Goal: Task Accomplishment & Management: Manage account settings

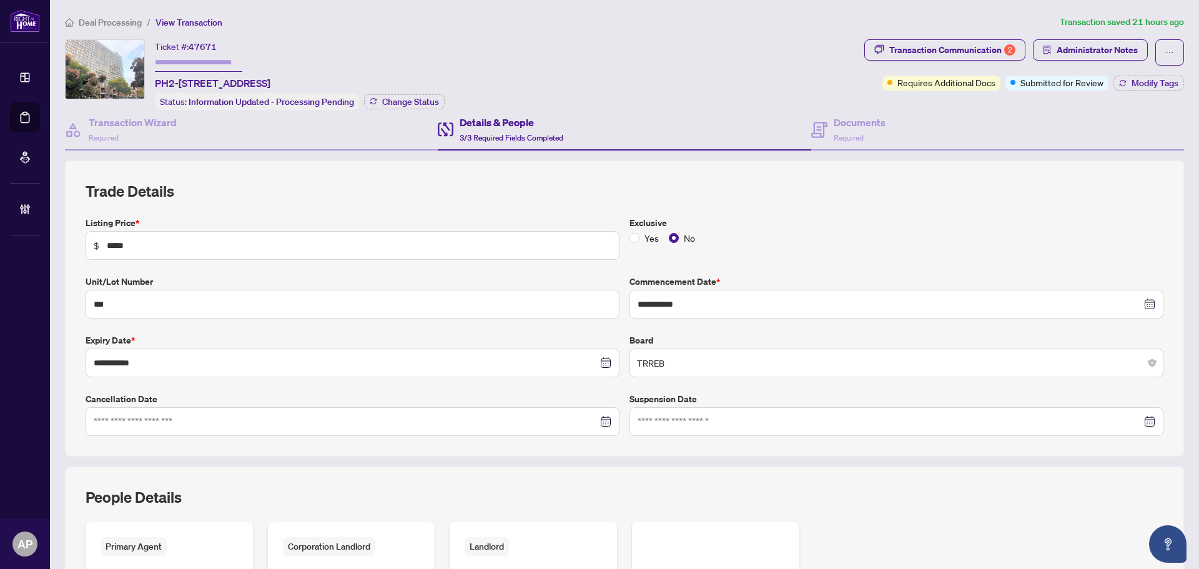
scroll to position [187, 0]
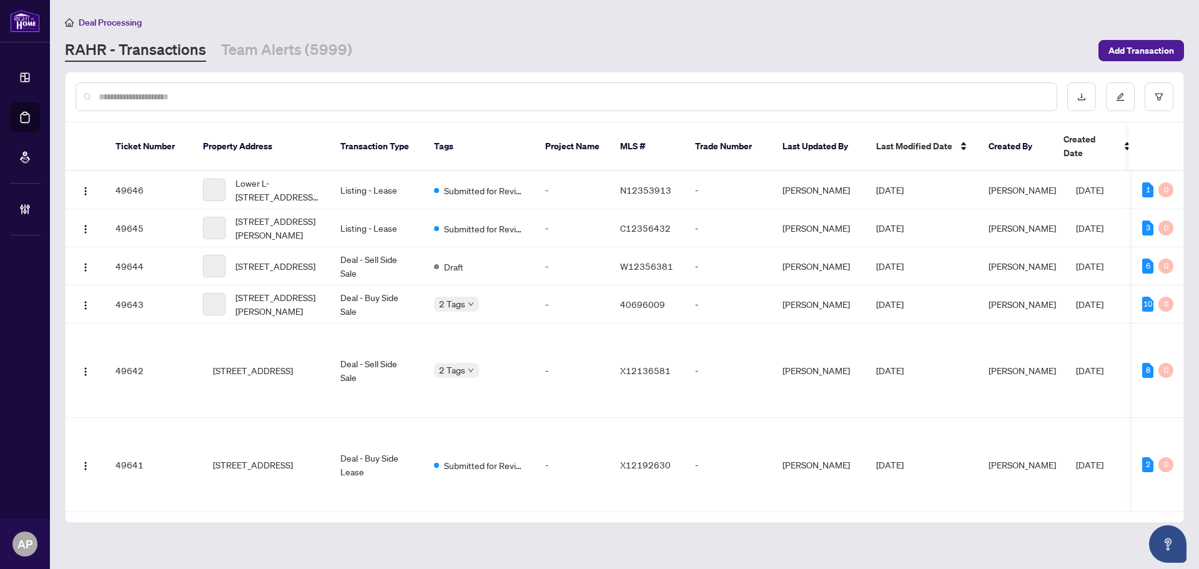
click at [267, 99] on input "text" at bounding box center [573, 97] width 948 height 14
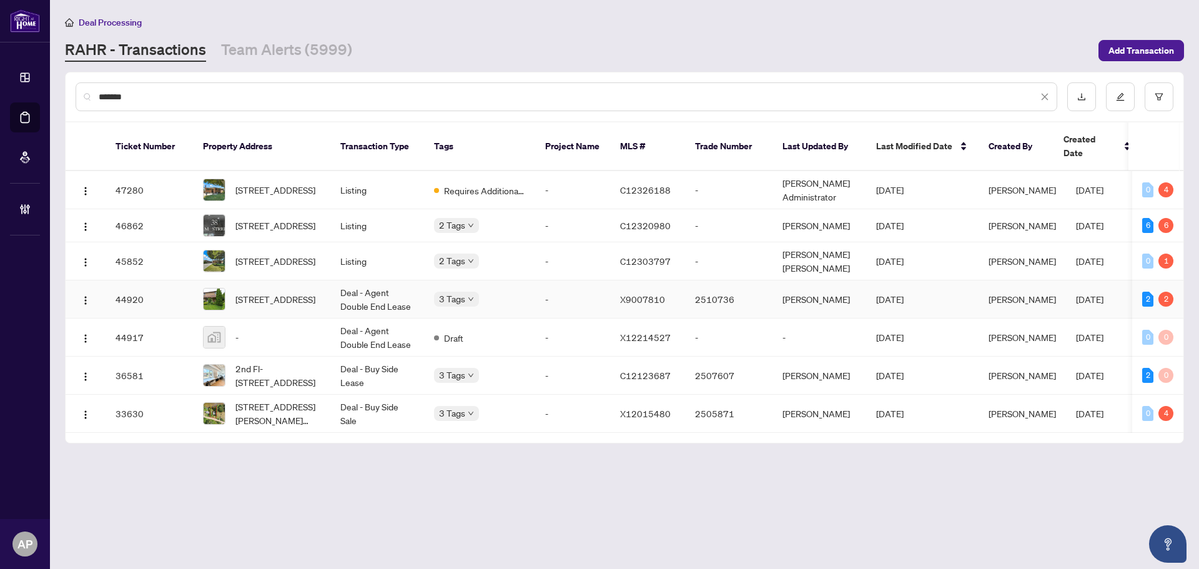
type input "*******"
drag, startPoint x: 329, startPoint y: 291, endPoint x: 86, endPoint y: 289, distance: 243.0
click at [86, 295] on img "button" at bounding box center [86, 300] width 10 height 10
click at [137, 337] on span "Open in New Tab" at bounding box center [145, 335] width 119 height 14
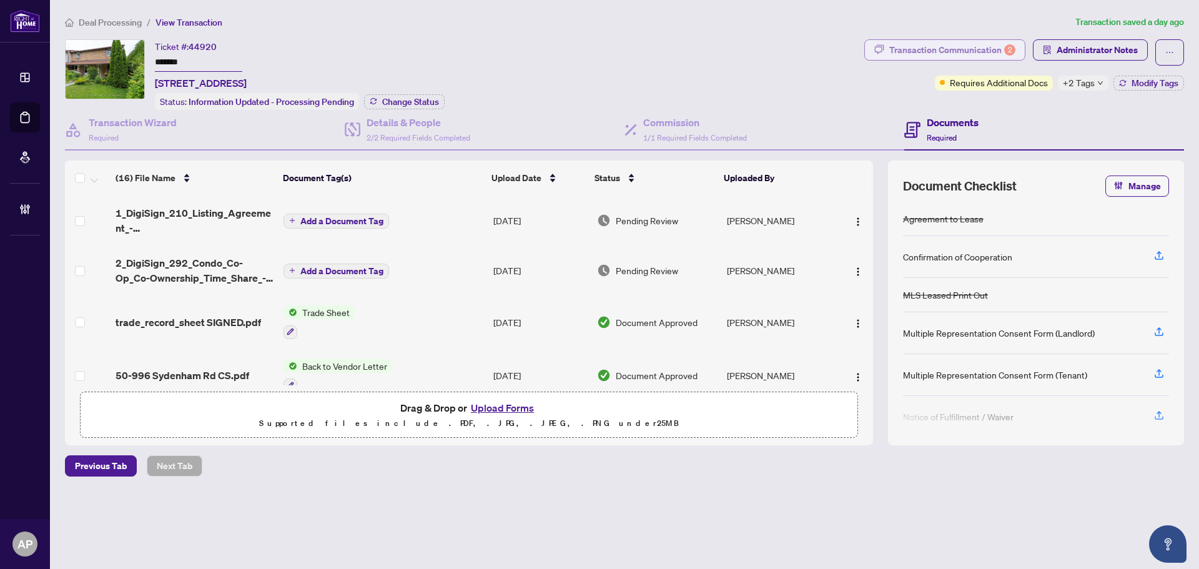
click at [982, 52] on div "Transaction Communication 2" at bounding box center [952, 50] width 126 height 20
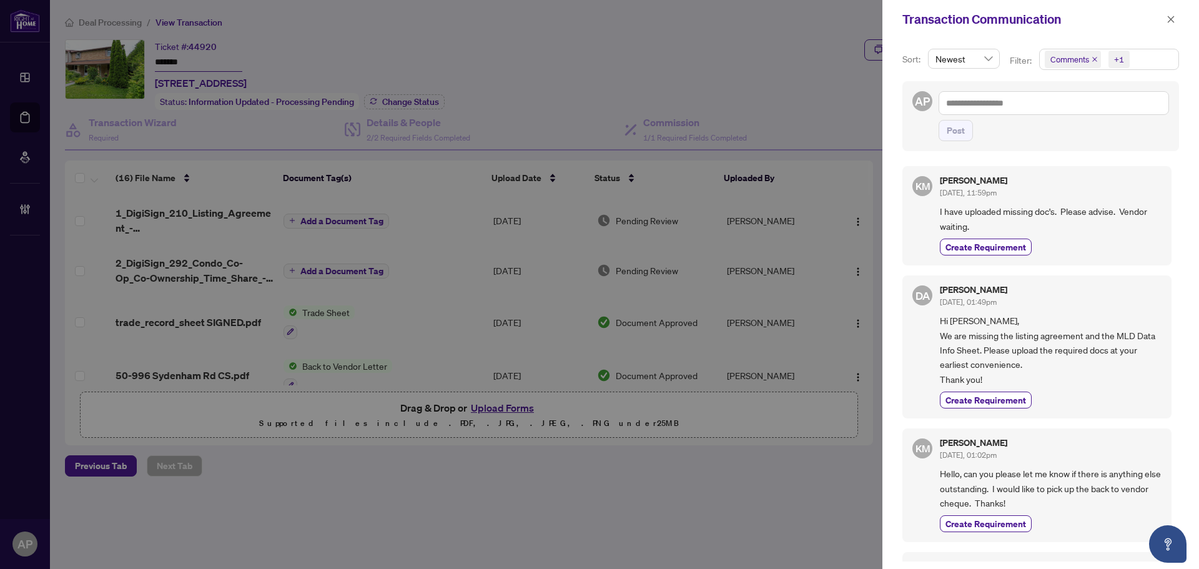
click at [1096, 57] on icon "close" at bounding box center [1095, 59] width 6 height 6
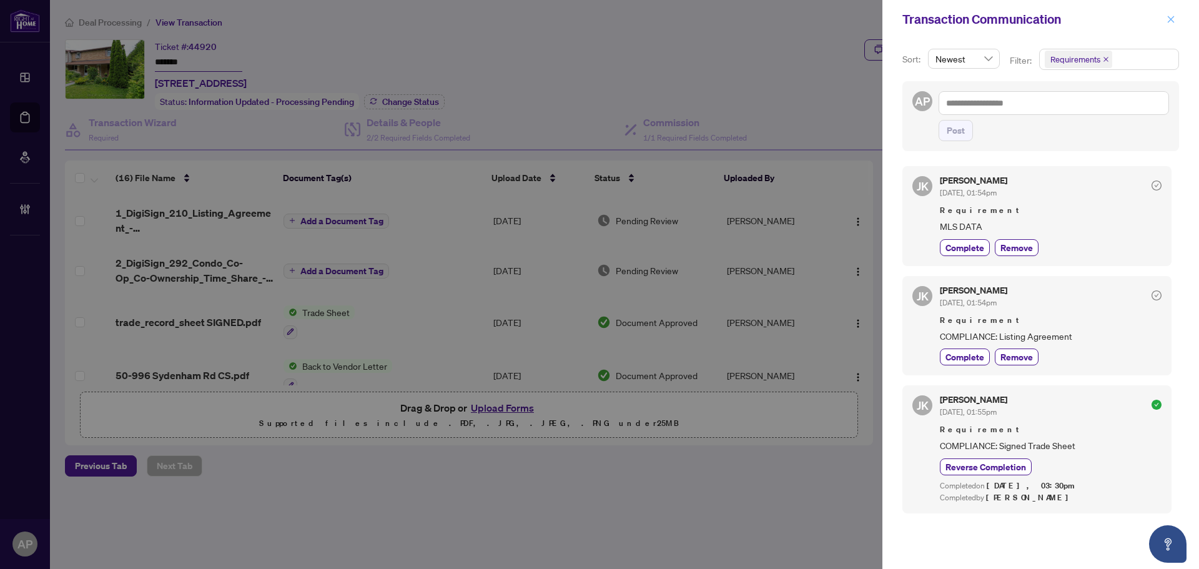
click at [1171, 17] on icon "close" at bounding box center [1171, 19] width 9 height 9
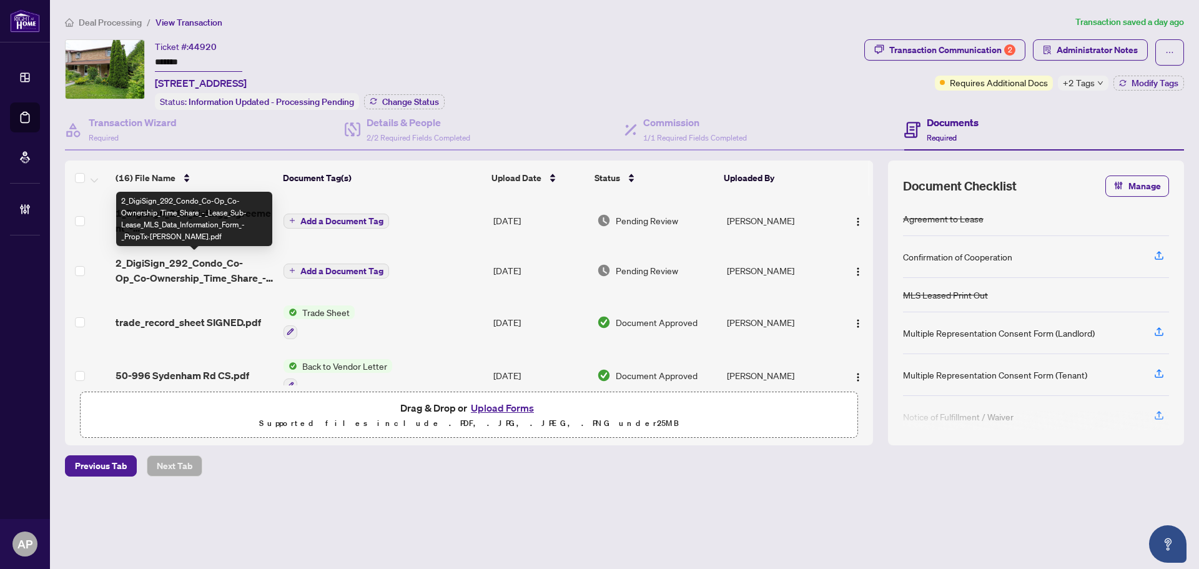
click at [247, 275] on span "2_DigiSign_292_Condo_Co-Op_Co-Ownership_Time_Share_-_Lease_Sub-Lease_MLS_Data_I…" at bounding box center [195, 270] width 158 height 30
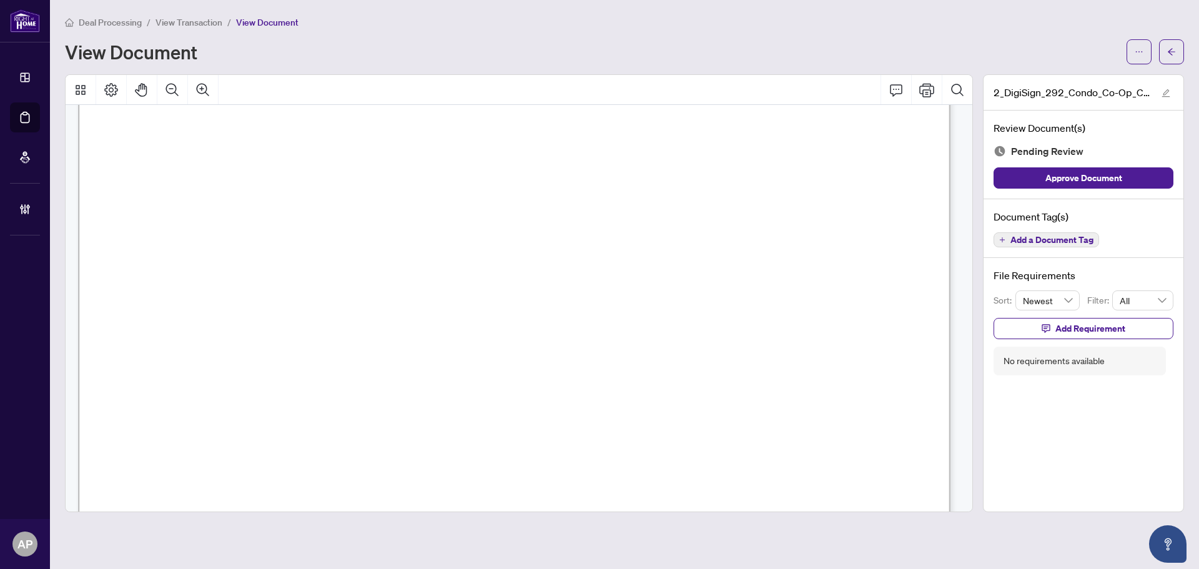
scroll to position [437, 0]
click at [1167, 55] on button "button" at bounding box center [1171, 51] width 25 height 25
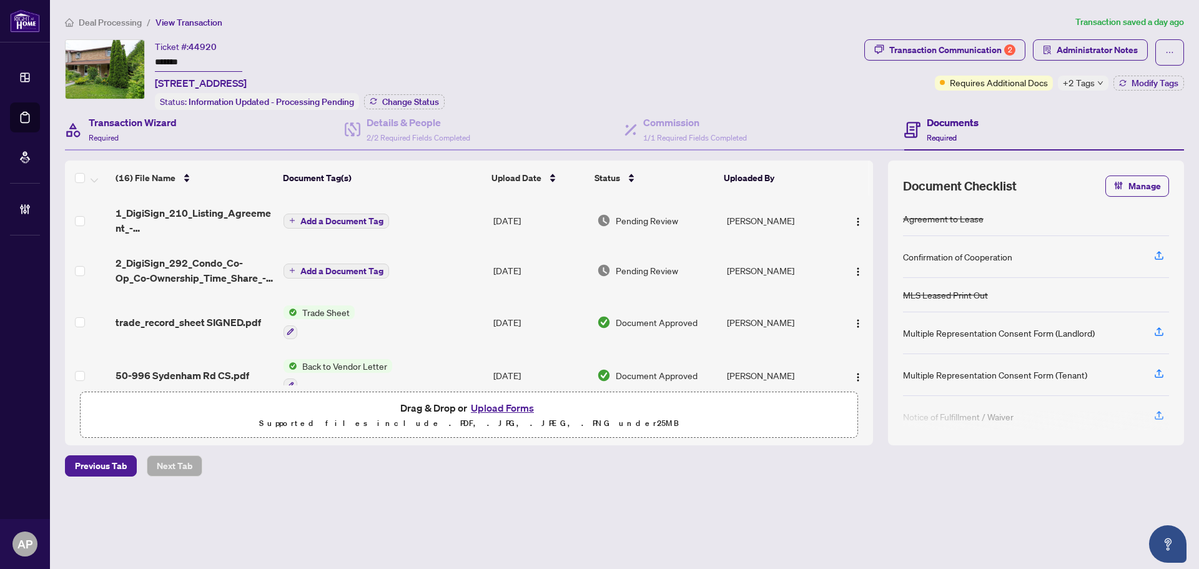
click at [186, 134] on div "Transaction Wizard Required" at bounding box center [205, 130] width 280 height 41
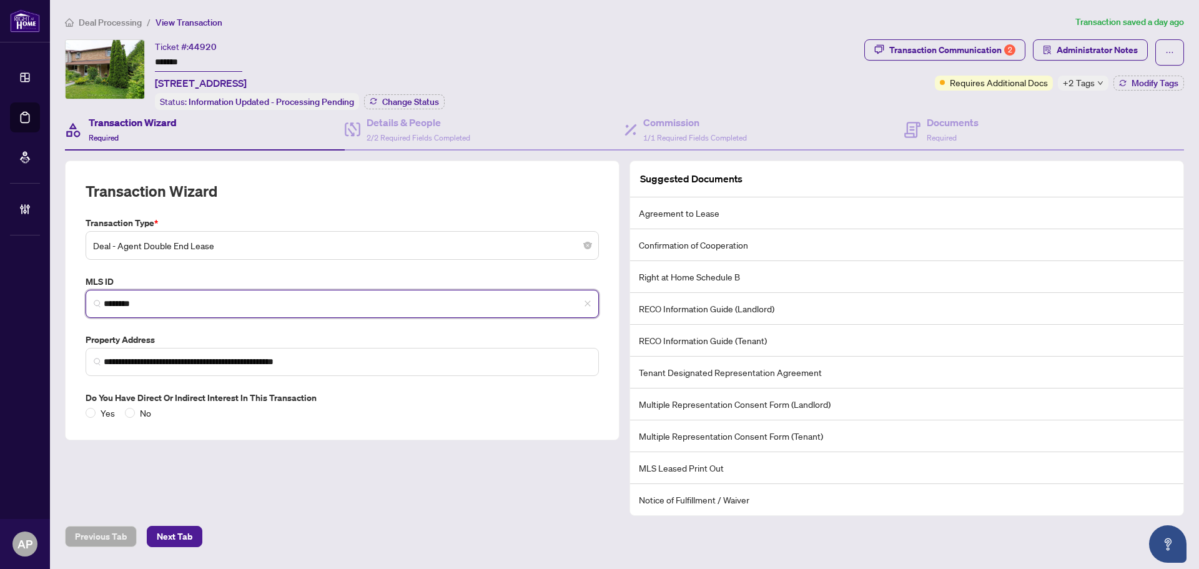
click at [131, 299] on input "********" at bounding box center [347, 303] width 487 height 13
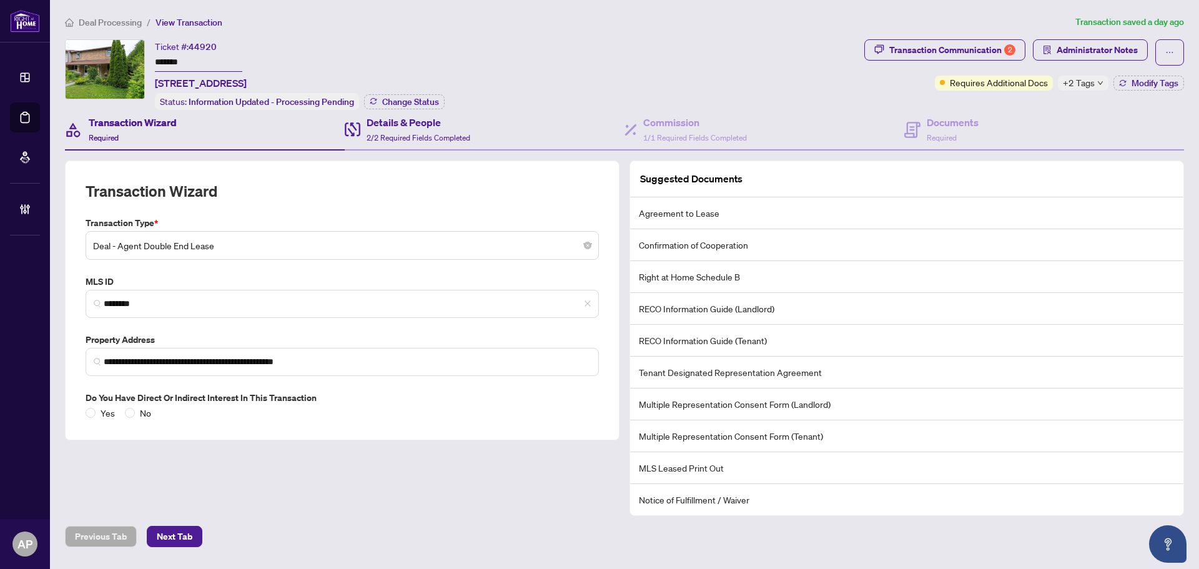
click at [513, 129] on div "Details & People 2/2 Required Fields Completed" at bounding box center [485, 130] width 280 height 41
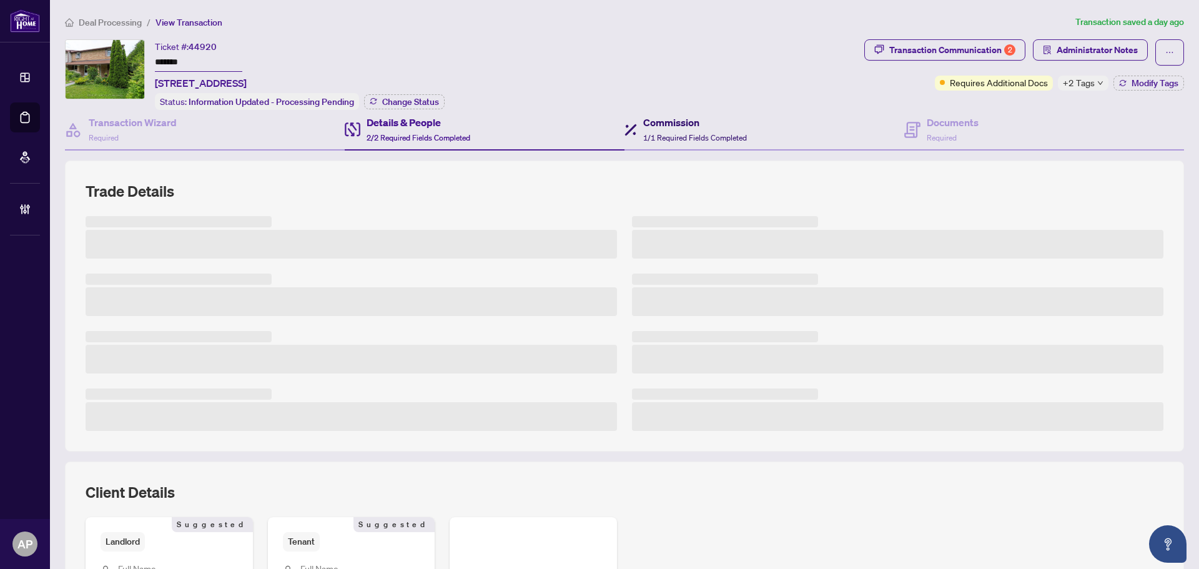
click at [668, 116] on h4 "Commission" at bounding box center [695, 122] width 104 height 15
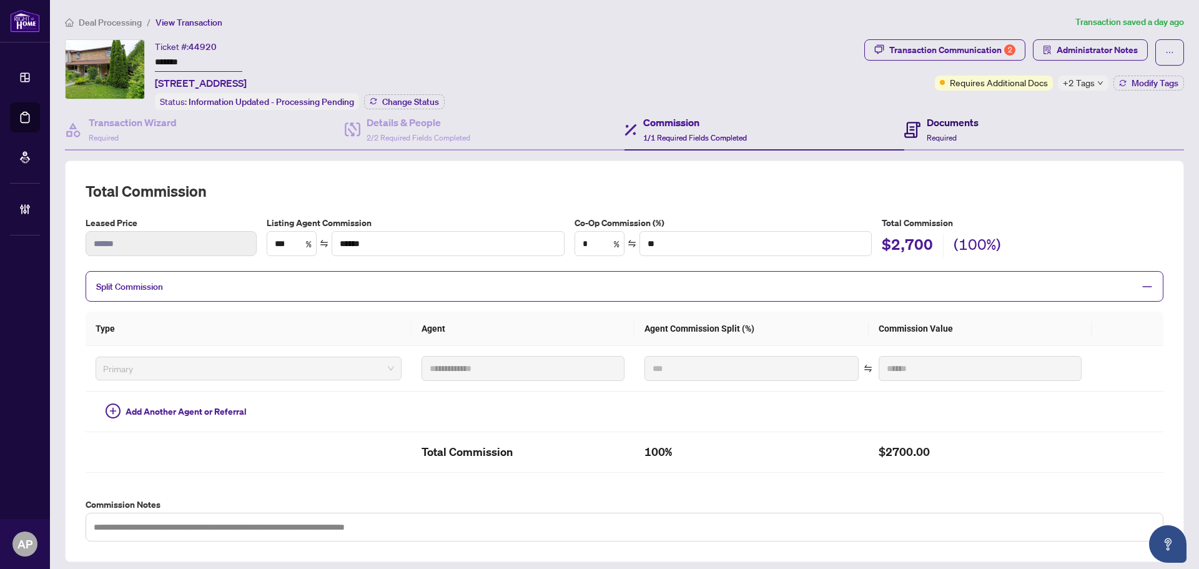
click at [909, 132] on icon at bounding box center [912, 130] width 16 height 16
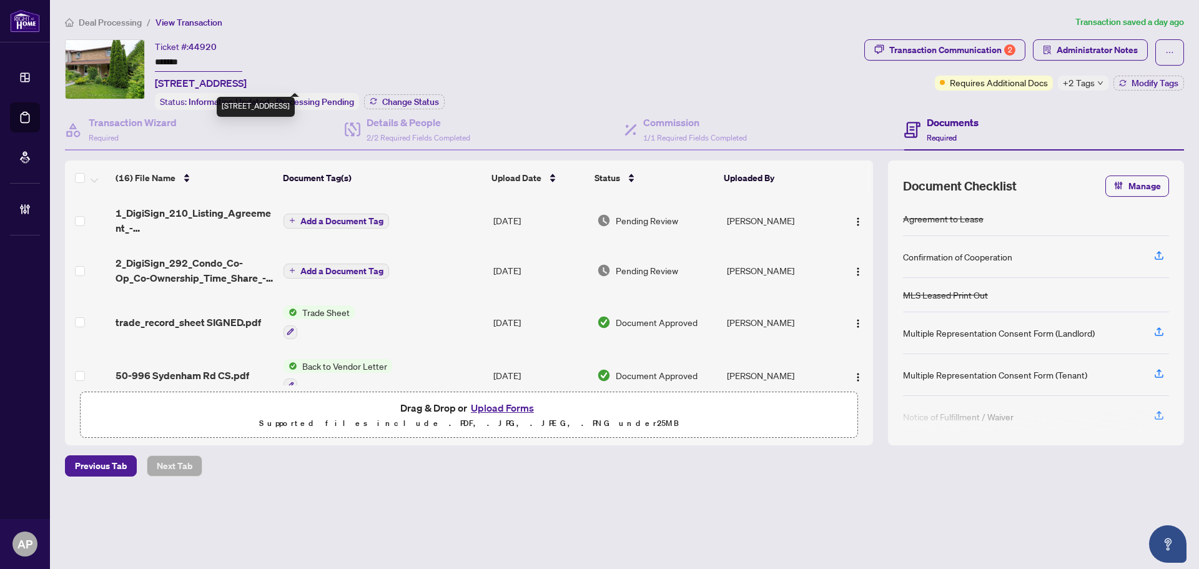
drag, startPoint x: 253, startPoint y: 81, endPoint x: 156, endPoint y: 81, distance: 96.8
click at [156, 81] on span "50-996 Sydenham Rd, Peterborough, Ontario K9J 7V7, Canada" at bounding box center [201, 83] width 92 height 15
copy span "50-996 Sydenham Rd"
click at [171, 55] on input "*******" at bounding box center [198, 63] width 87 height 18
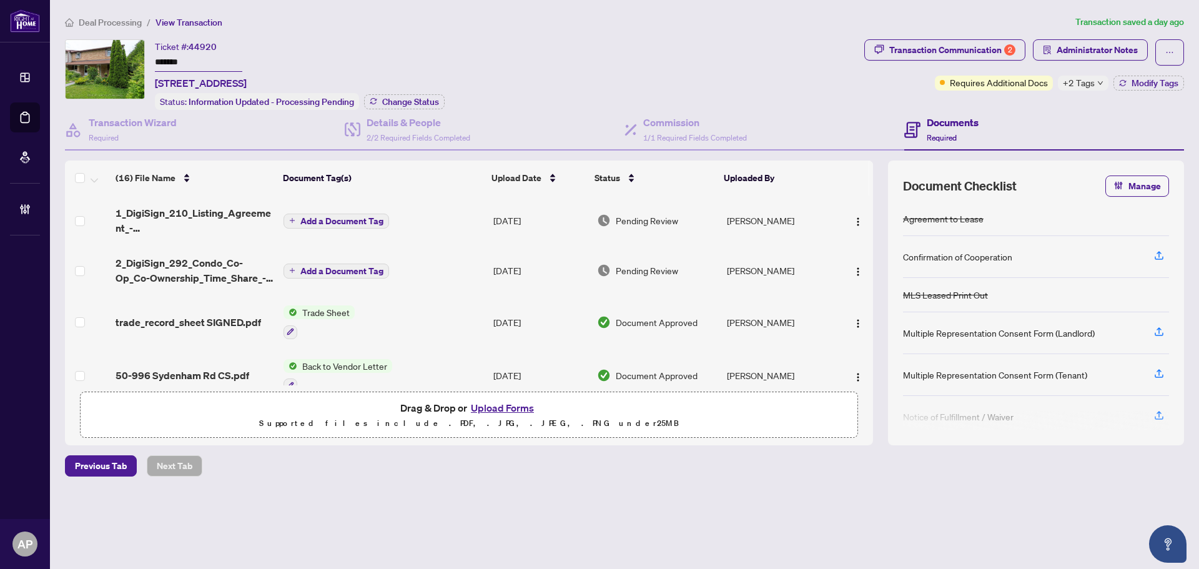
click at [1078, 81] on span "+2 Tags" at bounding box center [1079, 83] width 32 height 14
click at [771, 76] on div "Ticket #: 44920 ******* 50-996 Sydenham Rd, Peterborough, Ontario K9J 7V7, Cana…" at bounding box center [462, 74] width 794 height 71
click at [1149, 80] on span "Modify Tags" at bounding box center [1155, 83] width 47 height 9
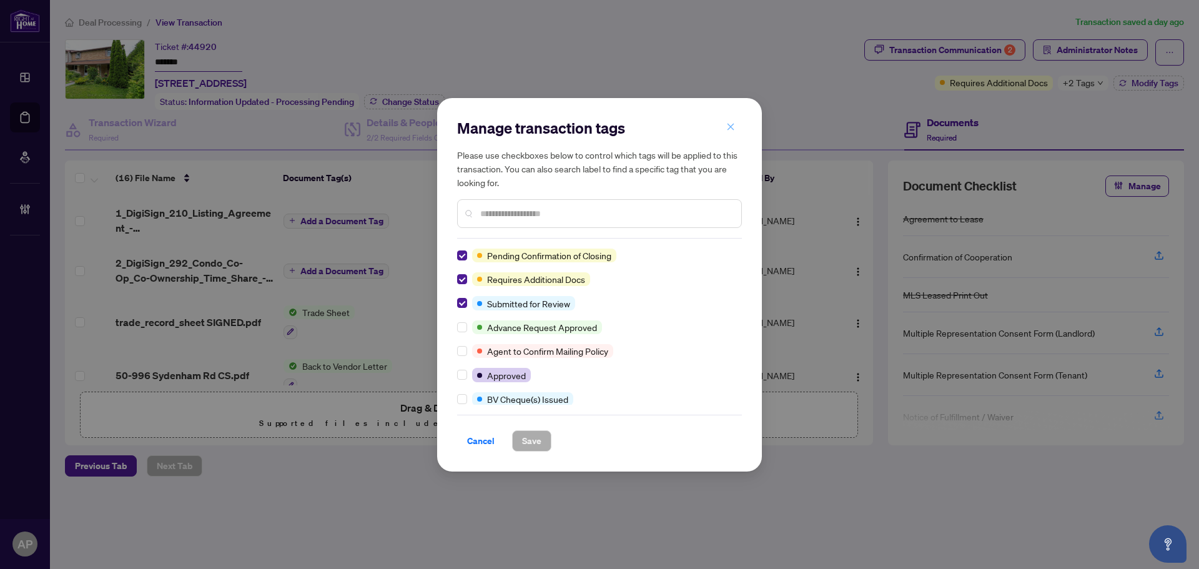
click at [736, 124] on button "button" at bounding box center [730, 127] width 25 height 21
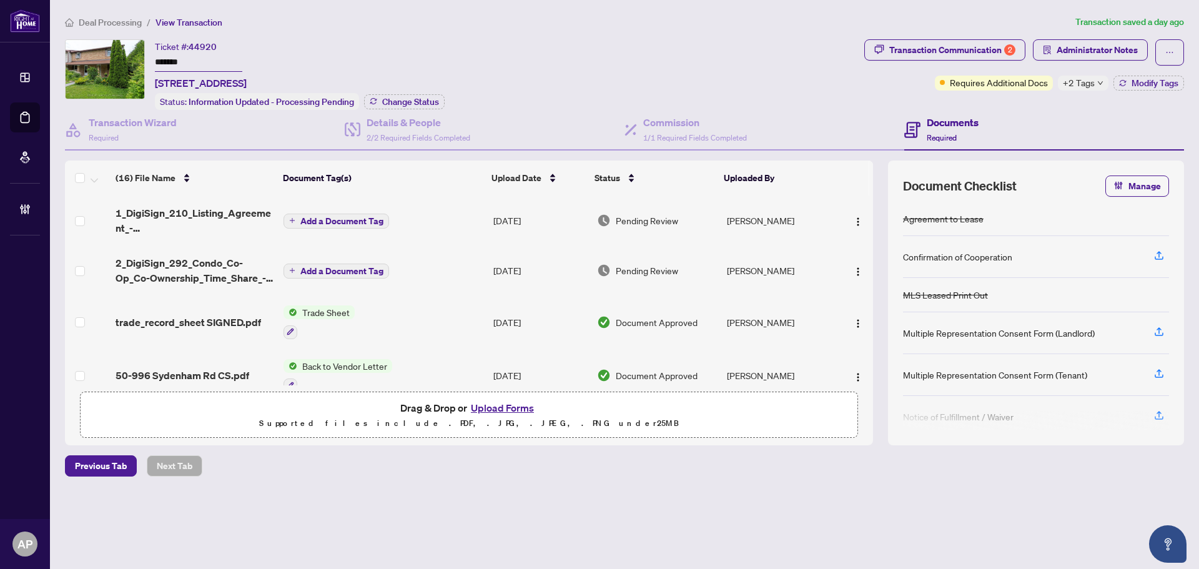
click at [1076, 80] on span "+2 Tags" at bounding box center [1079, 83] width 32 height 14
click at [900, 50] on div "Transaction Communication 2" at bounding box center [952, 50] width 126 height 20
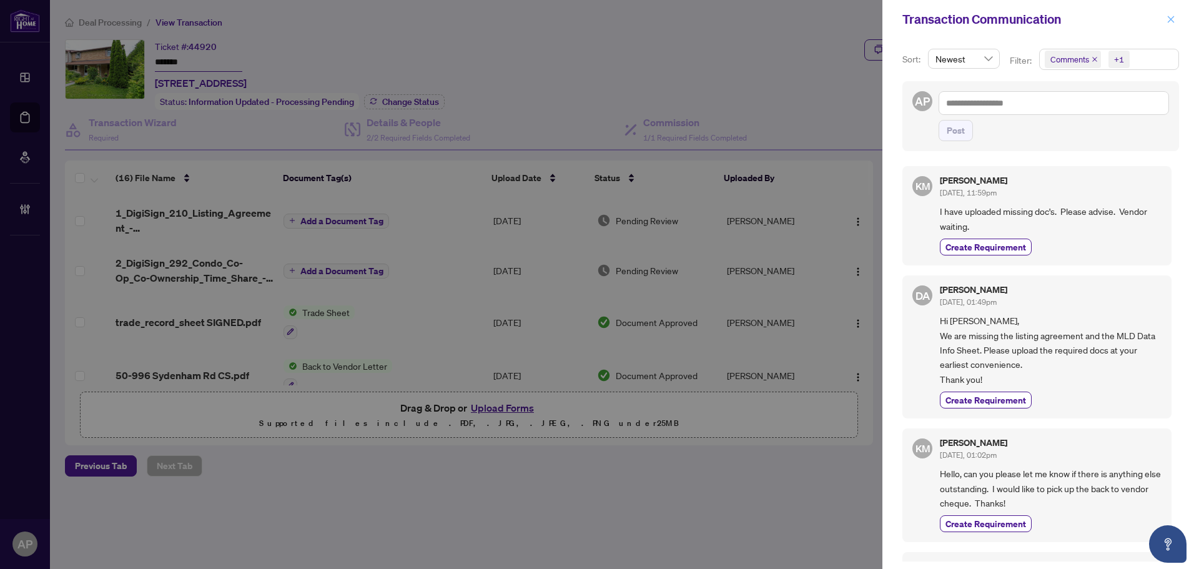
click at [1169, 15] on icon "close" at bounding box center [1171, 19] width 9 height 9
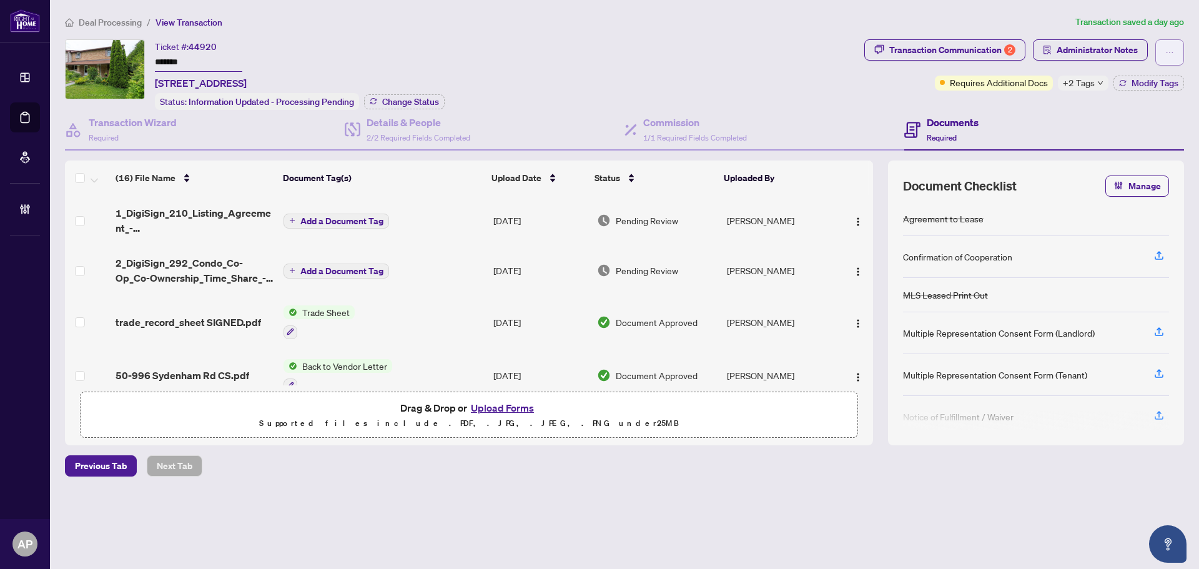
click at [1175, 56] on button "button" at bounding box center [1170, 52] width 29 height 26
click at [686, 53] on div "Ticket #: 44920 ******* 50-996 Sydenham Rd, Peterborough, Ontario K9J 7V7, Cana…" at bounding box center [462, 74] width 794 height 71
click at [211, 122] on div "Transaction Wizard Required" at bounding box center [205, 130] width 280 height 41
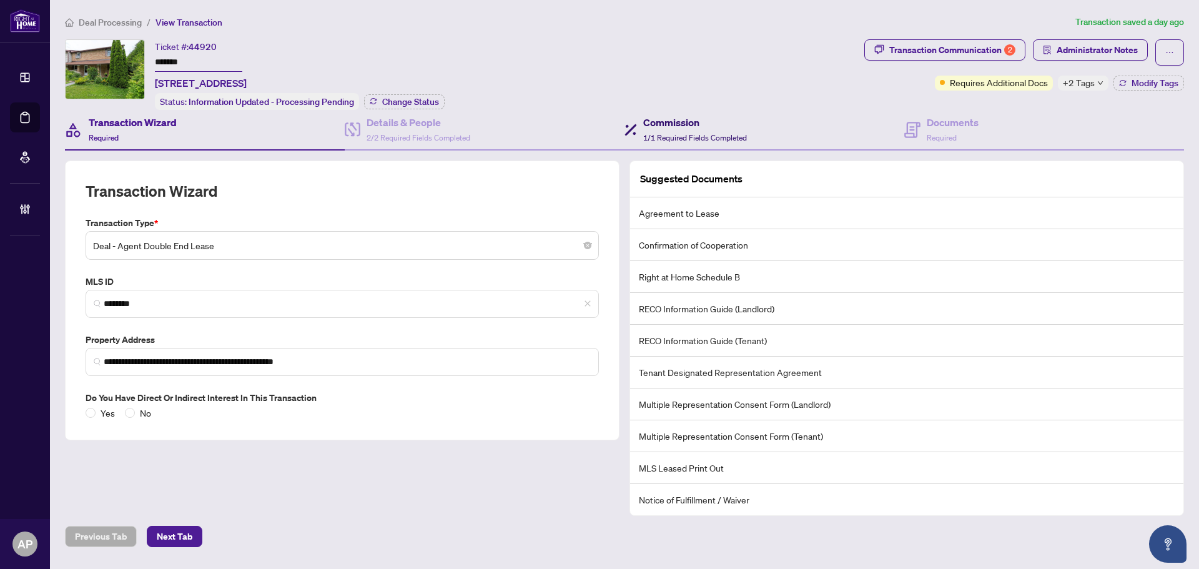
click at [633, 128] on div "Commission 1/1 Required Fields Completed" at bounding box center [686, 129] width 122 height 29
type textarea "**********"
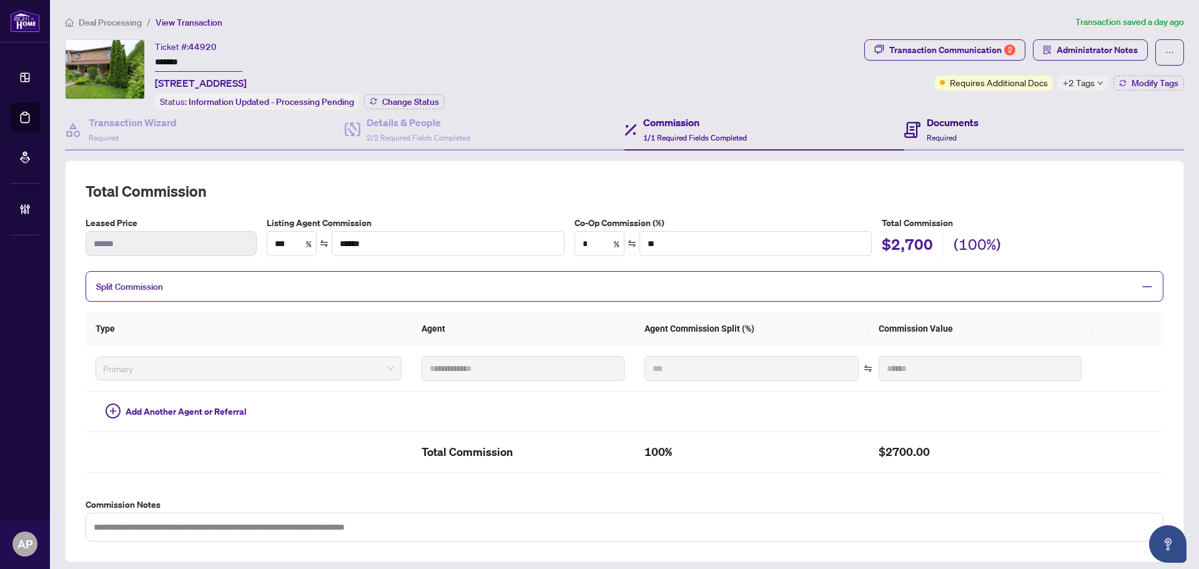
click at [937, 133] on span "Required" at bounding box center [942, 137] width 30 height 9
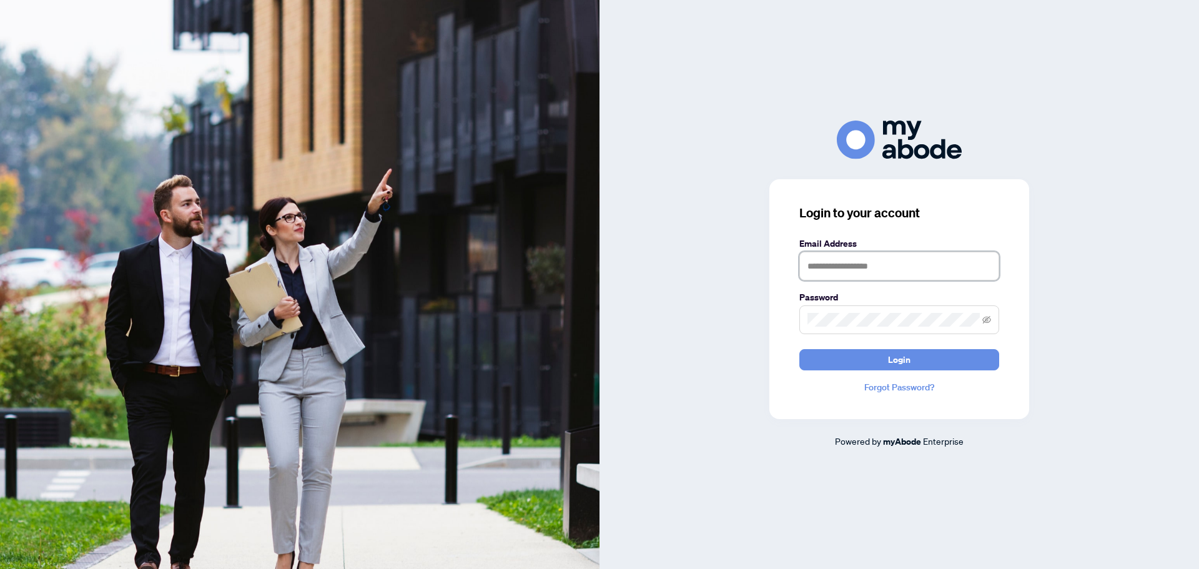
type input "**********"
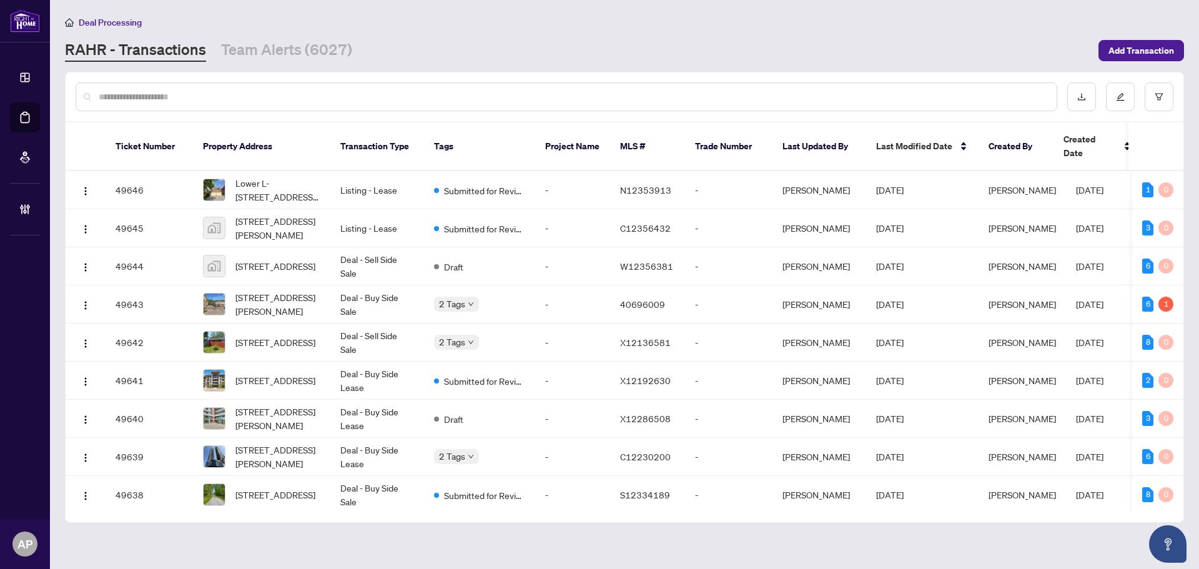
click at [271, 91] on input "text" at bounding box center [573, 97] width 948 height 14
click at [274, 91] on input "text" at bounding box center [573, 97] width 948 height 14
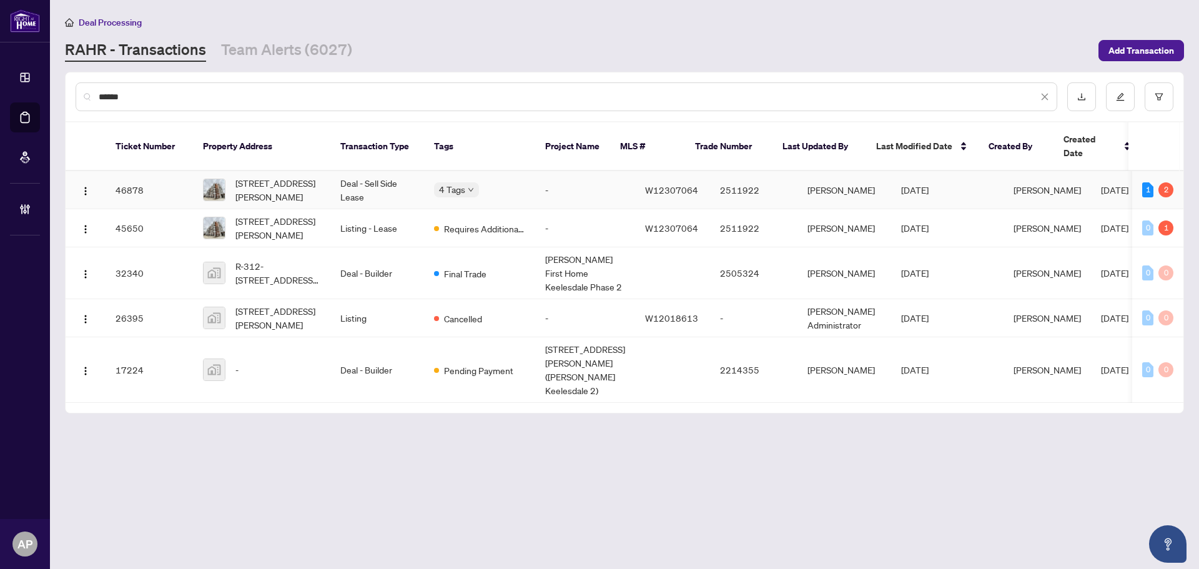
type input "******"
click at [330, 171] on td "Deal - Sell Side Lease" at bounding box center [377, 190] width 94 height 38
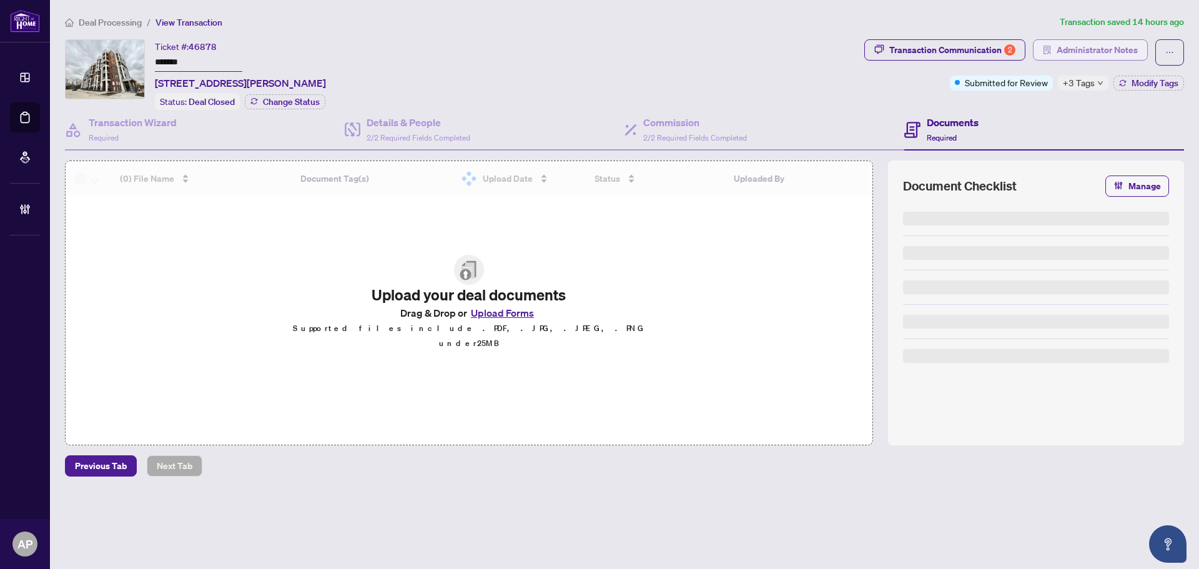
click at [1077, 59] on button "Administrator Notes" at bounding box center [1090, 49] width 115 height 21
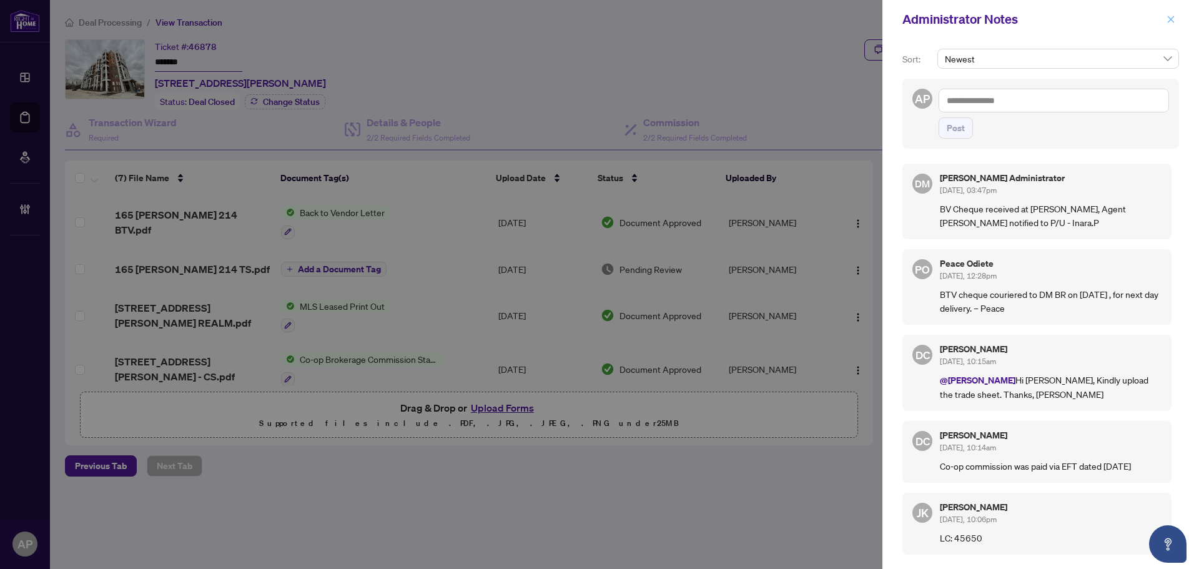
click at [1170, 20] on icon "close" at bounding box center [1171, 19] width 9 height 9
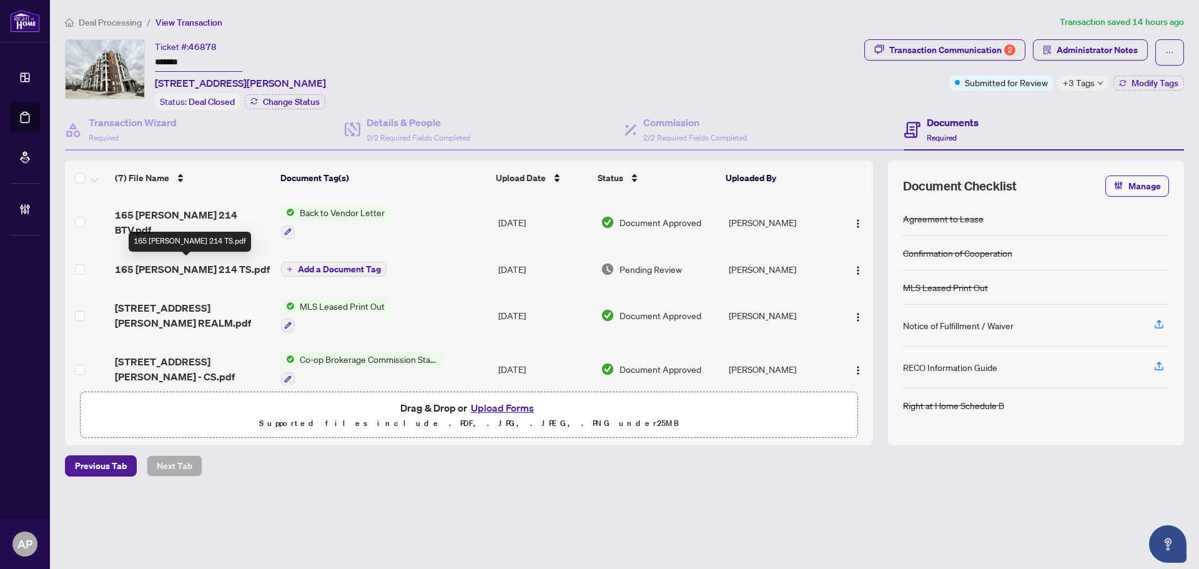
click at [250, 268] on span "165 CAnon Jackson 214 TS.pdf" at bounding box center [192, 269] width 155 height 15
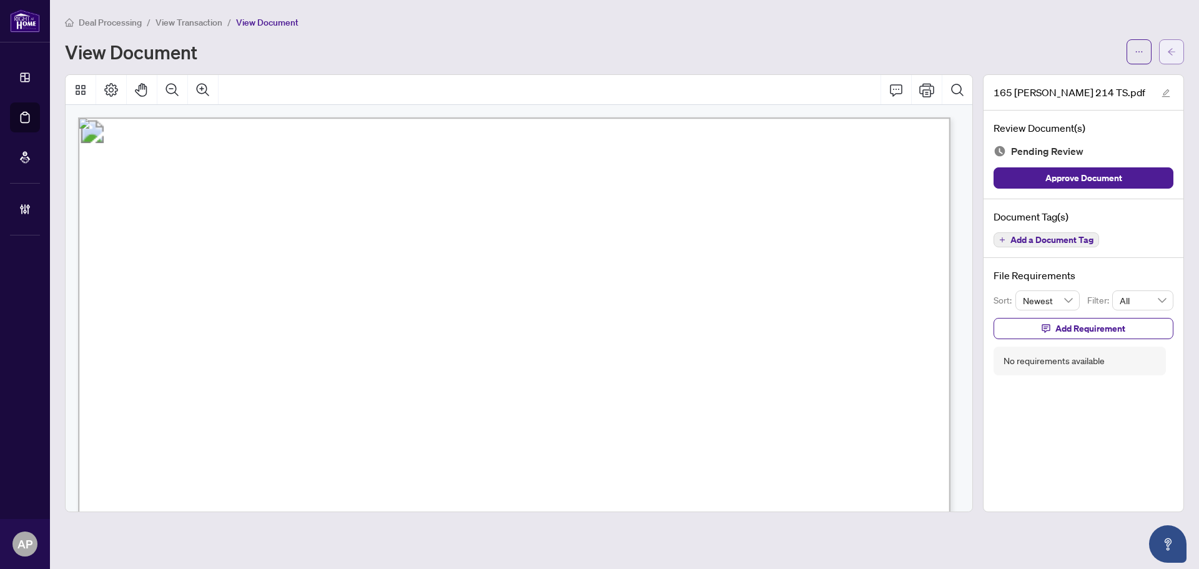
click at [1171, 63] on button "button" at bounding box center [1171, 51] width 25 height 25
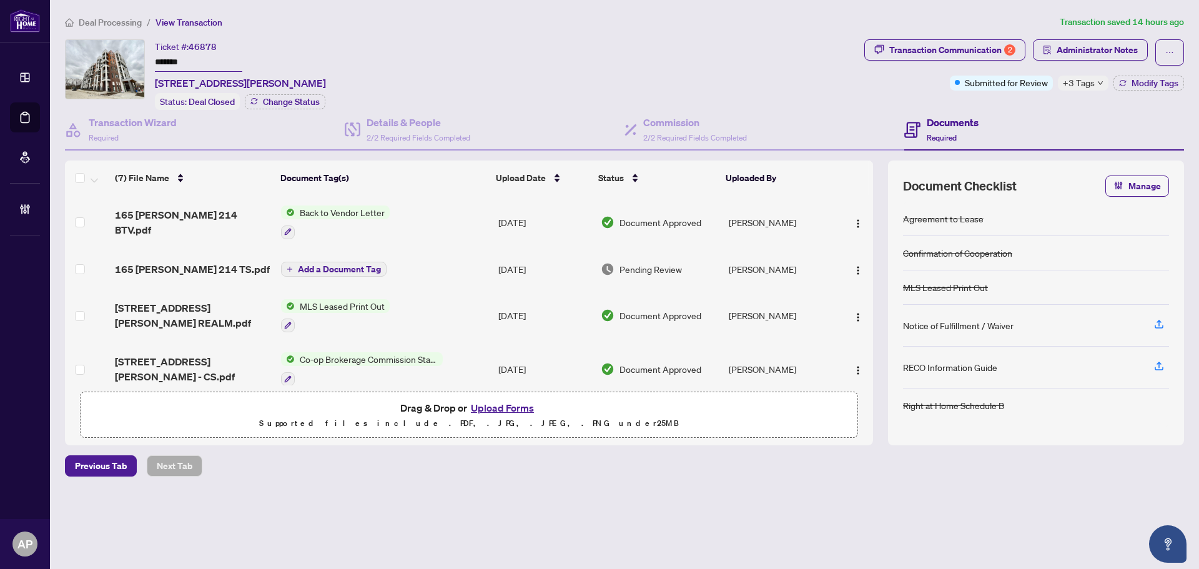
click at [390, 220] on td "Back to Vendor Letter" at bounding box center [384, 223] width 217 height 54
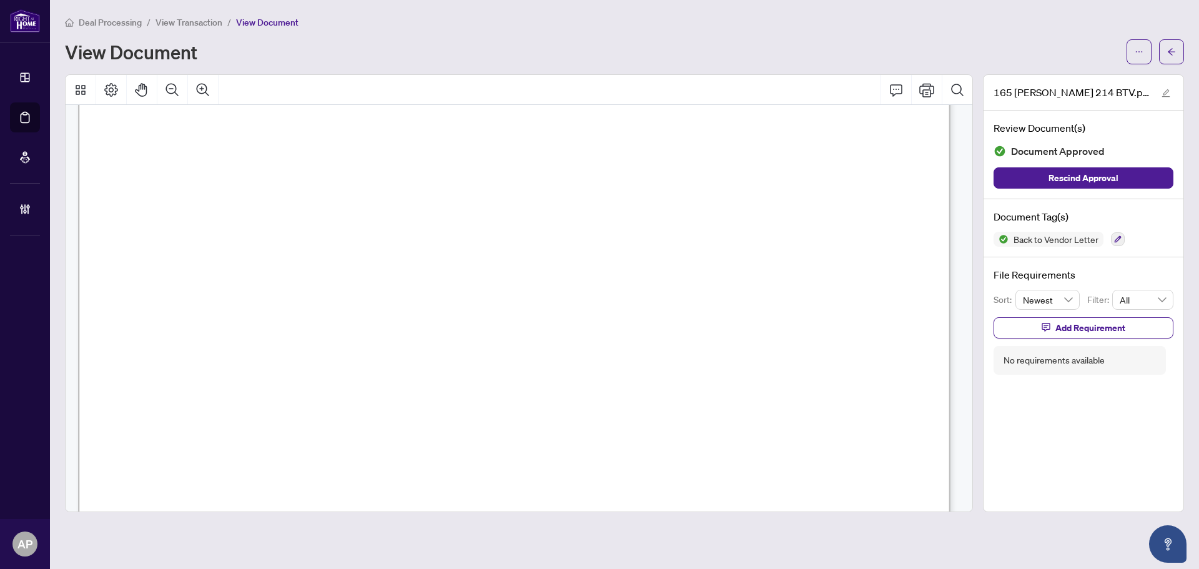
scroll to position [437, 0]
click at [1176, 59] on button "button" at bounding box center [1171, 51] width 25 height 25
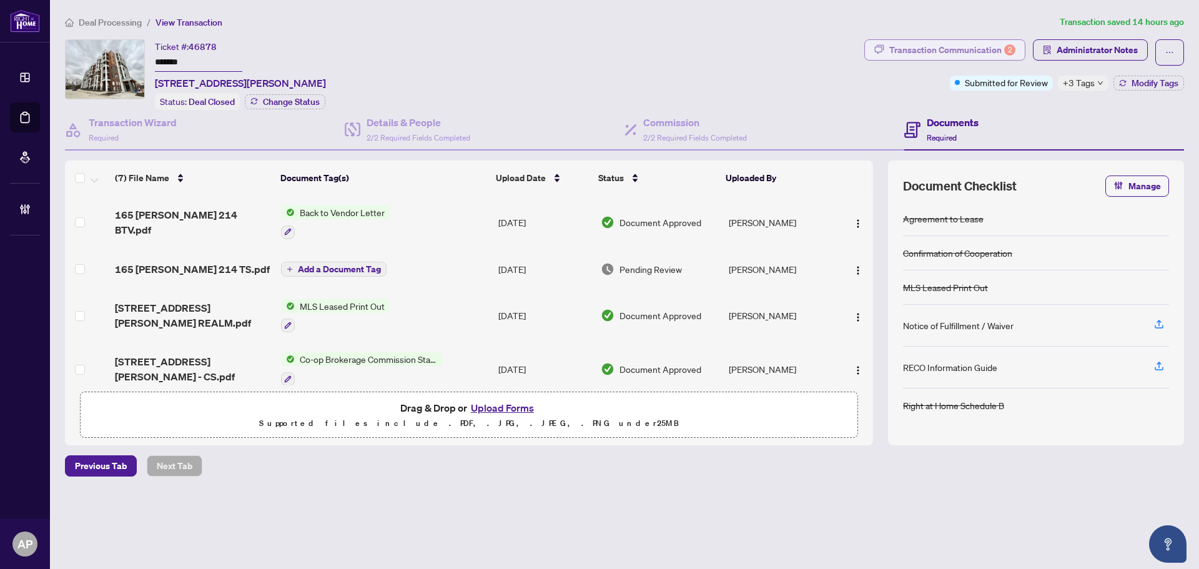
click at [908, 57] on div "Transaction Communication 2" at bounding box center [952, 50] width 126 height 20
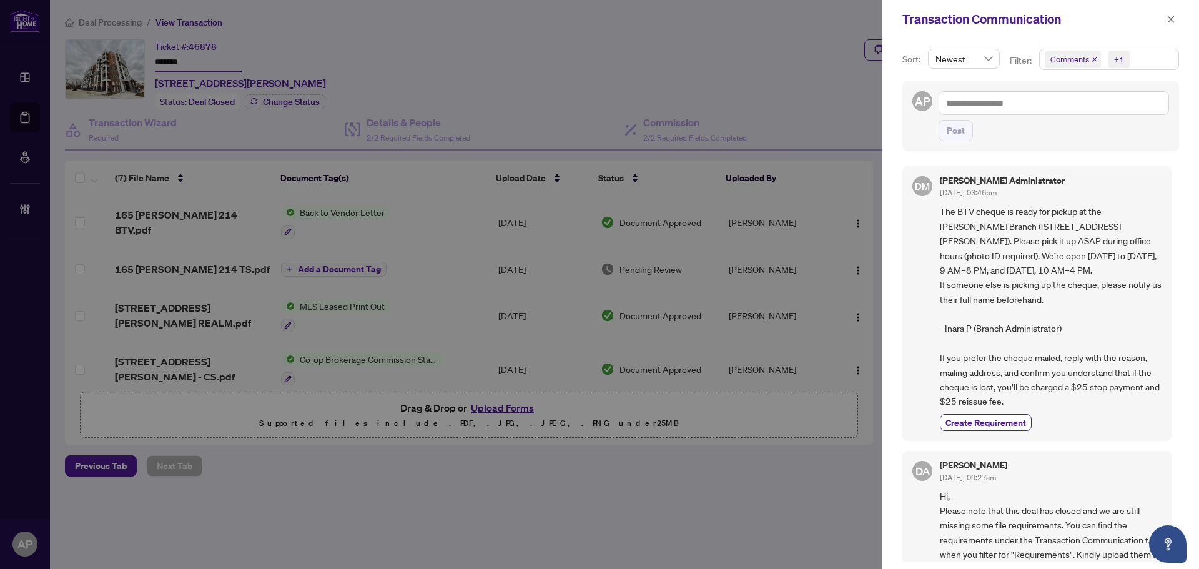
click at [1095, 61] on icon "close" at bounding box center [1094, 59] width 5 height 5
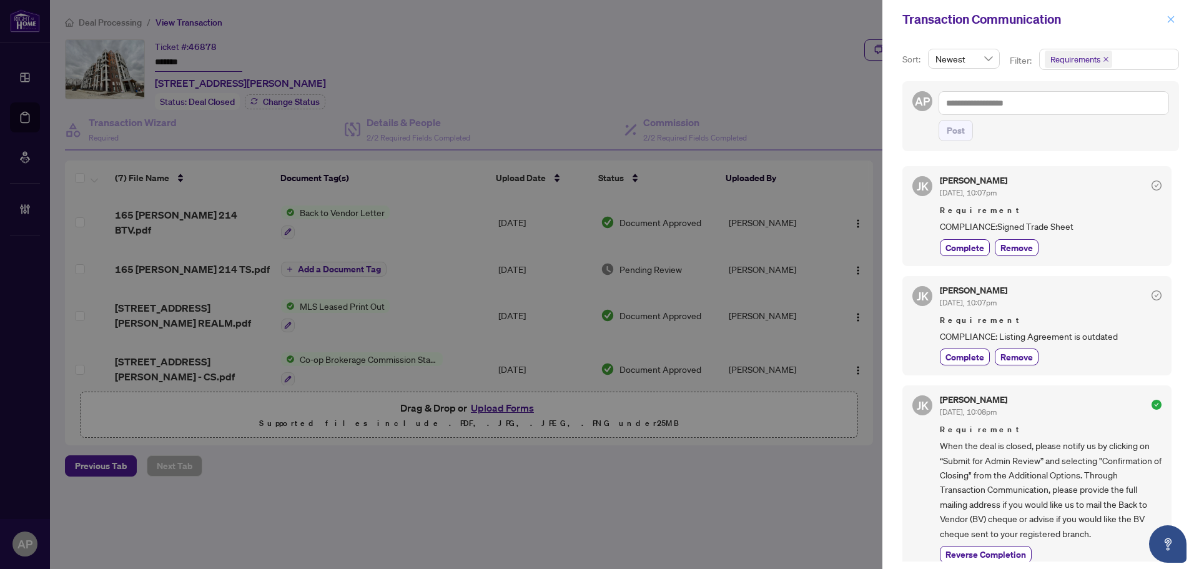
click at [1173, 17] on icon "close" at bounding box center [1171, 19] width 9 height 9
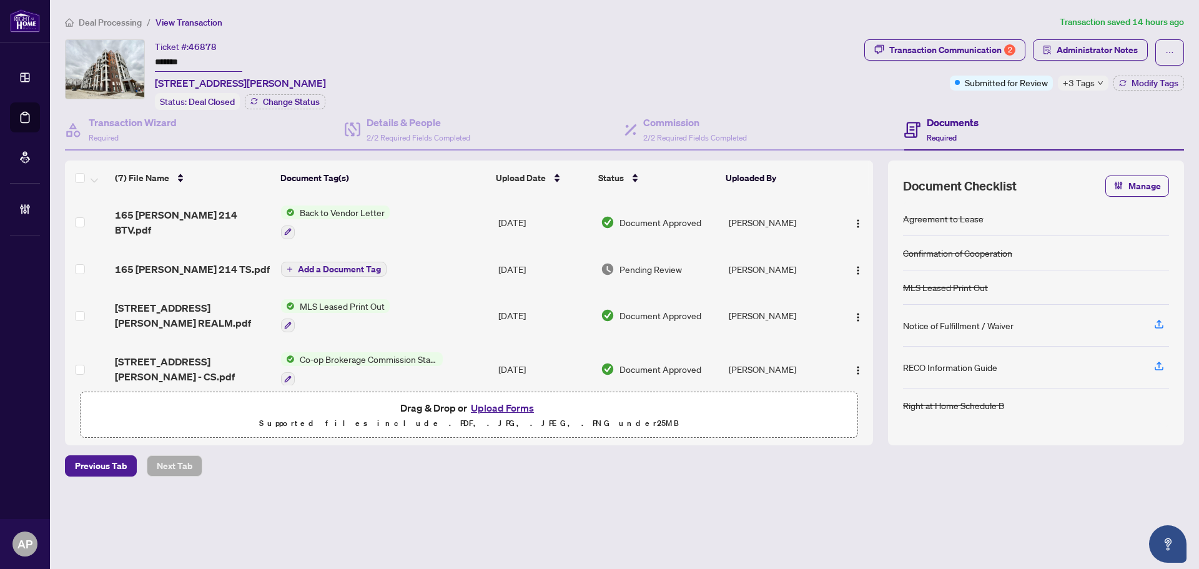
click at [175, 63] on input "*******" at bounding box center [198, 63] width 87 height 18
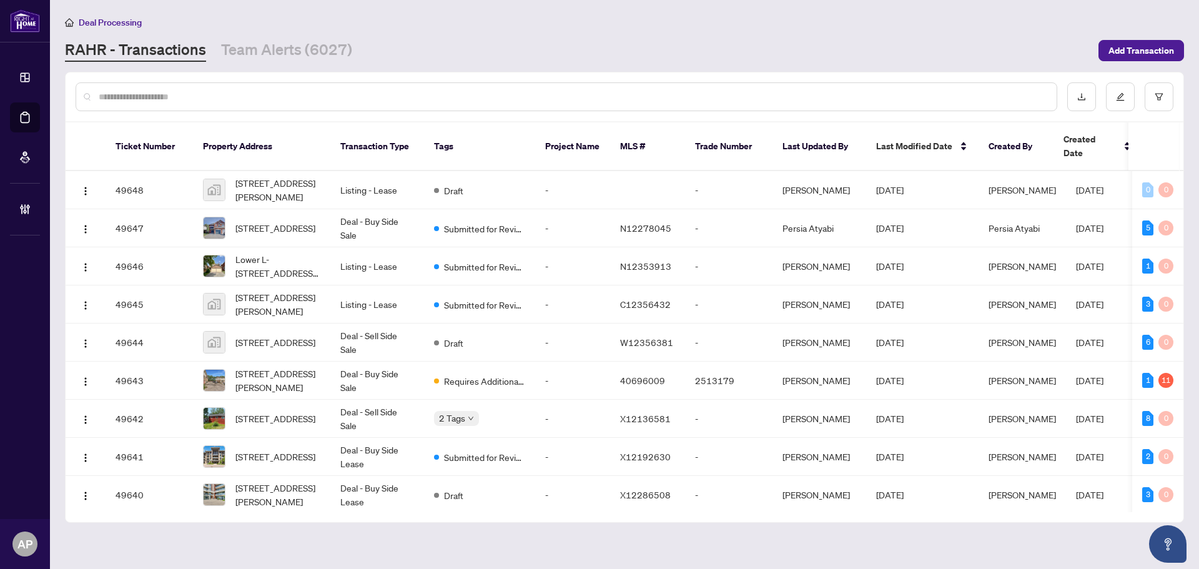
click at [259, 99] on input "text" at bounding box center [573, 97] width 948 height 14
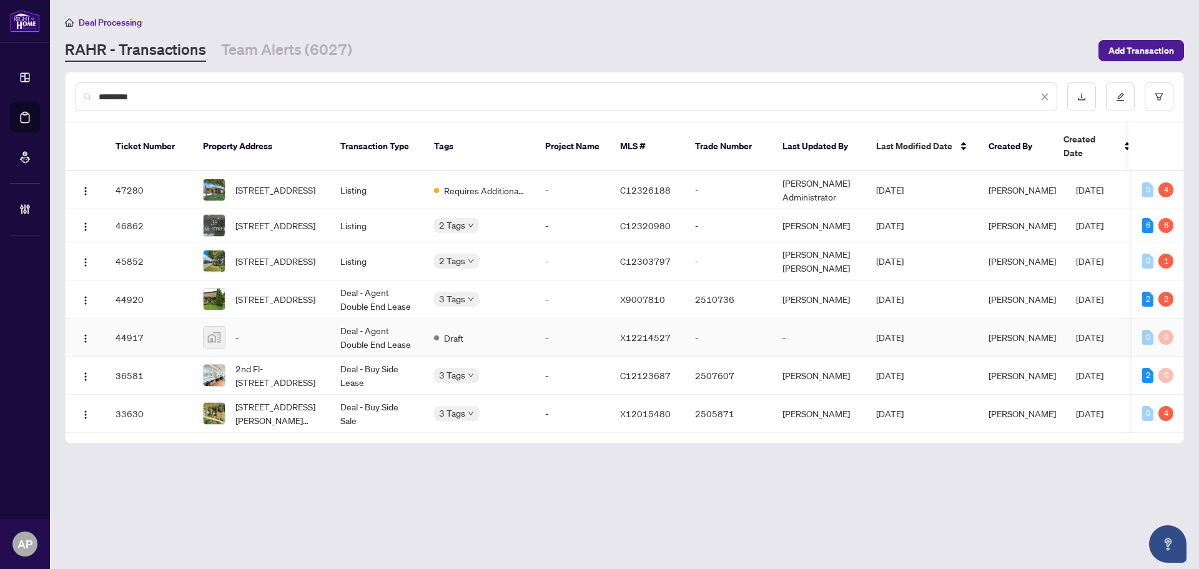
type input "*********"
drag, startPoint x: 323, startPoint y: 330, endPoint x: 303, endPoint y: 330, distance: 20.0
click at [303, 330] on div "-" at bounding box center [261, 337] width 117 height 22
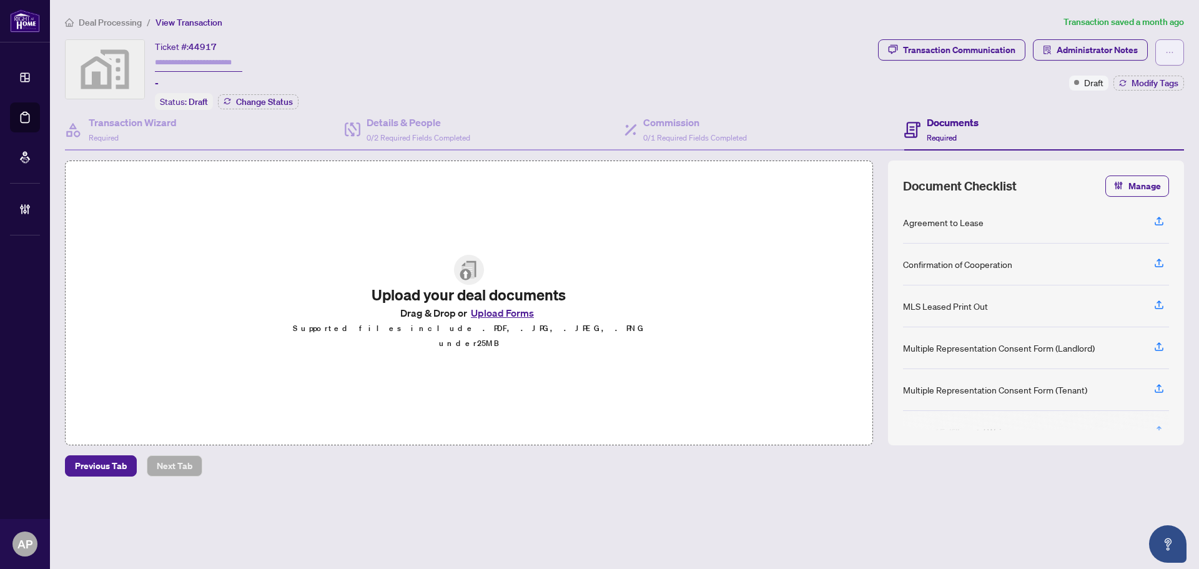
click at [1169, 48] on icon "ellipsis" at bounding box center [1170, 52] width 9 height 9
click at [1136, 121] on span "Delete Transaction" at bounding box center [1127, 120] width 96 height 14
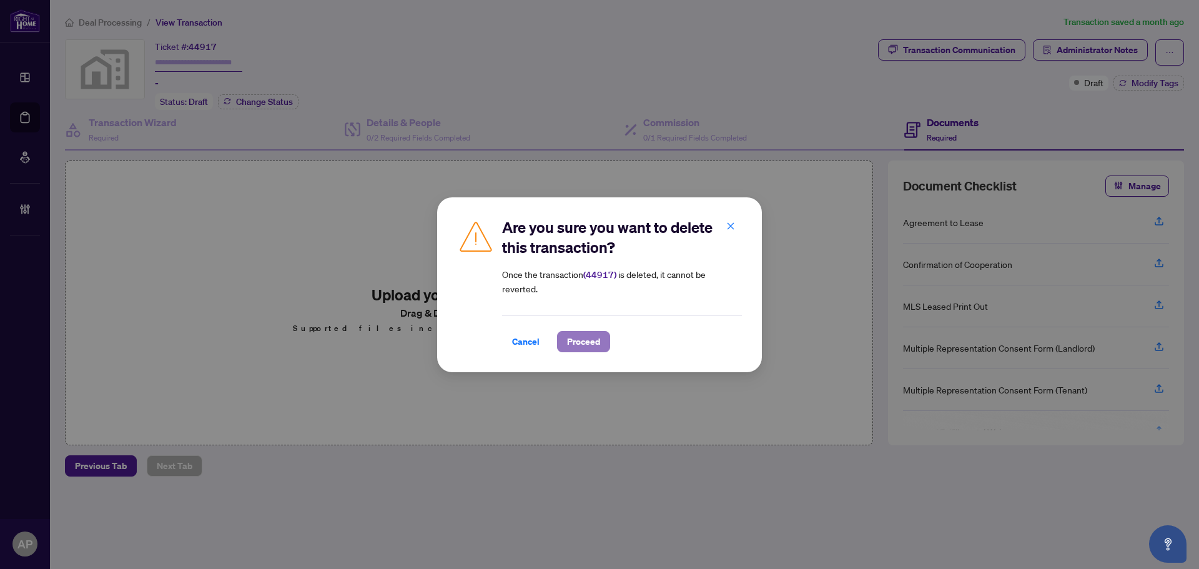
click at [590, 338] on span "Proceed" at bounding box center [583, 342] width 33 height 20
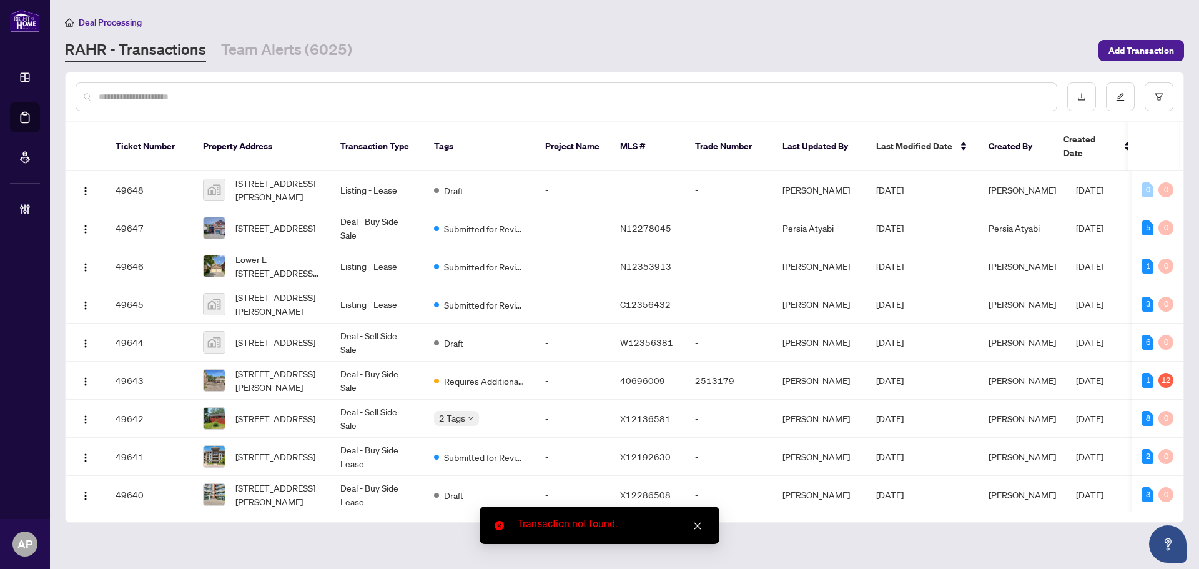
click at [259, 97] on input "text" at bounding box center [573, 97] width 948 height 14
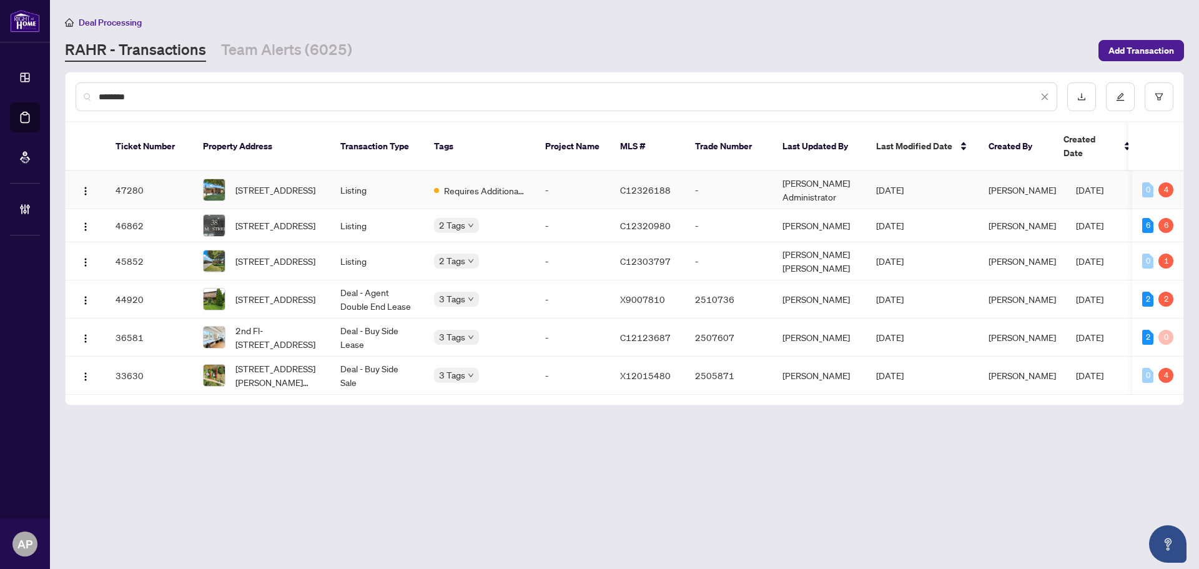
type input "********"
drag, startPoint x: 324, startPoint y: 174, endPoint x: 87, endPoint y: 180, distance: 236.8
click at [87, 186] on img "button" at bounding box center [86, 191] width 10 height 10
click at [141, 217] on span "Open in New Tab" at bounding box center [145, 221] width 119 height 14
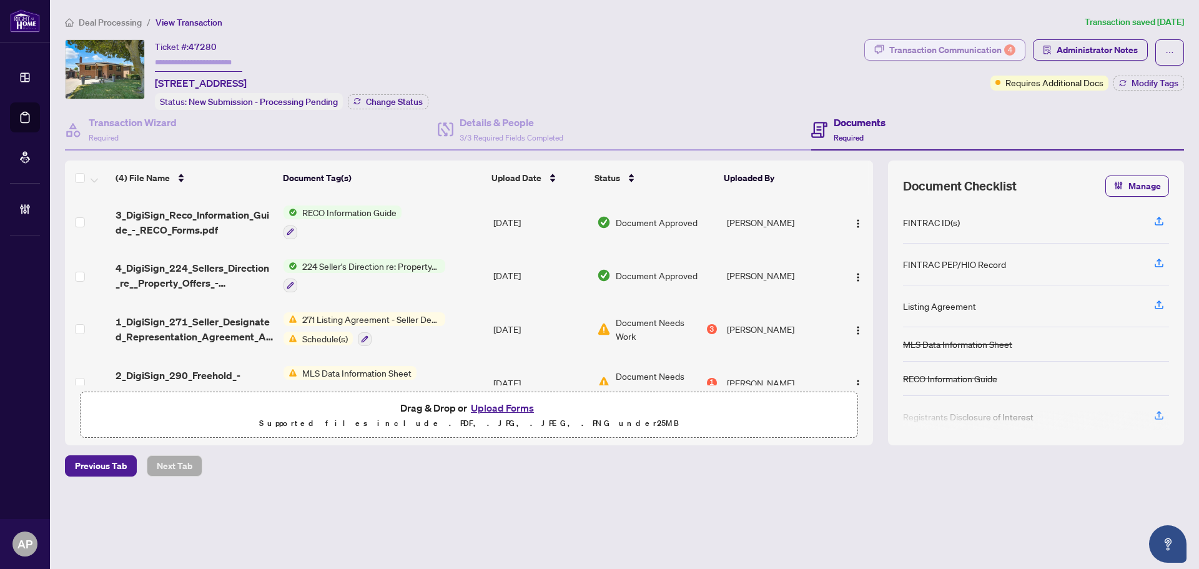
click at [948, 51] on div "Transaction Communication 4" at bounding box center [952, 50] width 126 height 20
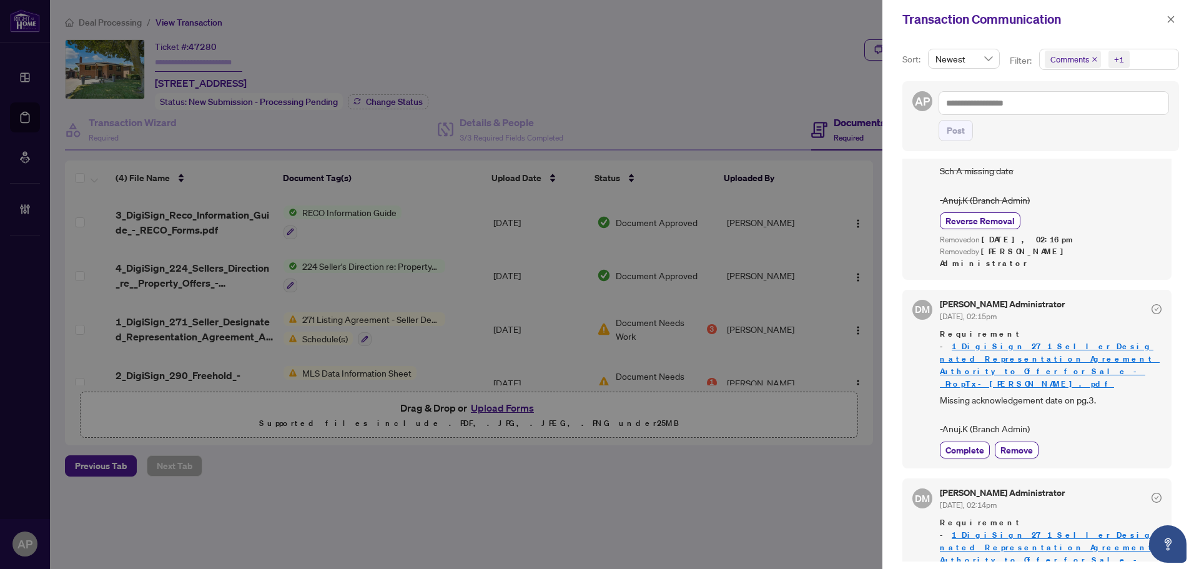
scroll to position [375, 0]
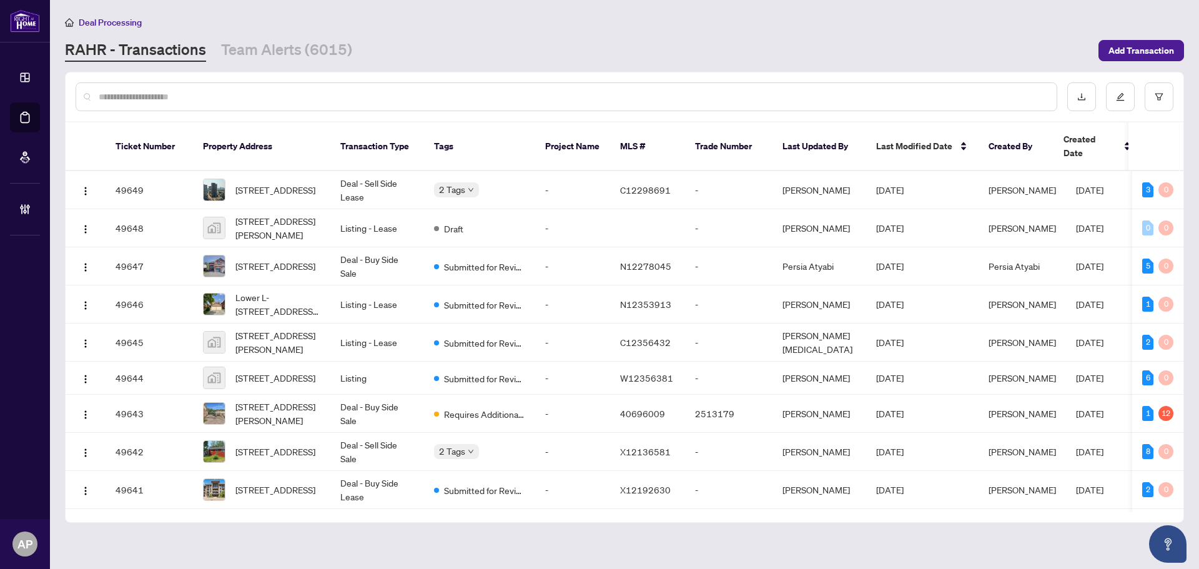
click at [273, 92] on input "text" at bounding box center [573, 97] width 948 height 14
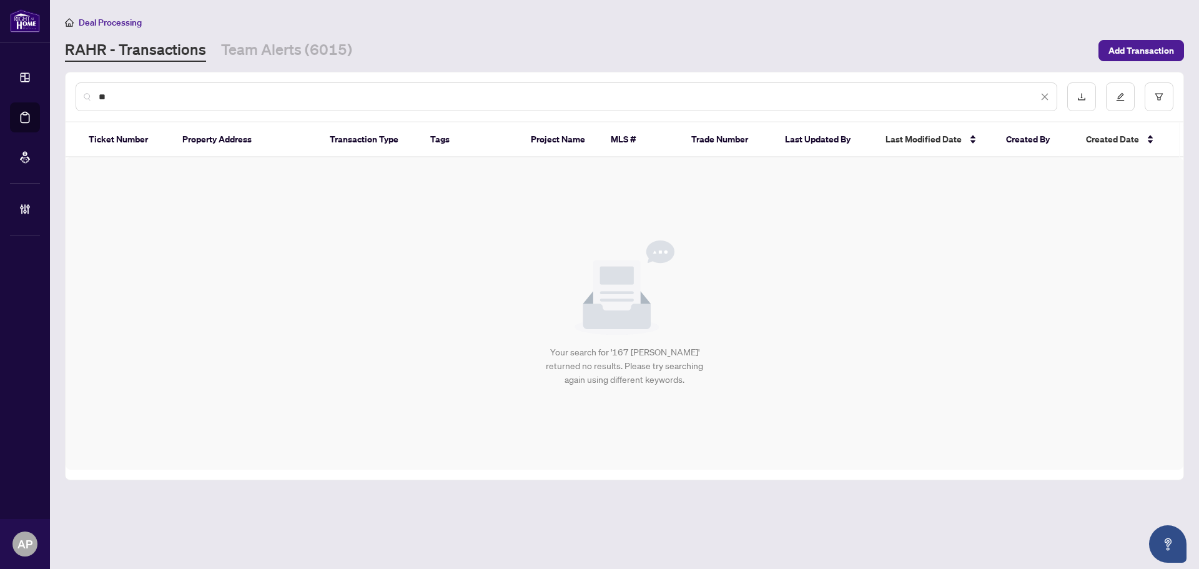
type input "*"
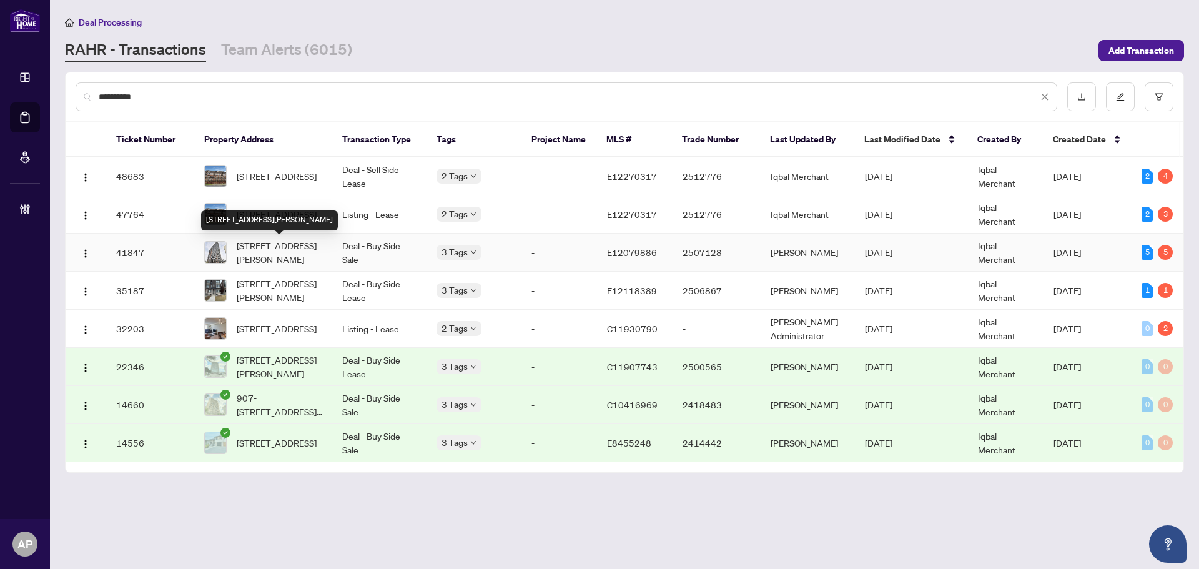
type input "**********"
click at [289, 250] on span "[STREET_ADDRESS][PERSON_NAME]" at bounding box center [280, 252] width 86 height 27
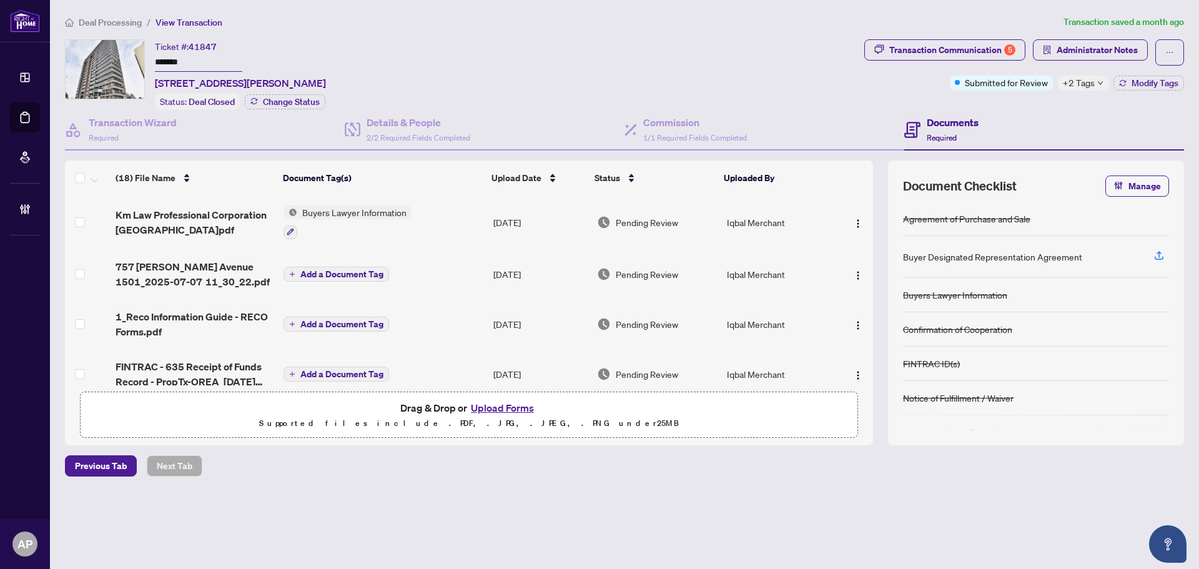
click at [879, 81] on span "+2 Tags" at bounding box center [1079, 83] width 32 height 14
click at [879, 49] on div "Transaction Communication 5" at bounding box center [952, 50] width 126 height 20
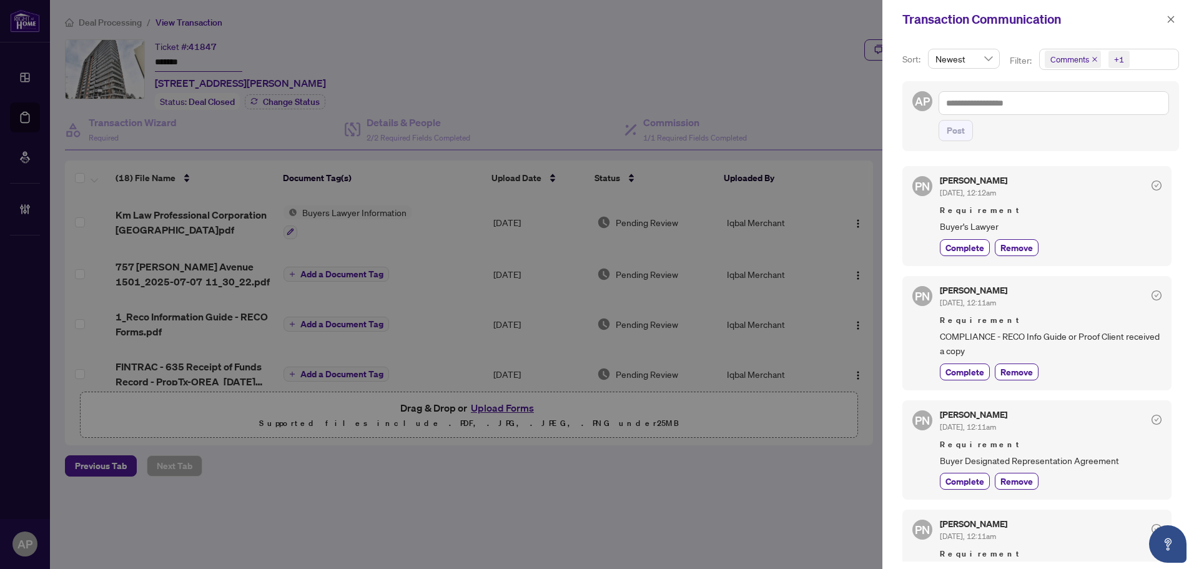
click at [879, 61] on icon "close" at bounding box center [1095, 59] width 6 height 6
click at [879, 18] on icon "close" at bounding box center [1171, 19] width 7 height 7
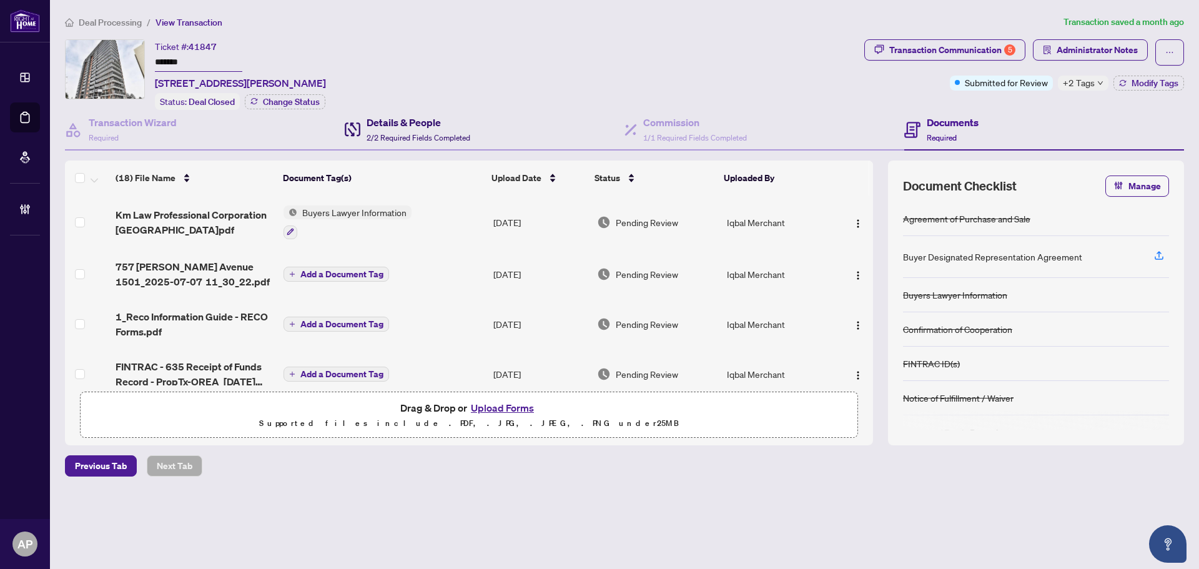
click at [454, 133] on span "2/2 Required Fields Completed" at bounding box center [419, 137] width 104 height 9
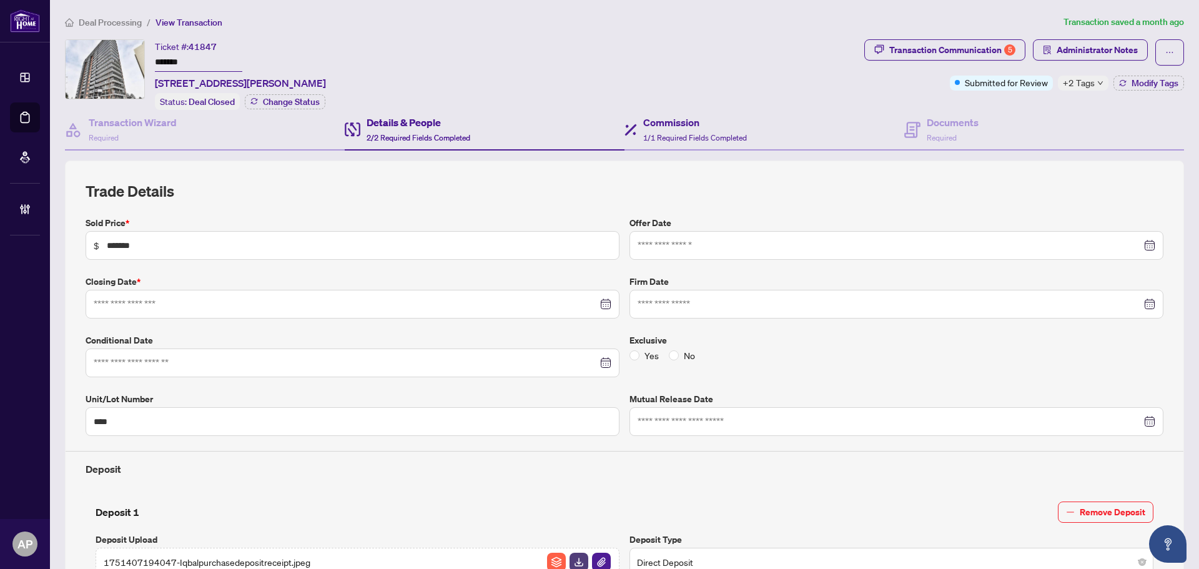
type input "**********"
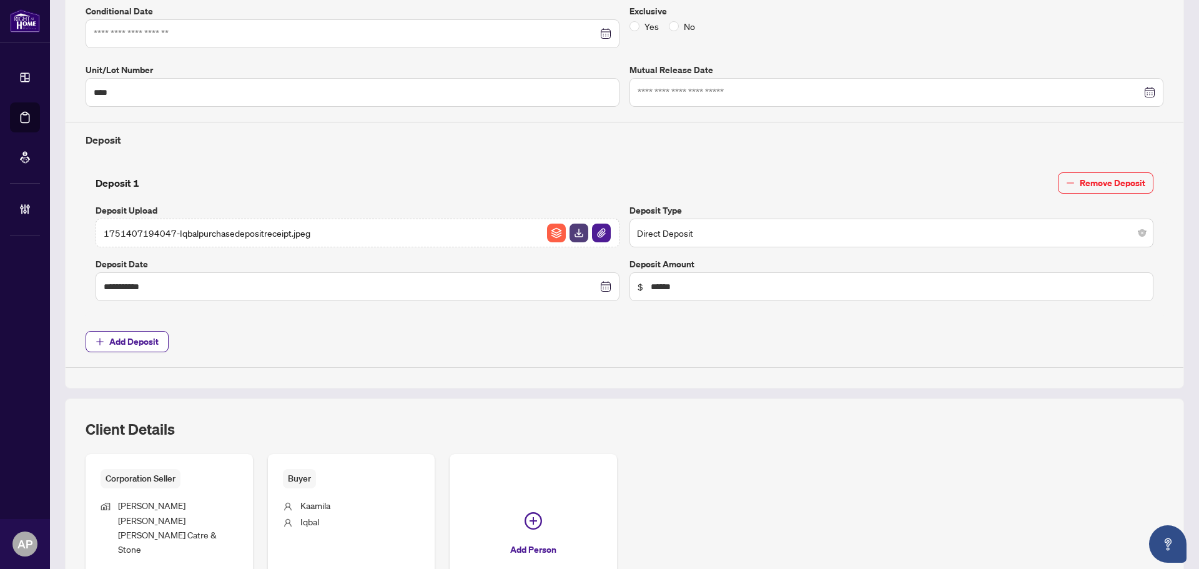
click at [879, 122] on div "Deposit" at bounding box center [625, 135] width 1088 height 26
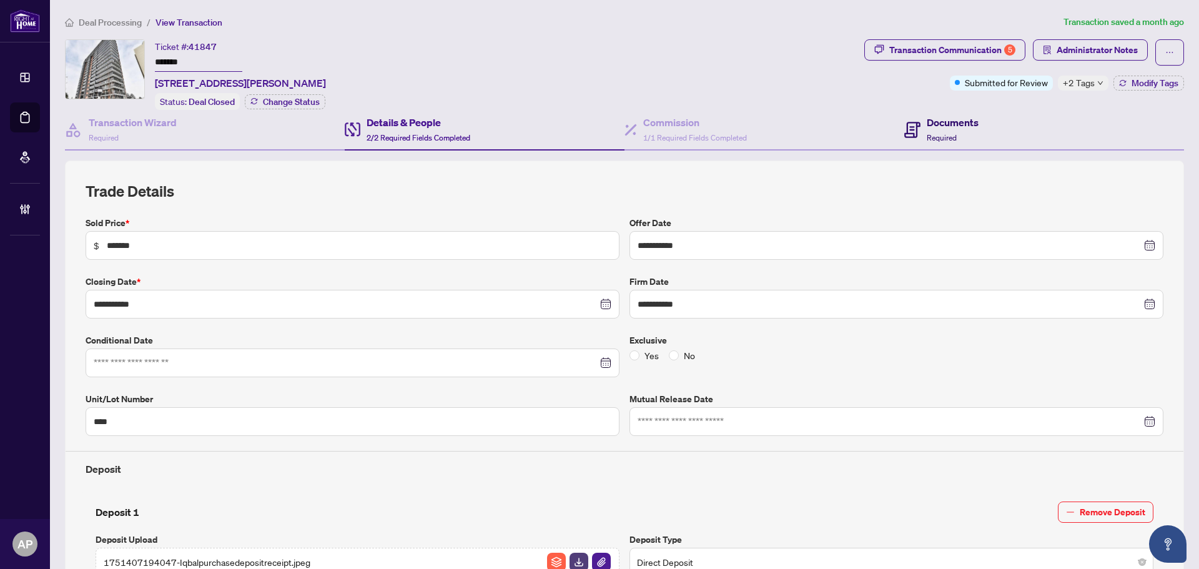
click at [879, 141] on div "Documents Required" at bounding box center [953, 129] width 52 height 29
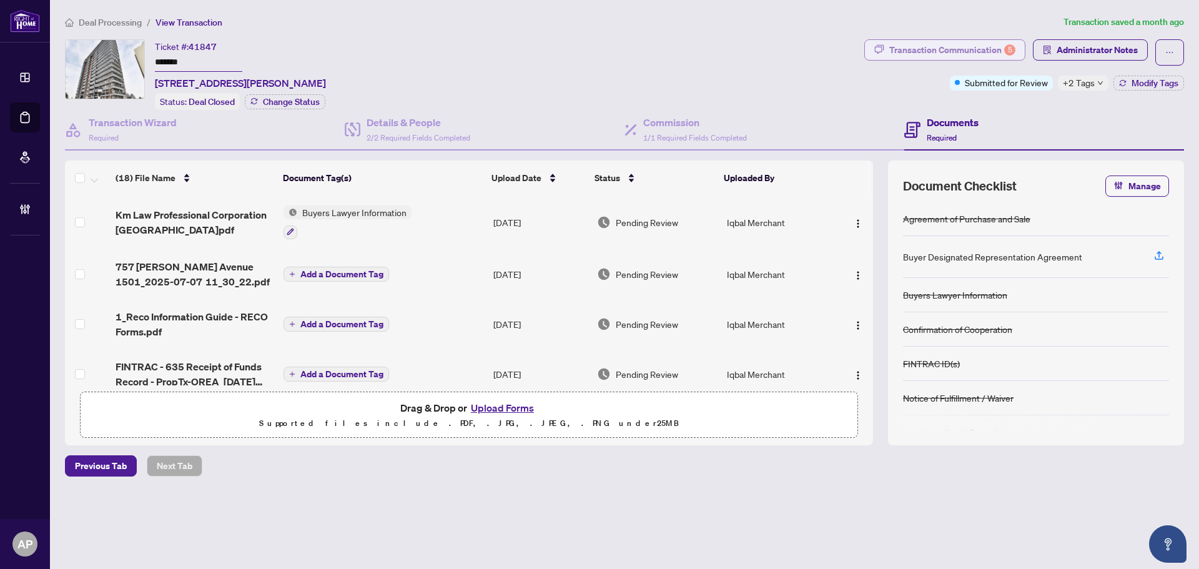
click at [879, 47] on div "Transaction Communication 5" at bounding box center [952, 50] width 126 height 20
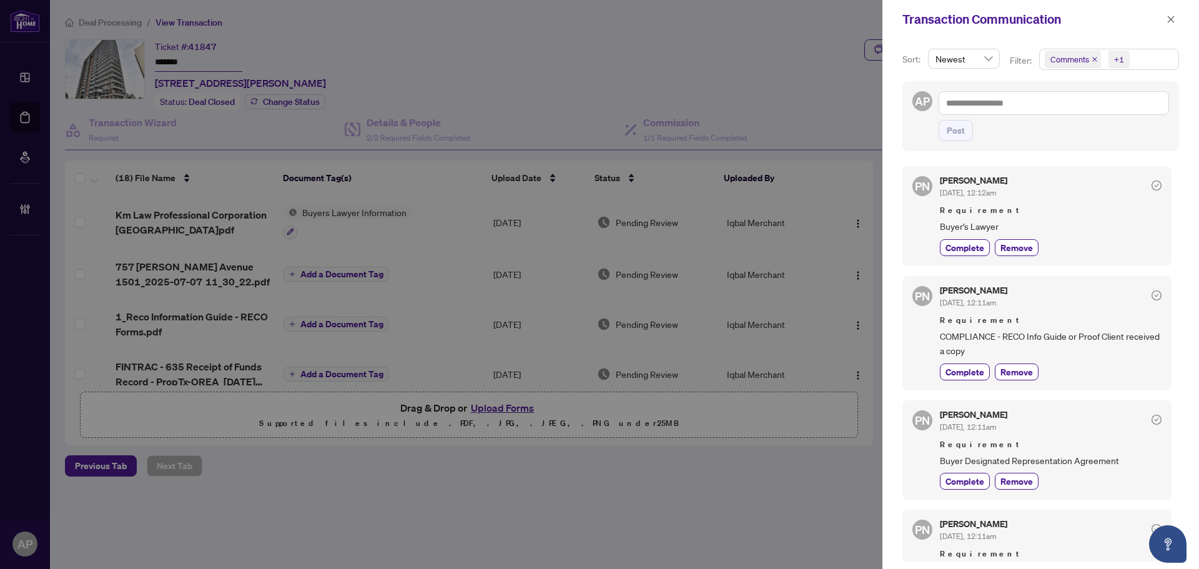
click at [879, 59] on icon "close" at bounding box center [1094, 59] width 5 height 5
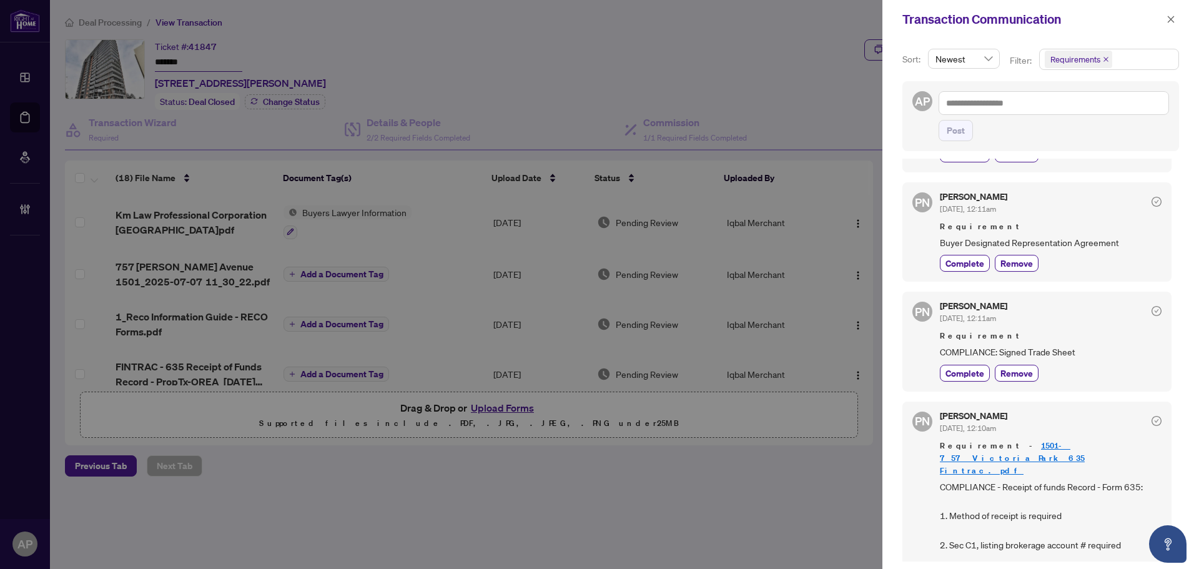
scroll to position [245, 0]
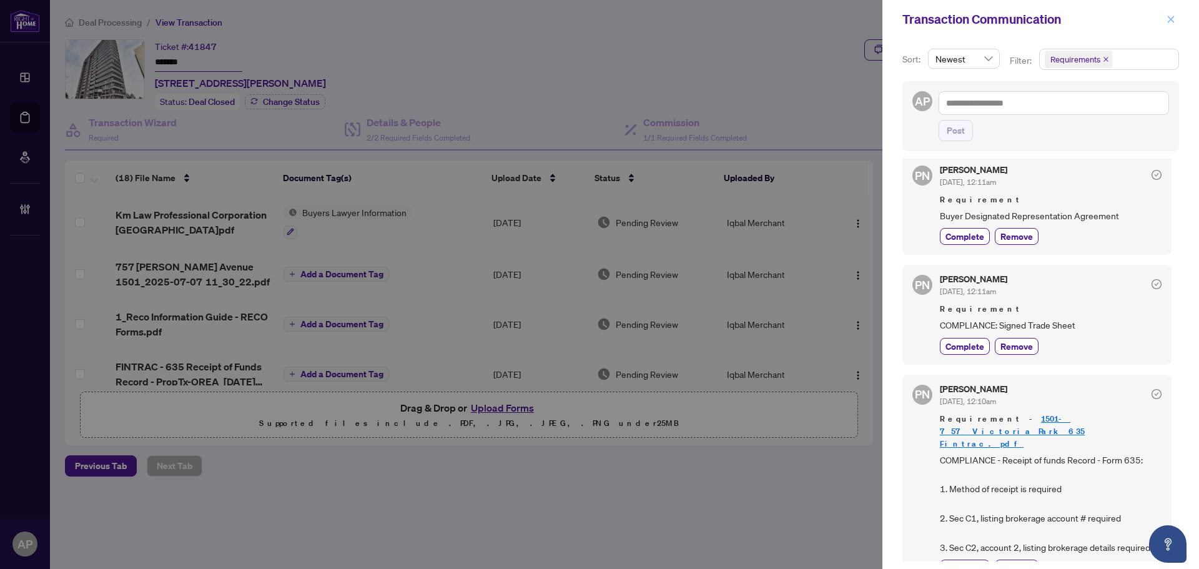
click at [879, 20] on icon "close" at bounding box center [1171, 19] width 9 height 9
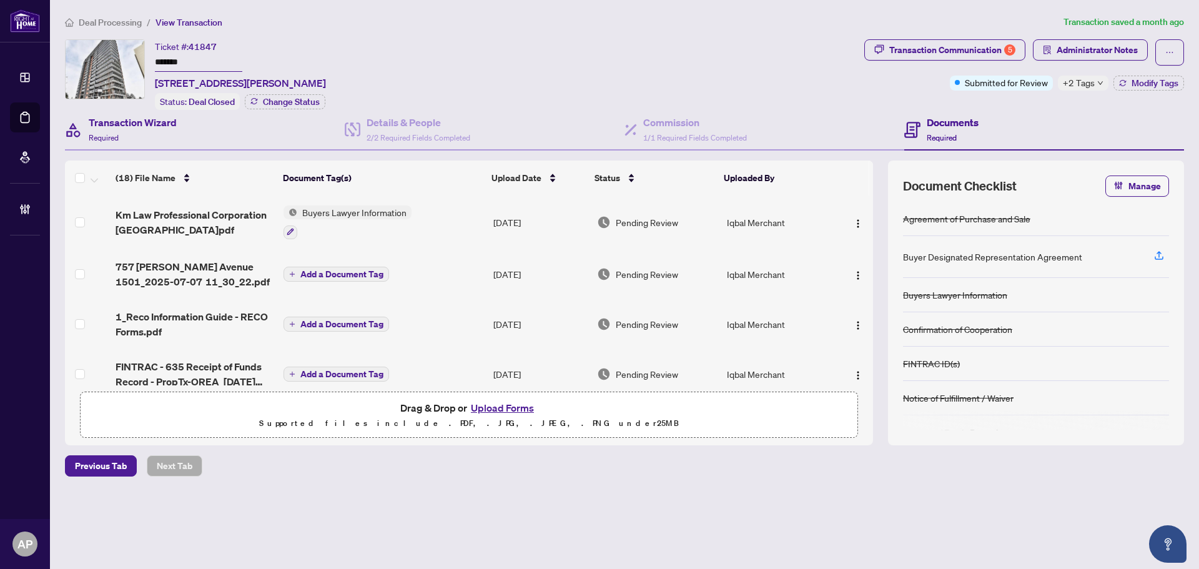
click at [202, 131] on div "Transaction Wizard Required" at bounding box center [205, 130] width 280 height 41
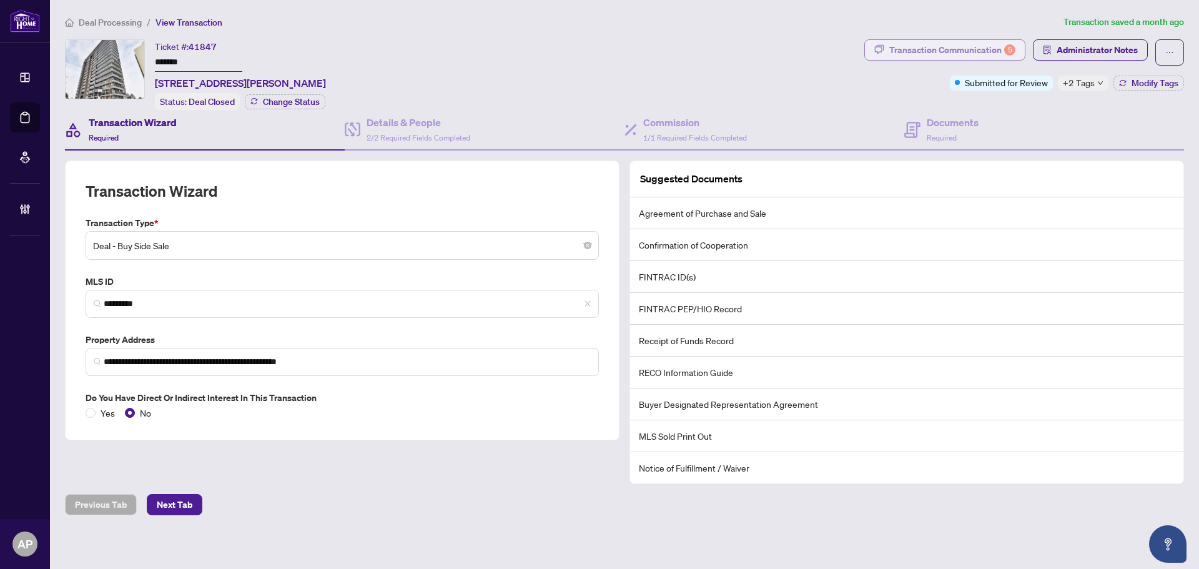
click at [879, 47] on div "Transaction Communication 5" at bounding box center [952, 50] width 126 height 20
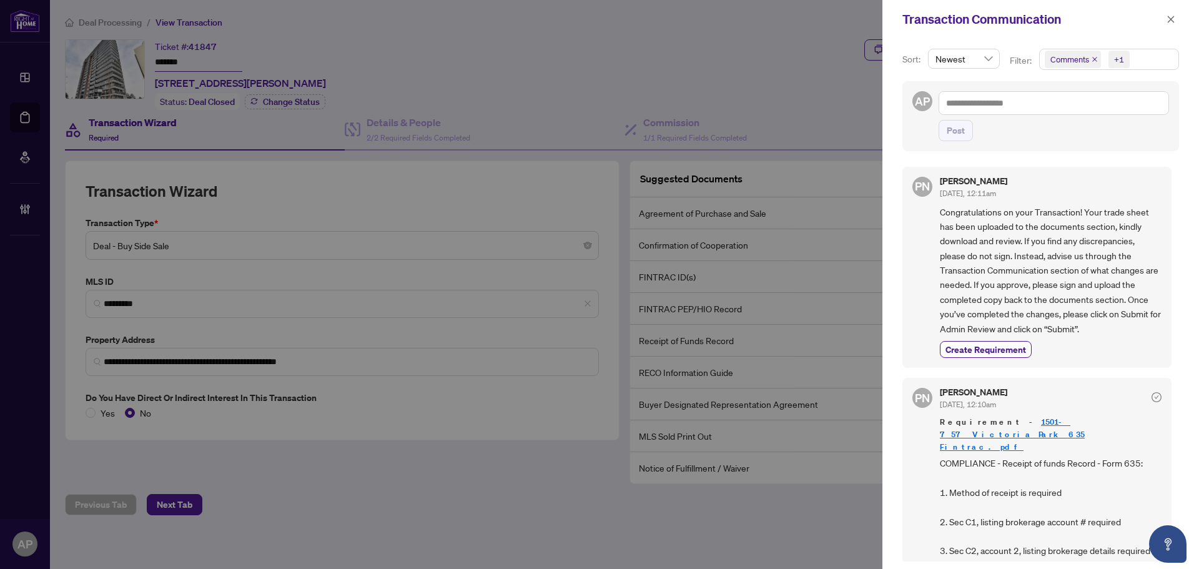
scroll to position [456, 0]
click at [879, 19] on icon "close" at bounding box center [1171, 19] width 9 height 9
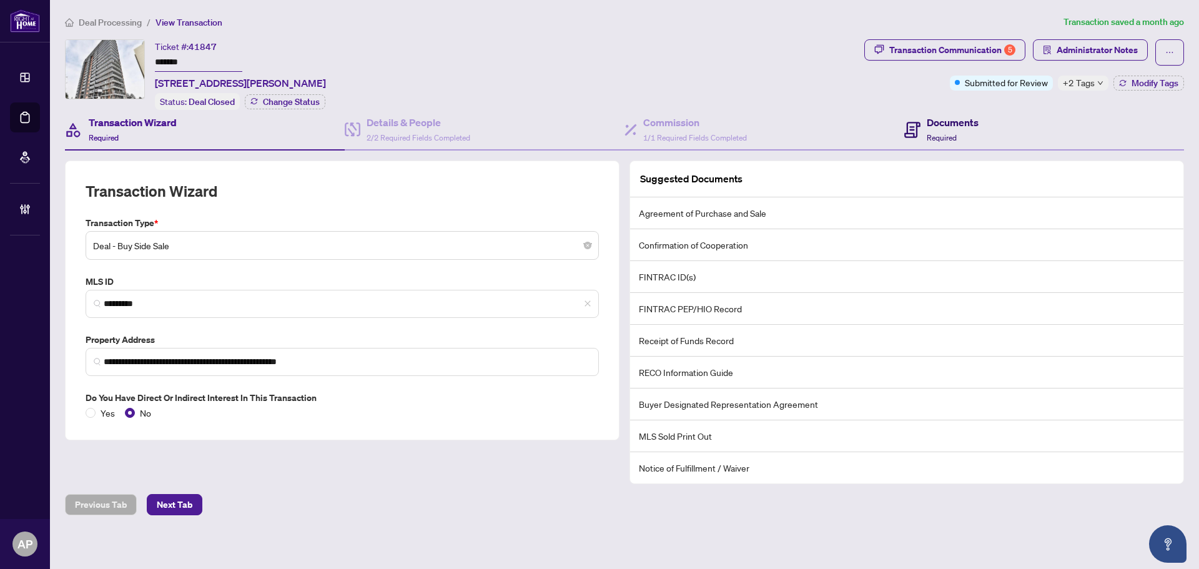
click at [879, 127] on icon at bounding box center [912, 130] width 16 height 16
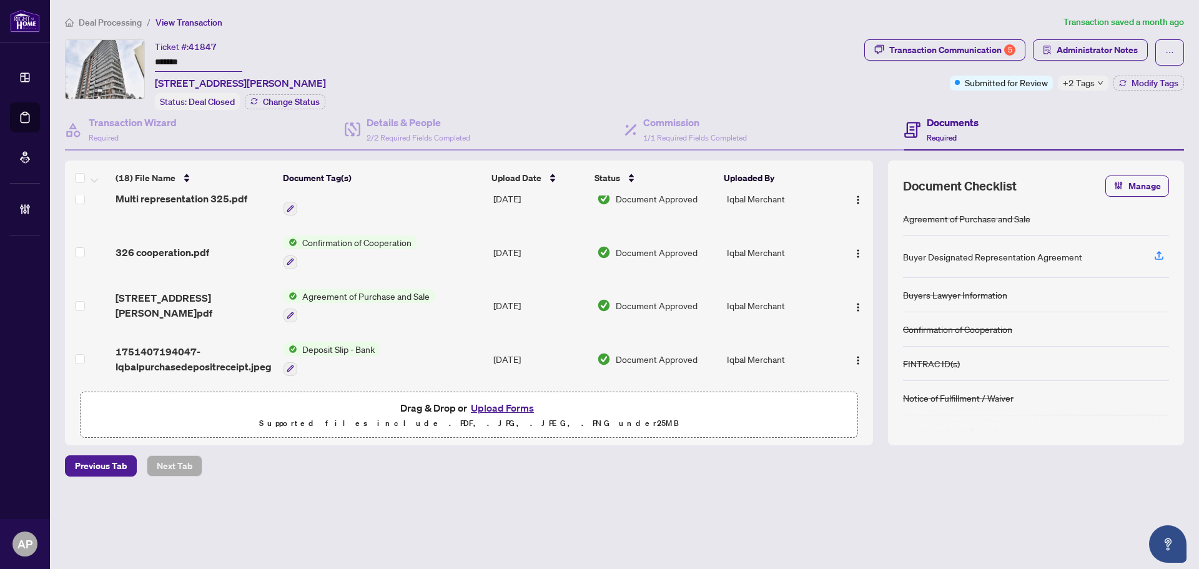
scroll to position [760, 0]
click at [371, 290] on span "Agreement of Purchase and Sale" at bounding box center [365, 295] width 137 height 14
click at [371, 238] on span "Confirmation of Cooperation" at bounding box center [356, 241] width 119 height 14
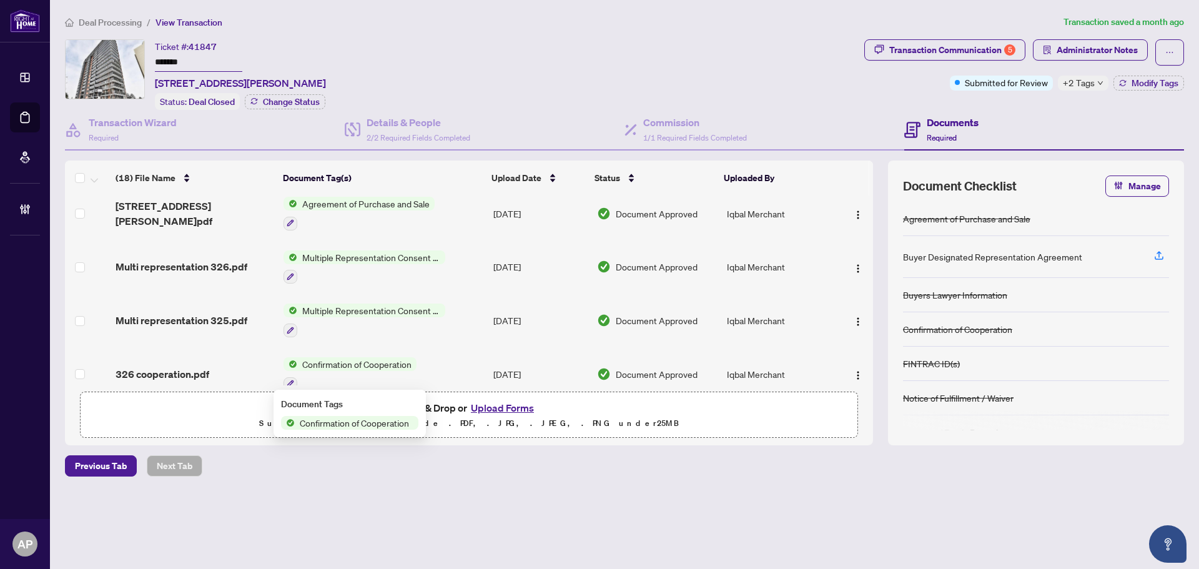
scroll to position [635, 0]
click at [349, 312] on span "Multiple Representation Consent Form (Seller)" at bounding box center [371, 312] width 148 height 14
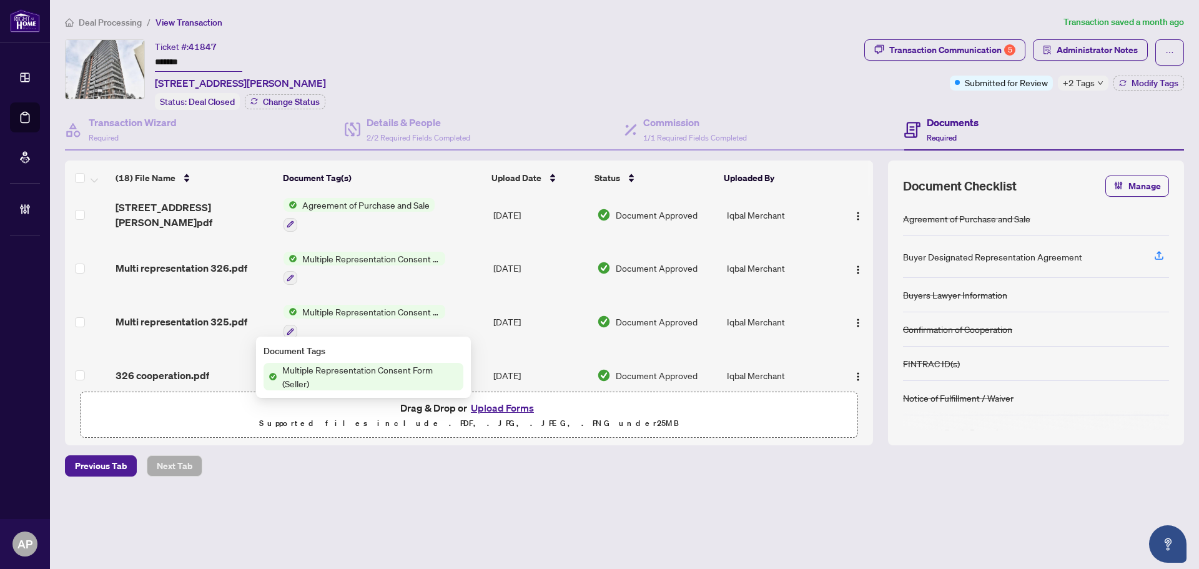
click at [372, 255] on span "Multiple Representation Consent Form (Buyer)" at bounding box center [371, 259] width 148 height 14
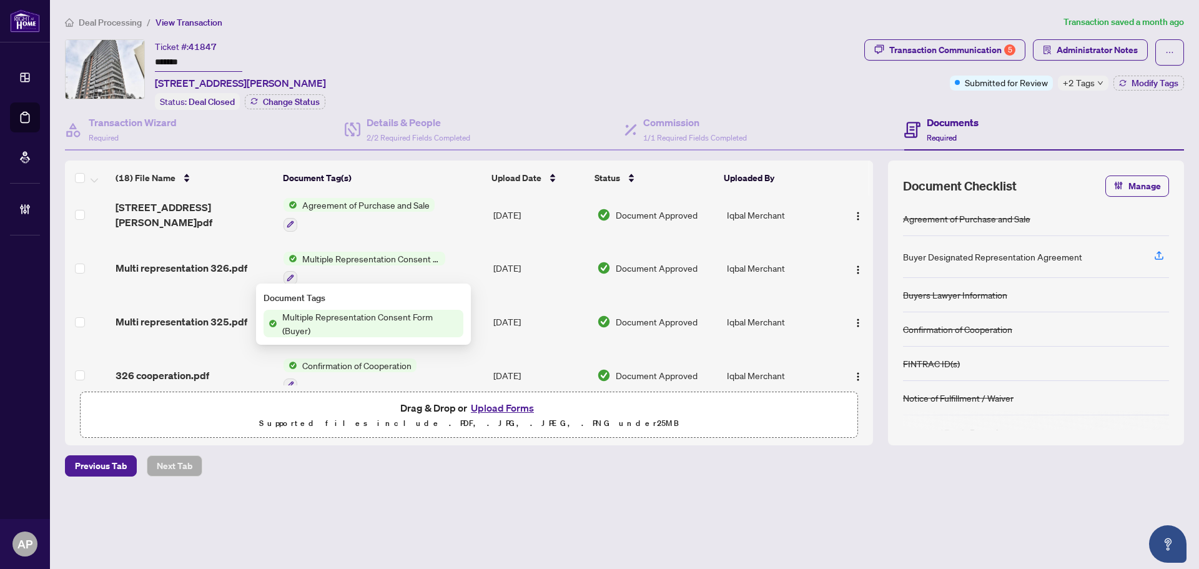
scroll to position [448, 0]
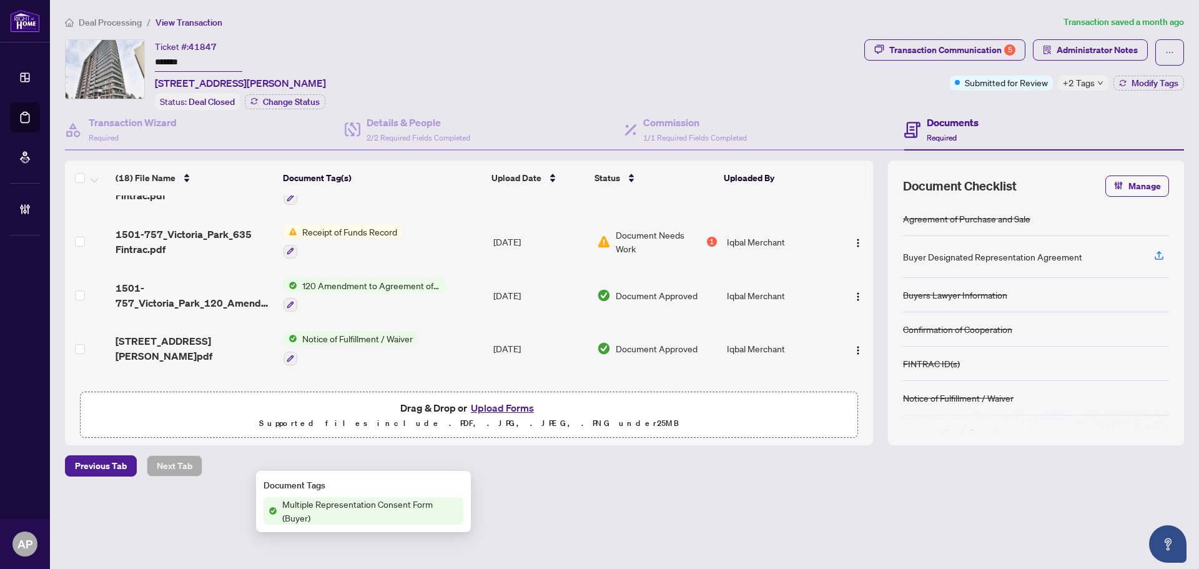
click at [355, 282] on span "120 Amendment to Agreement of Purchase and Sale" at bounding box center [371, 286] width 148 height 14
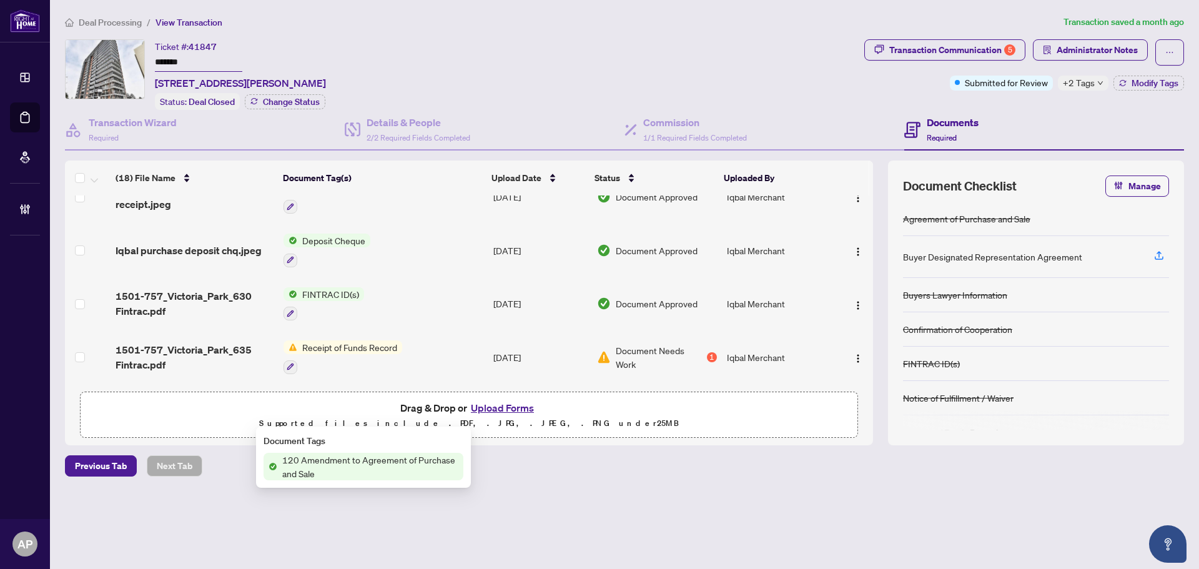
scroll to position [260, 0]
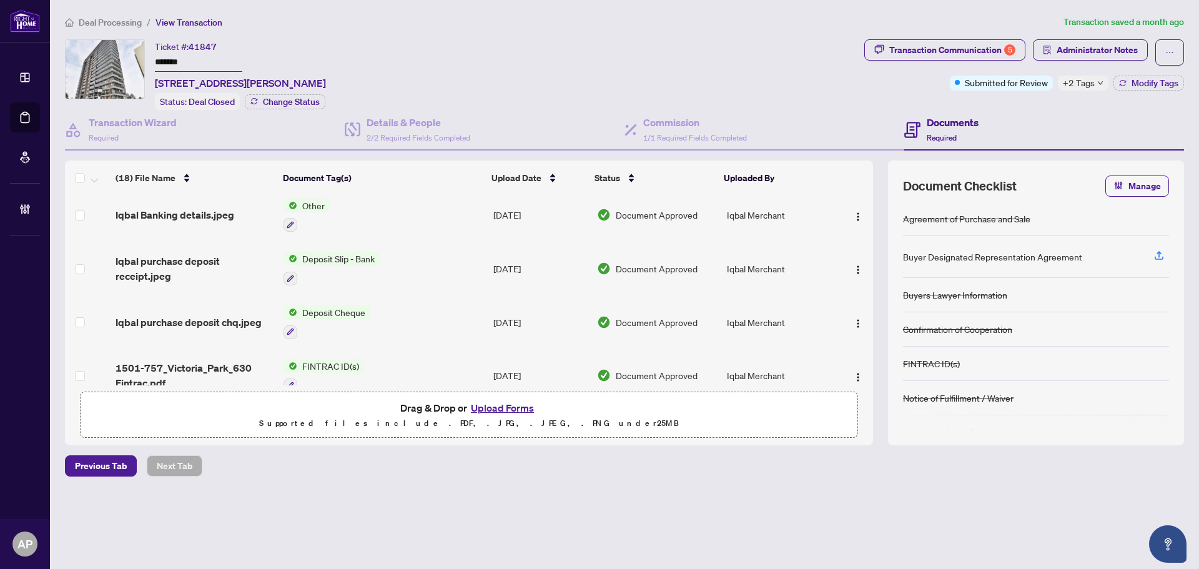
click at [341, 310] on span "Deposit Cheque" at bounding box center [333, 312] width 73 height 14
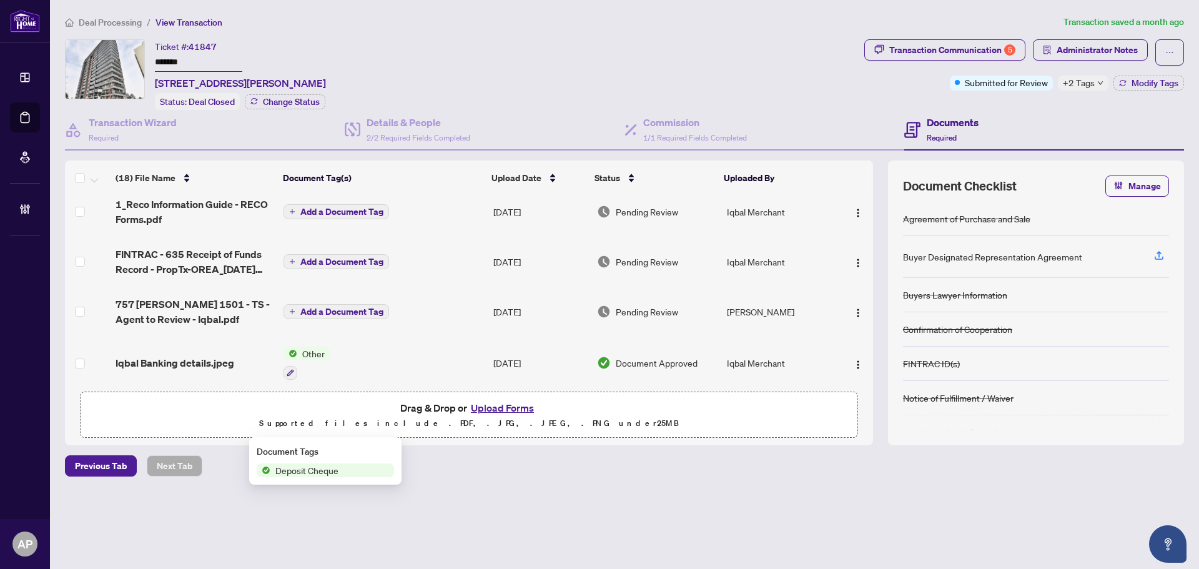
scroll to position [125, 0]
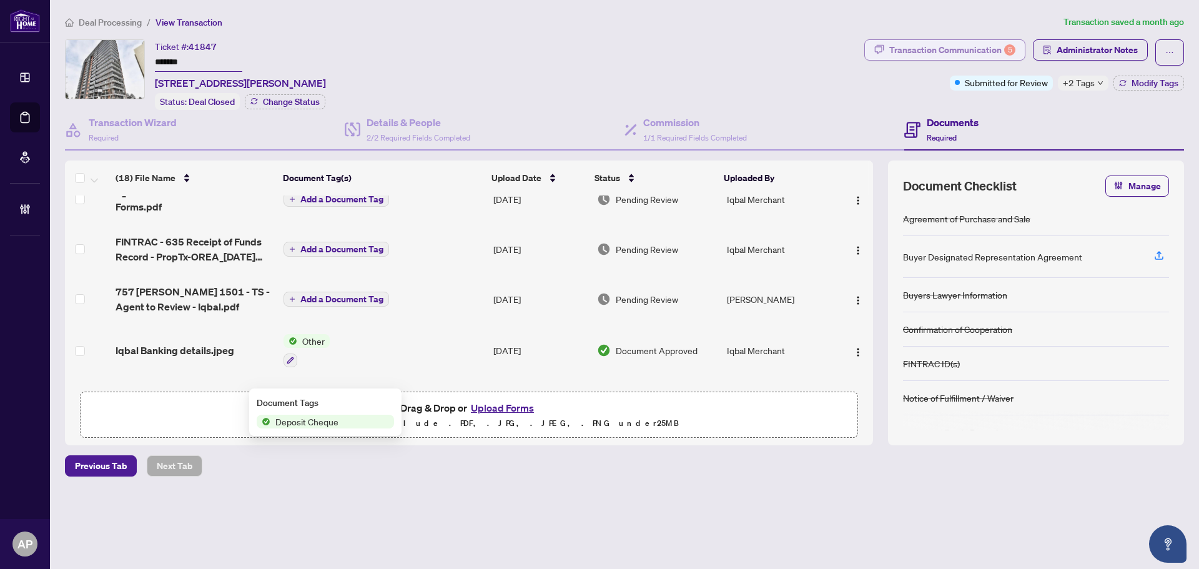
click at [879, 51] on div "Transaction Communication 5" at bounding box center [952, 50] width 126 height 20
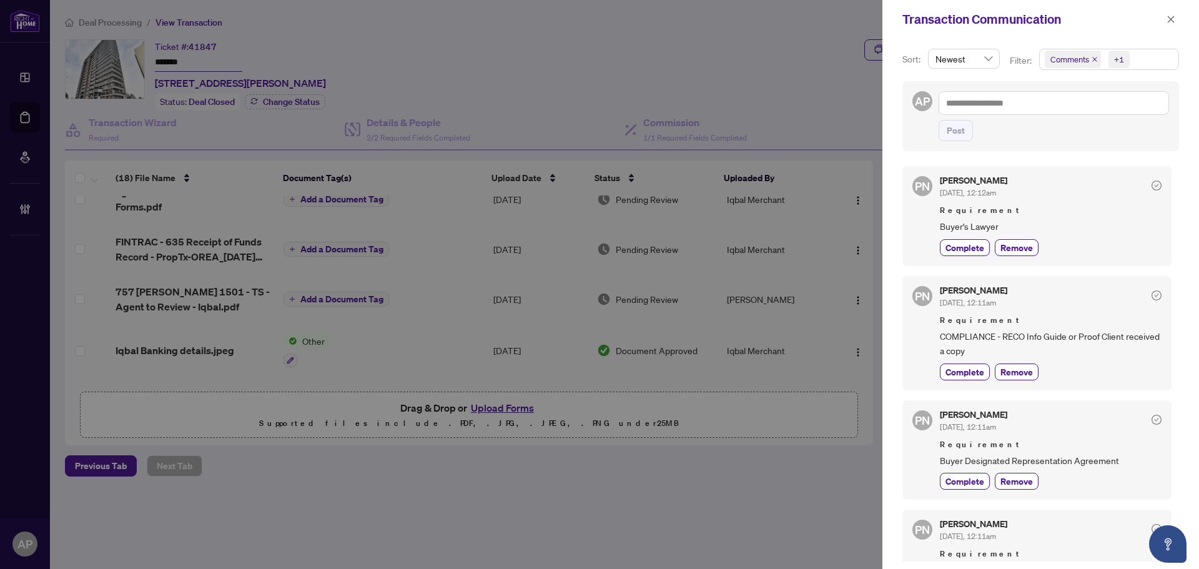
scroll to position [187, 0]
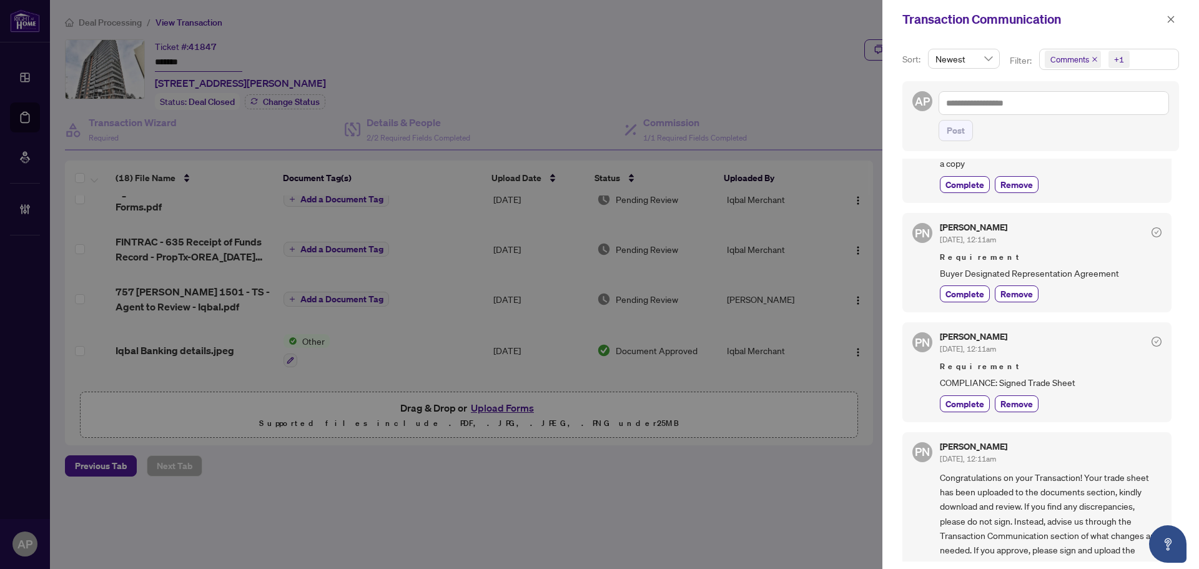
click at [497, 244] on div at bounding box center [599, 284] width 1199 height 569
click at [879, 13] on span "button" at bounding box center [1171, 19] width 9 height 20
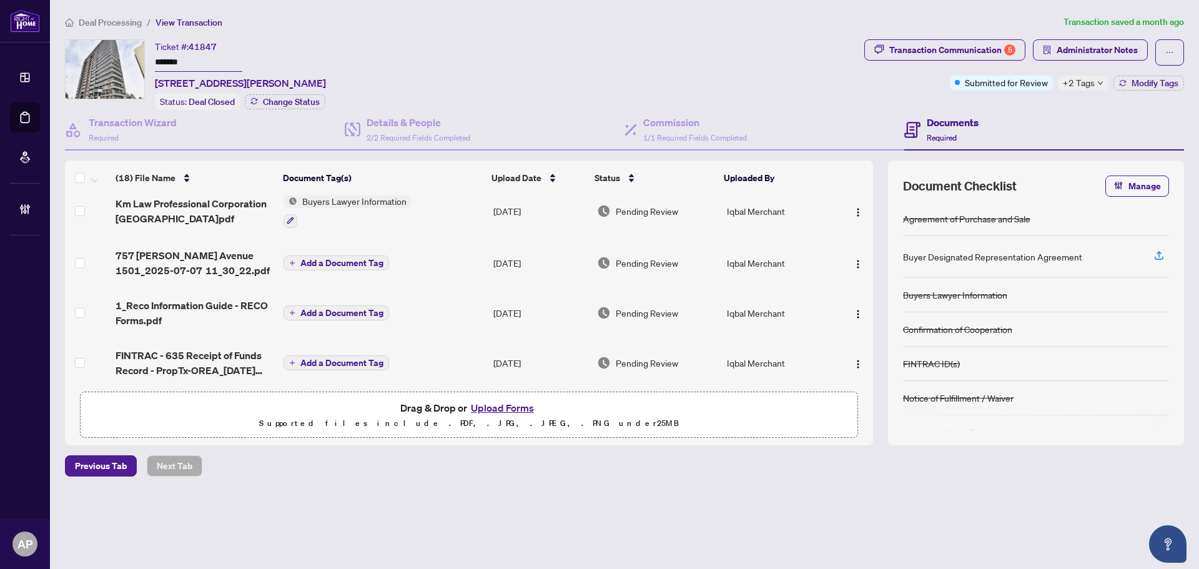
scroll to position [0, 0]
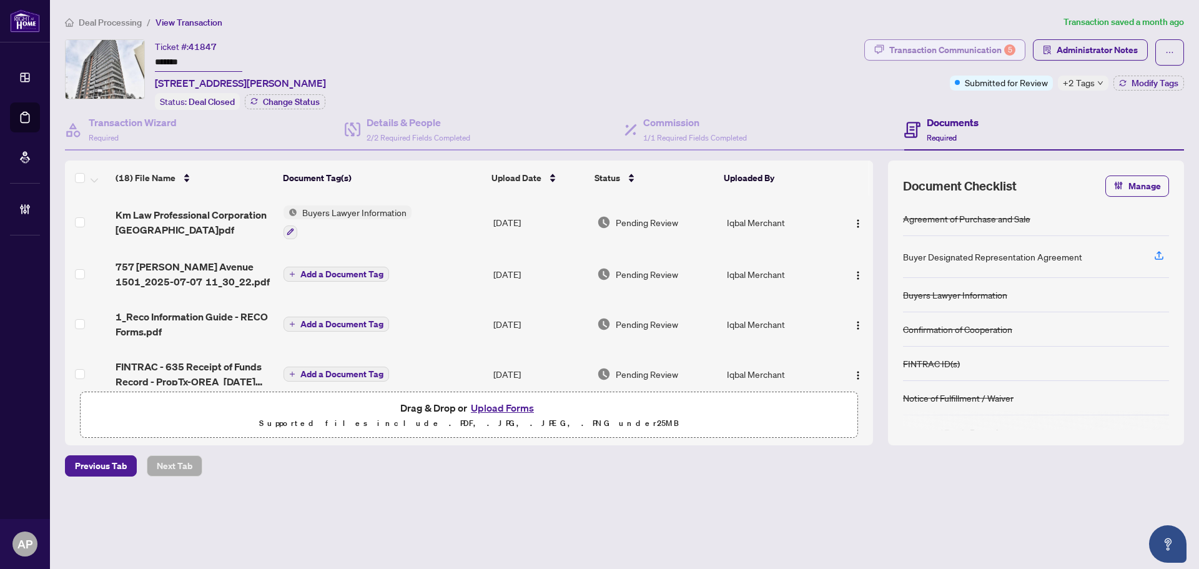
click at [879, 52] on div "5" at bounding box center [1009, 49] width 11 height 11
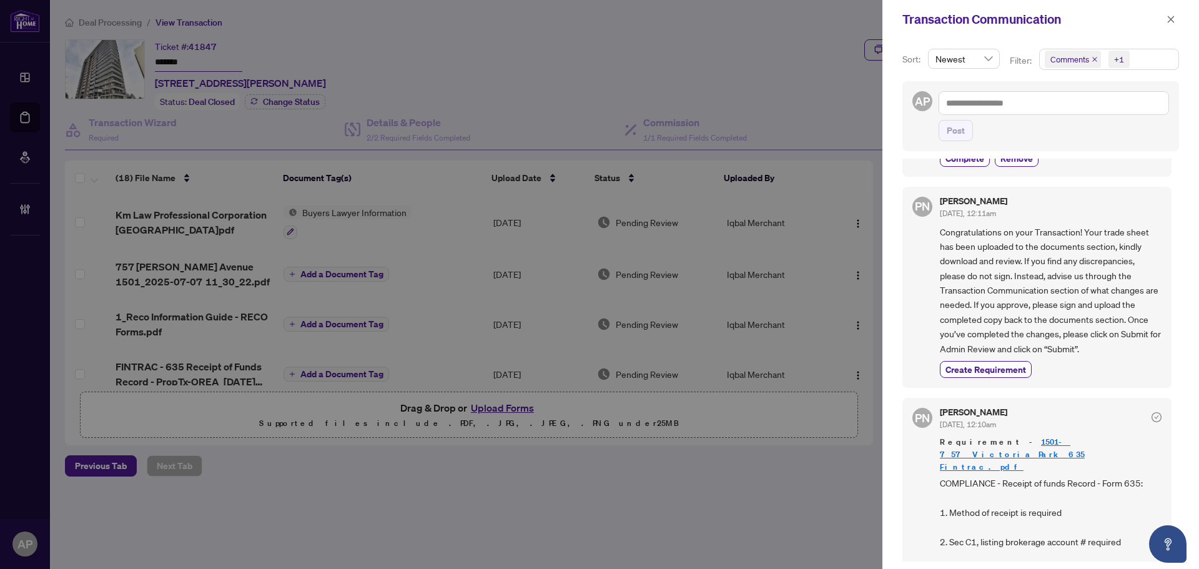
scroll to position [456, 0]
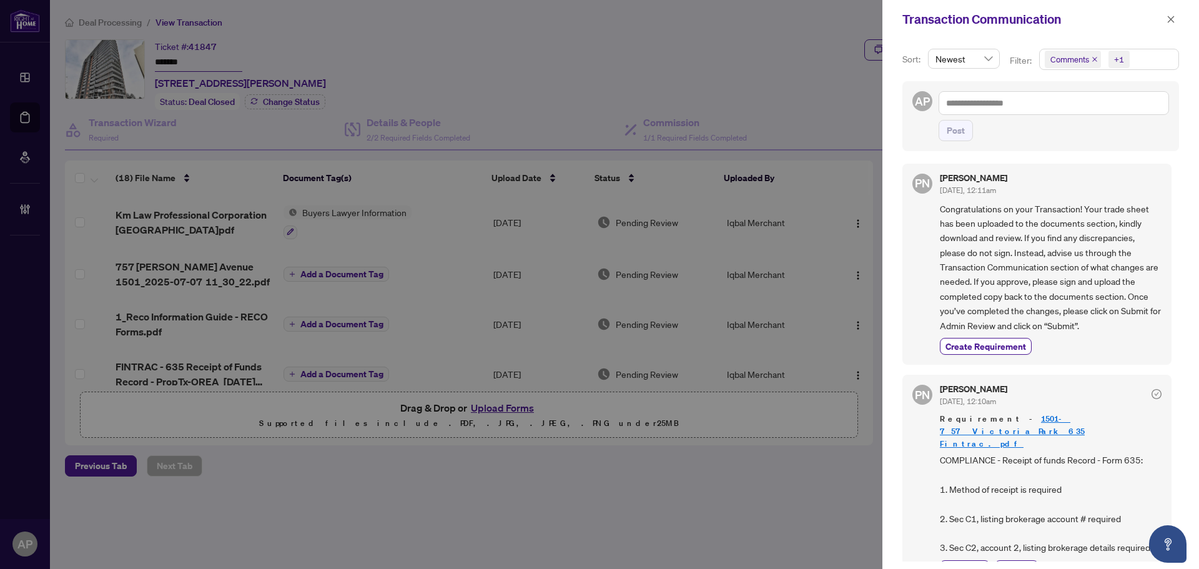
click at [730, 184] on div at bounding box center [599, 284] width 1199 height 569
click at [879, 21] on icon "close" at bounding box center [1171, 19] width 7 height 7
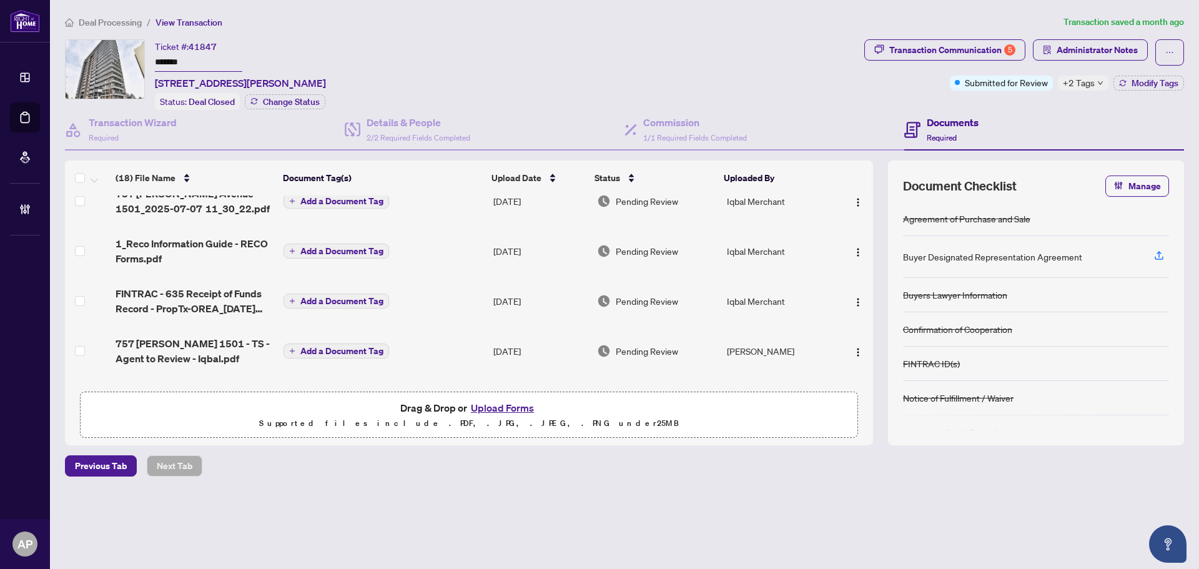
scroll to position [125, 0]
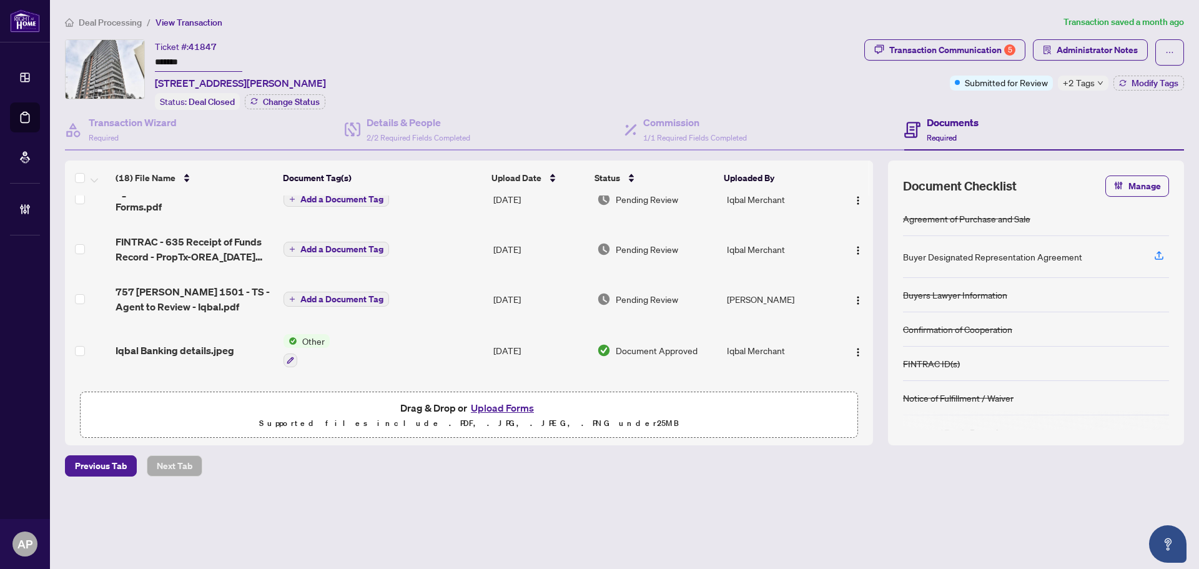
click at [415, 240] on td "Add a Document Tag" at bounding box center [384, 249] width 210 height 50
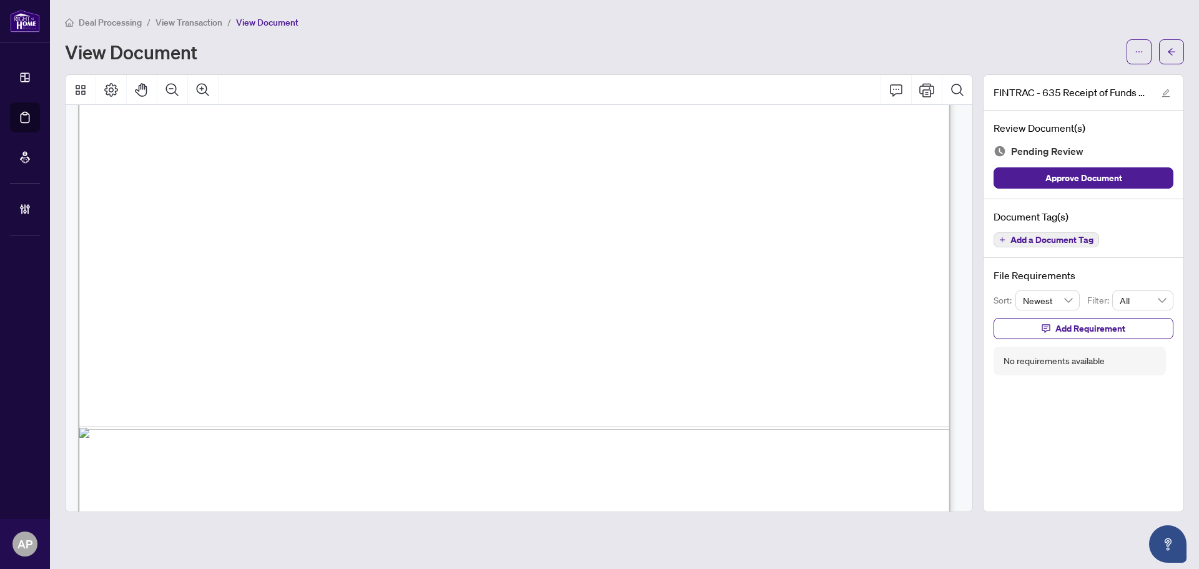
scroll to position [1811, 0]
click at [879, 52] on icon "arrow-left" at bounding box center [1171, 51] width 7 height 7
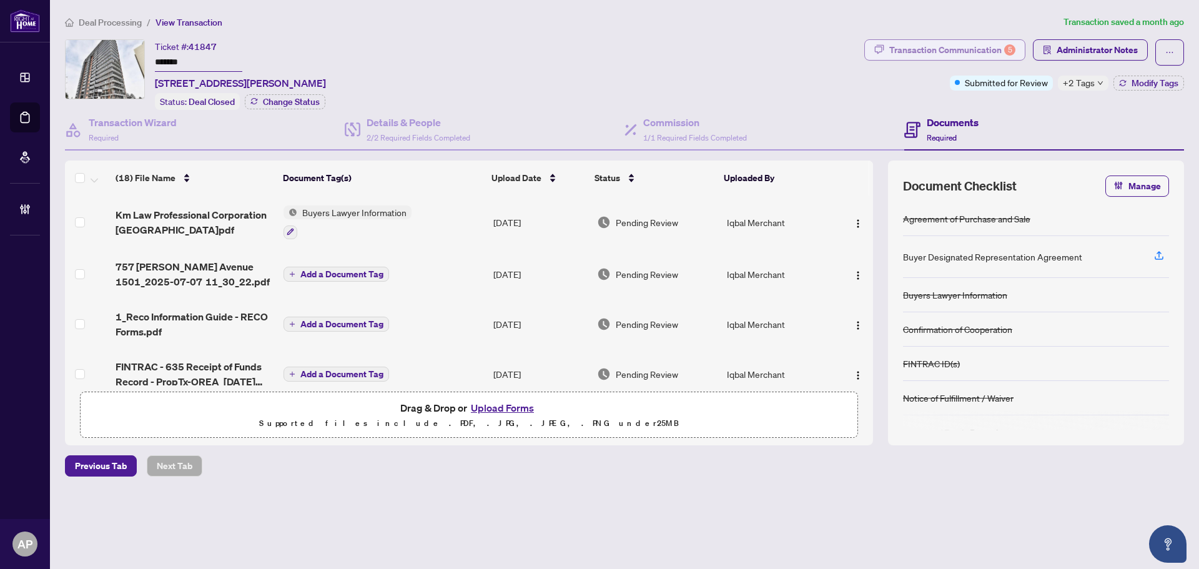
click at [879, 53] on div "Transaction Communication 5" at bounding box center [952, 50] width 126 height 20
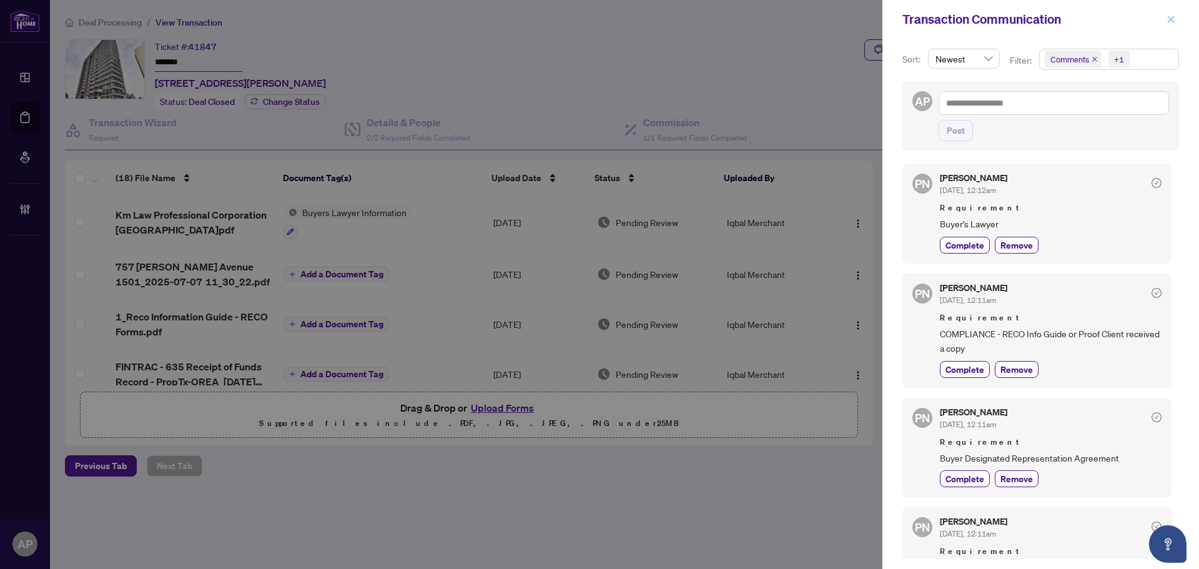
click at [879, 24] on icon "close" at bounding box center [1171, 19] width 9 height 9
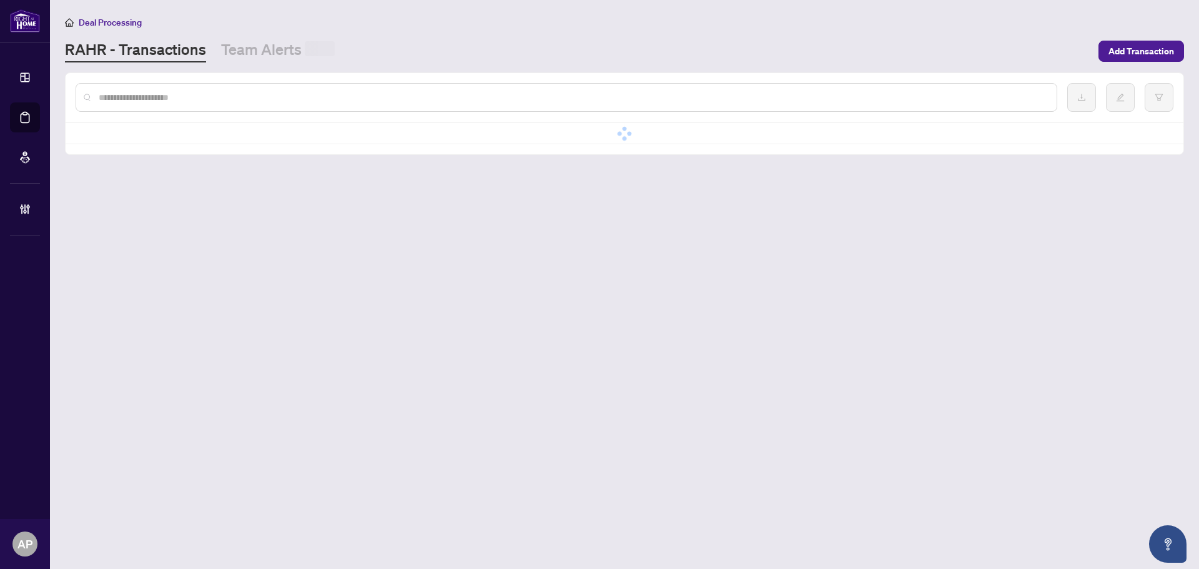
click at [240, 97] on input "text" at bounding box center [573, 98] width 948 height 14
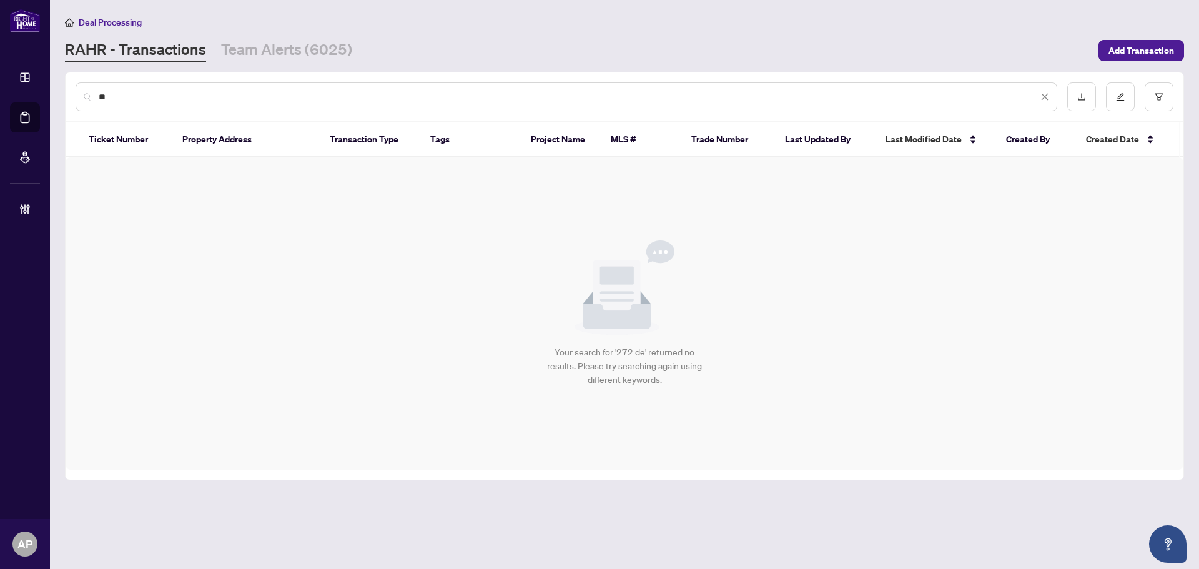
type input "*"
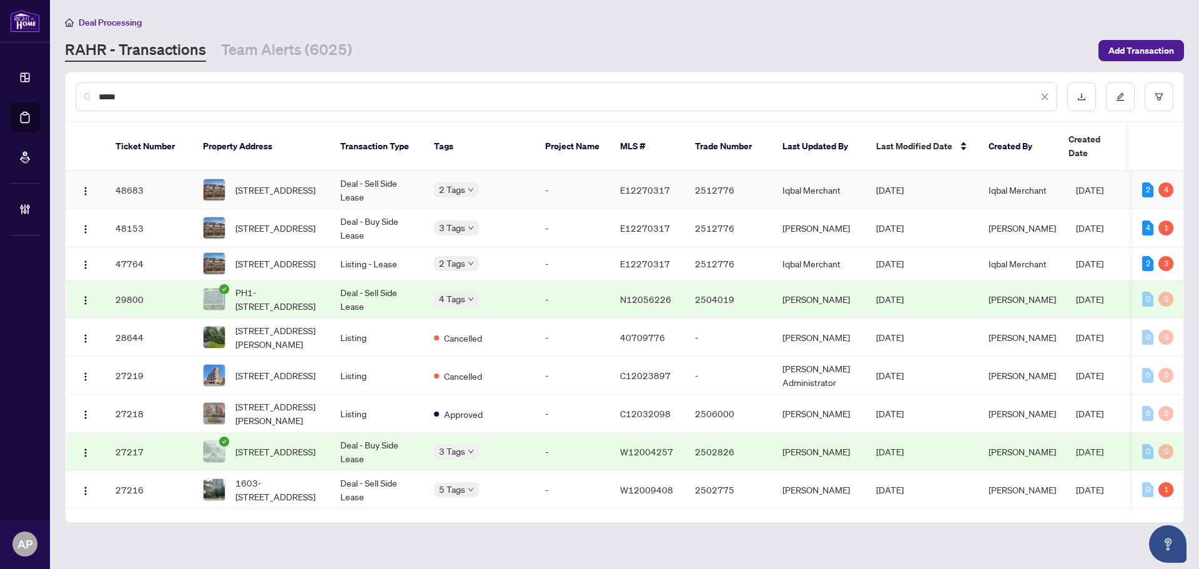
type input "****"
click at [375, 173] on td "Deal - Sell Side Lease" at bounding box center [377, 190] width 94 height 38
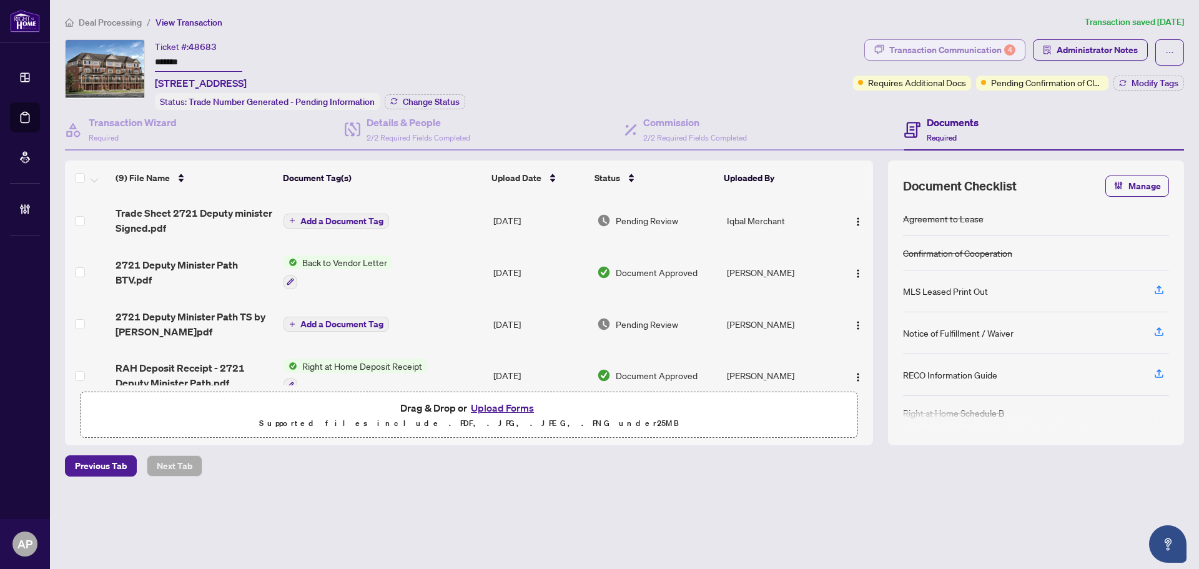
click at [954, 48] on div "Transaction Communication 4" at bounding box center [952, 50] width 126 height 20
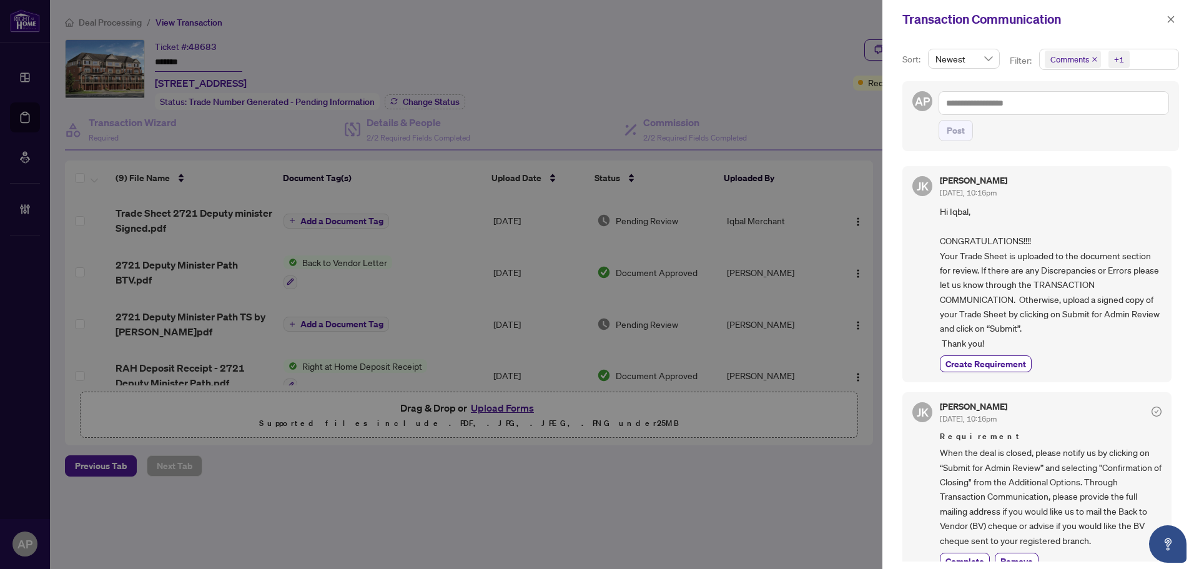
click at [1094, 58] on icon "close" at bounding box center [1095, 59] width 6 height 6
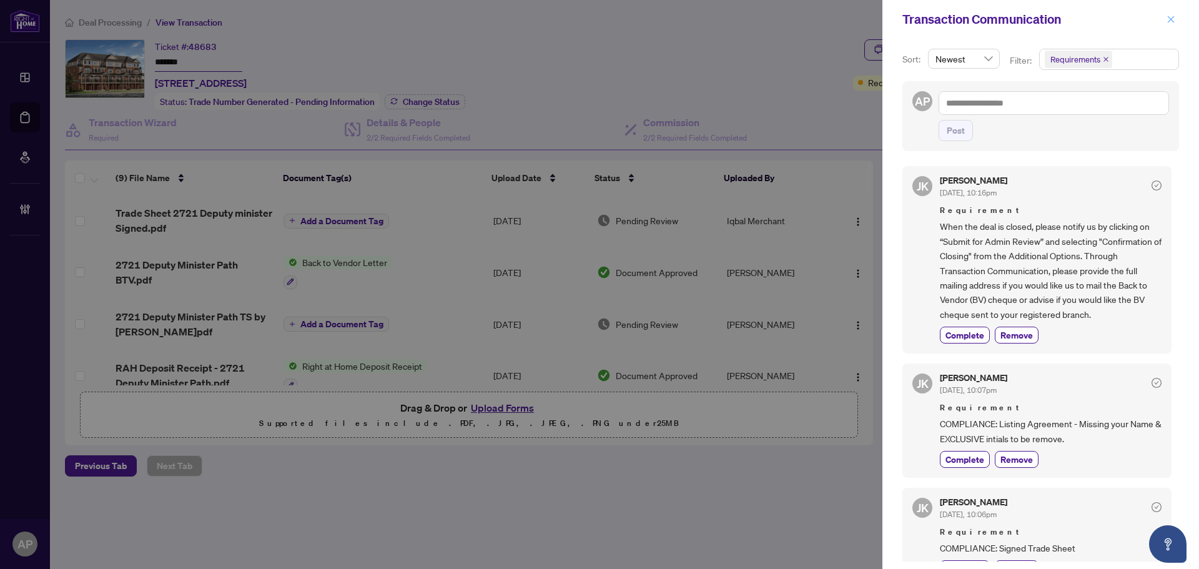
click at [1165, 19] on button "button" at bounding box center [1171, 19] width 16 height 15
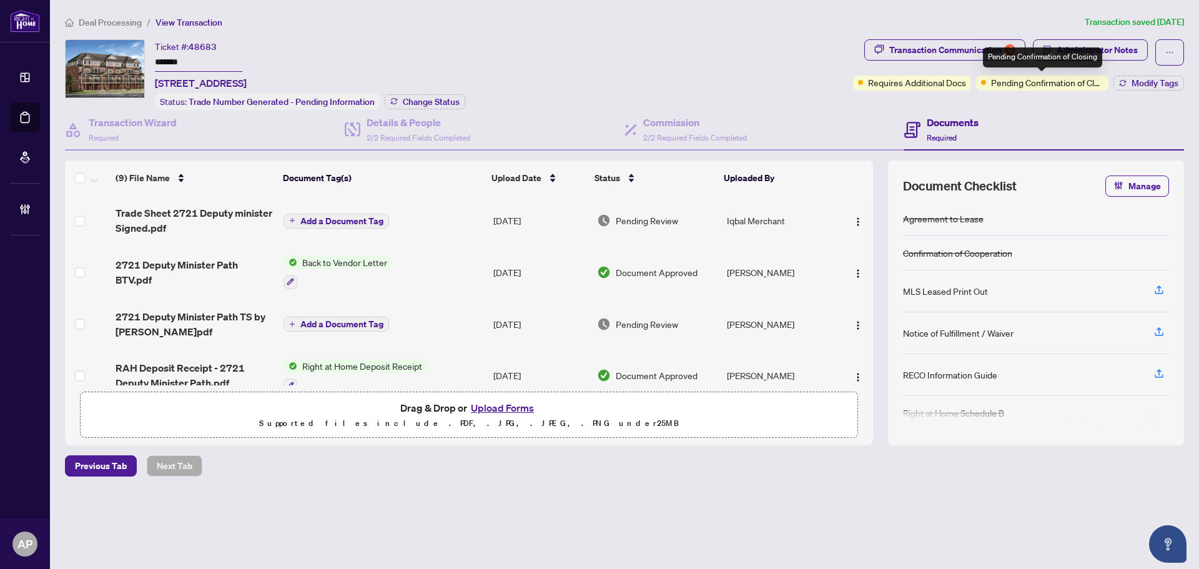
click at [1082, 52] on div "Pending Confirmation of Closing" at bounding box center [1042, 57] width 119 height 20
click at [1101, 50] on div "Pending Confirmation of Closing" at bounding box center [1042, 57] width 119 height 20
click at [1117, 46] on span "Administrator Notes" at bounding box center [1097, 50] width 81 height 20
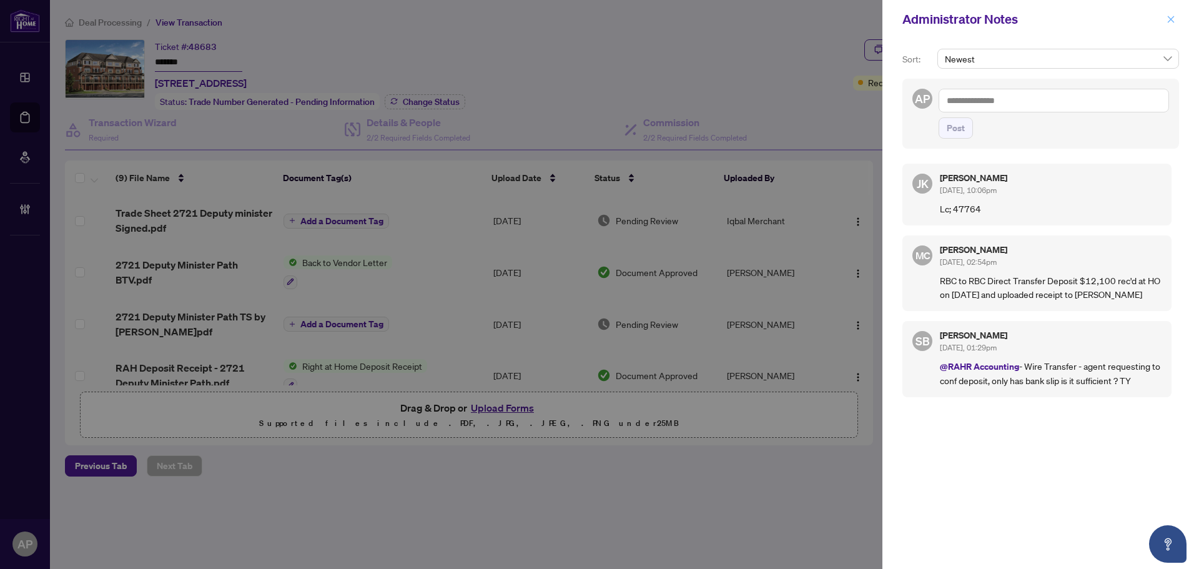
click at [1176, 22] on button "button" at bounding box center [1171, 19] width 16 height 15
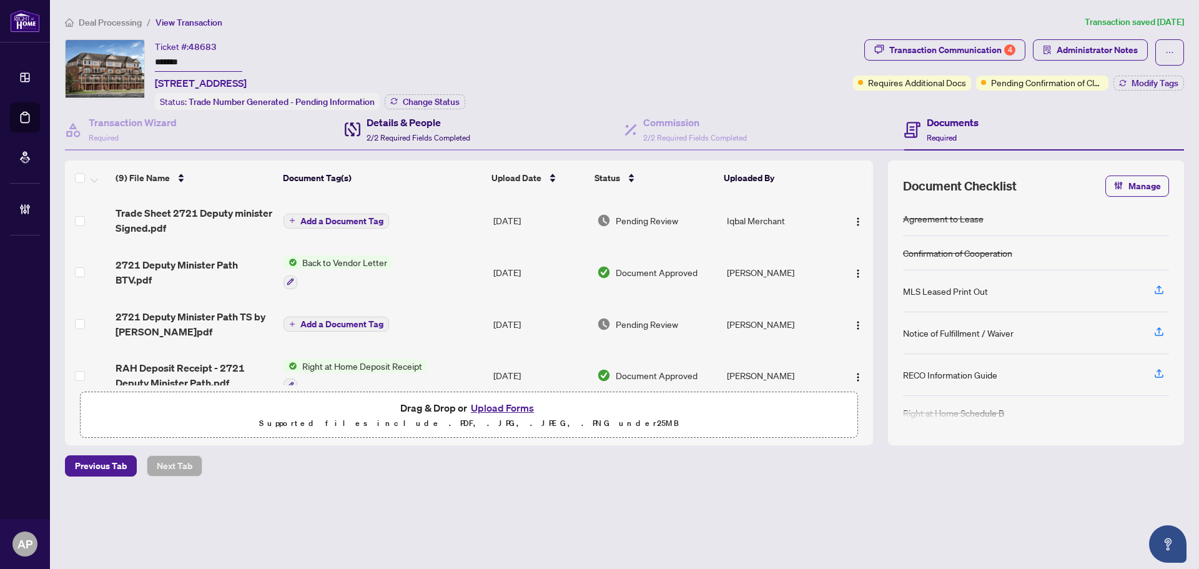
click at [448, 136] on span "2/2 Required Fields Completed" at bounding box center [419, 137] width 104 height 9
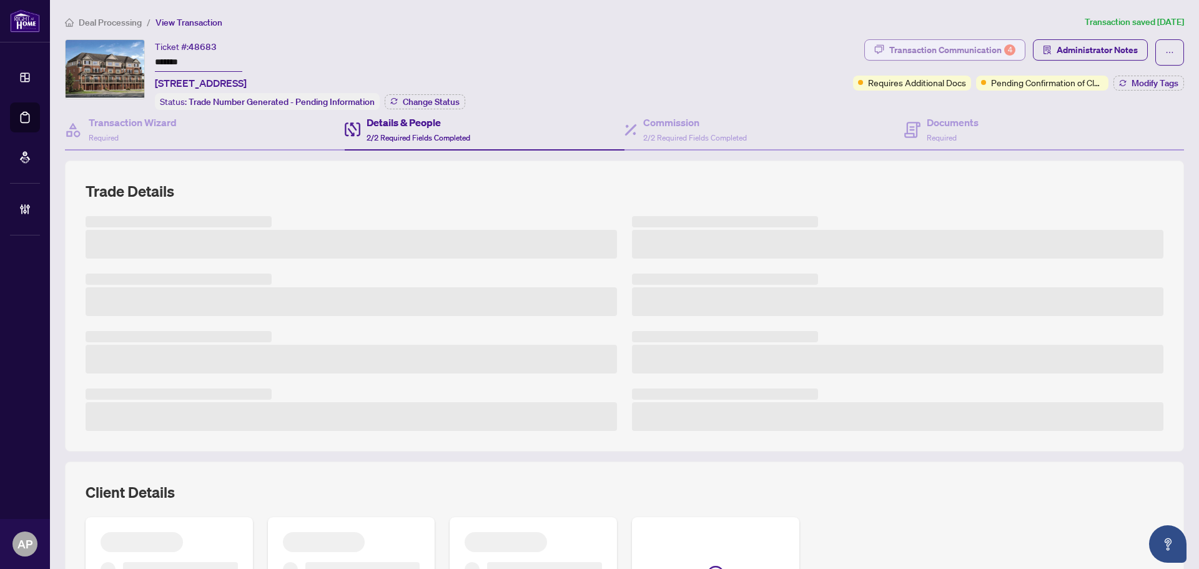
click at [975, 49] on div "Transaction Communication 4" at bounding box center [952, 50] width 126 height 20
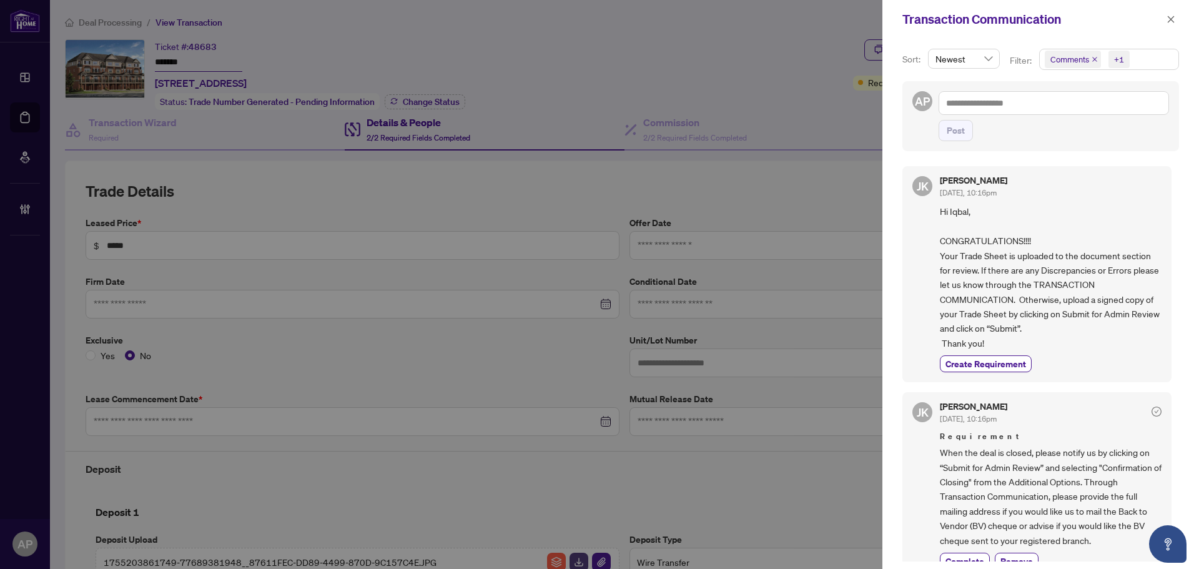
type input "**********"
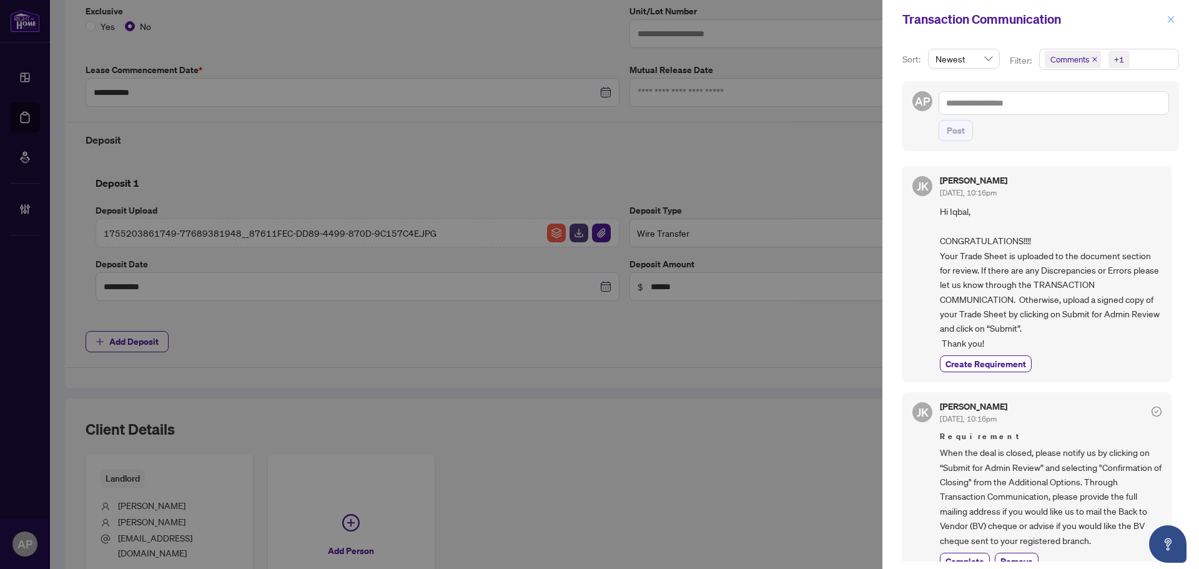
click at [1174, 22] on icon "close" at bounding box center [1171, 19] width 7 height 7
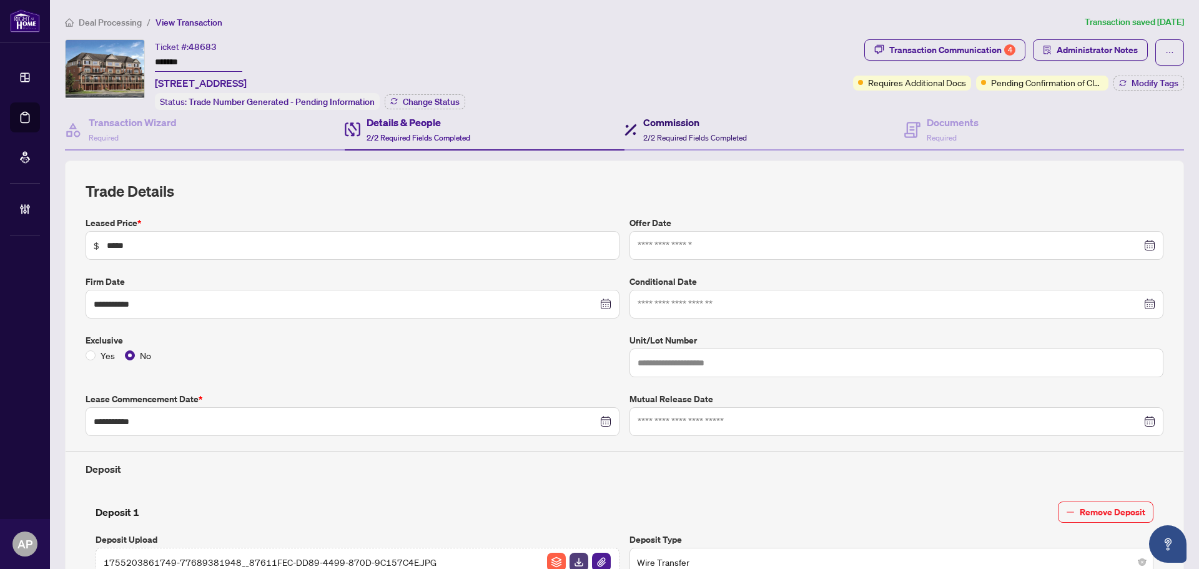
click at [668, 115] on h4 "Commission" at bounding box center [695, 122] width 104 height 15
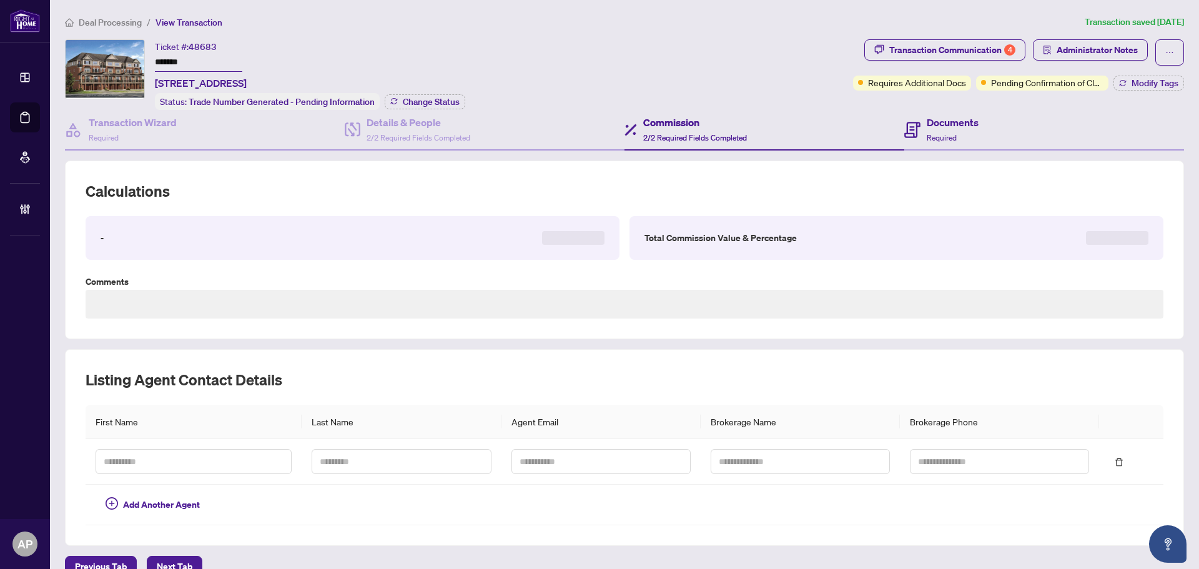
click at [923, 112] on div "Documents Required" at bounding box center [1044, 130] width 280 height 41
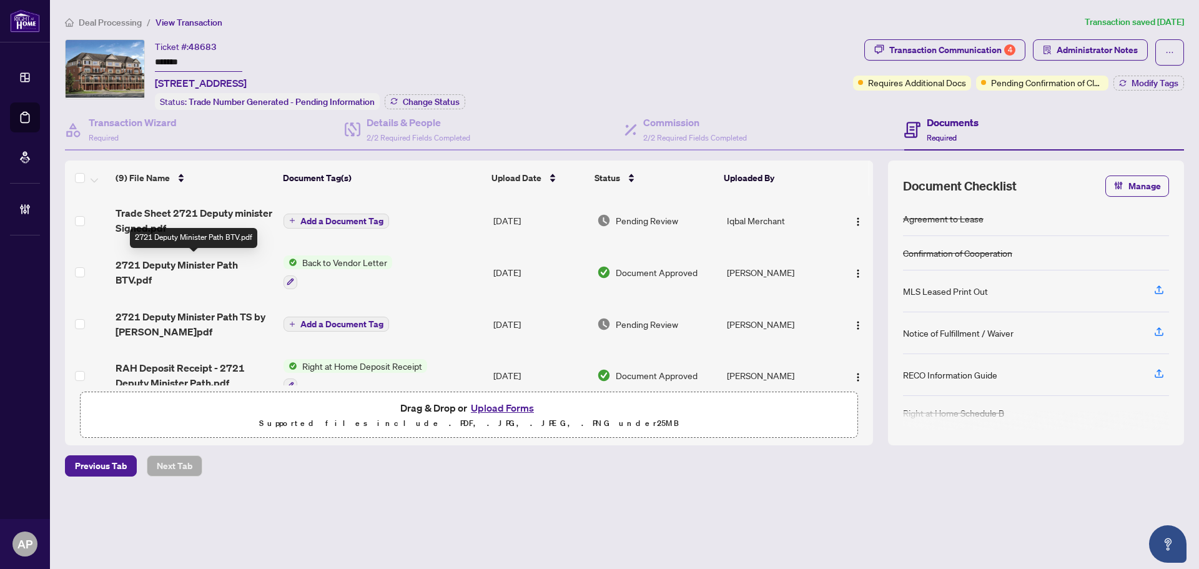
click at [246, 265] on span "2721 Deputy Minister Path BTV.pdf" at bounding box center [195, 272] width 158 height 30
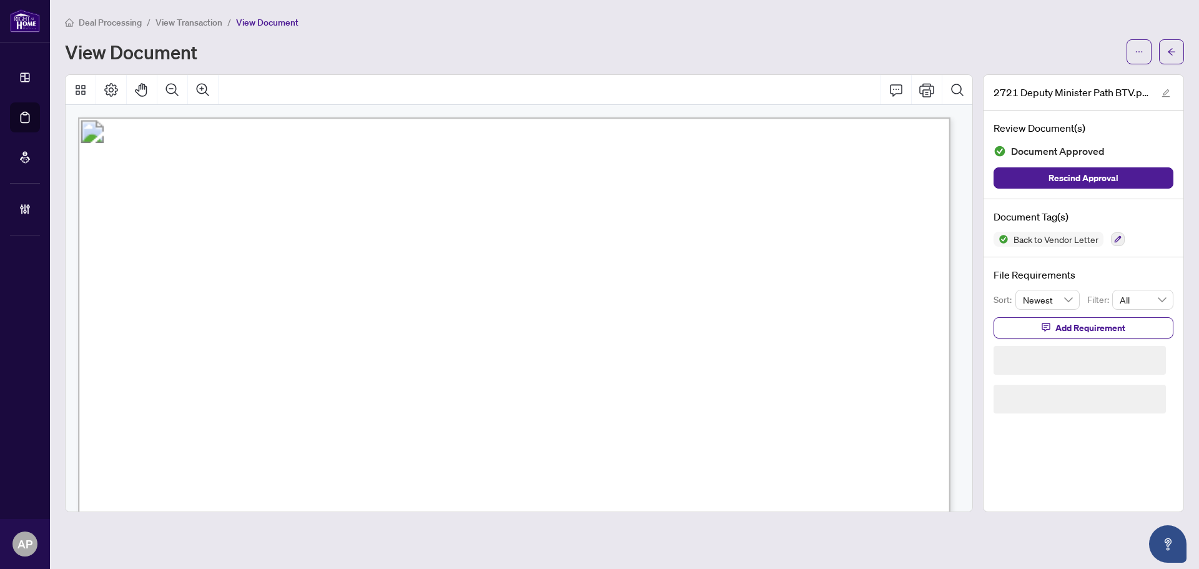
click at [1176, 48] on button "button" at bounding box center [1171, 51] width 25 height 25
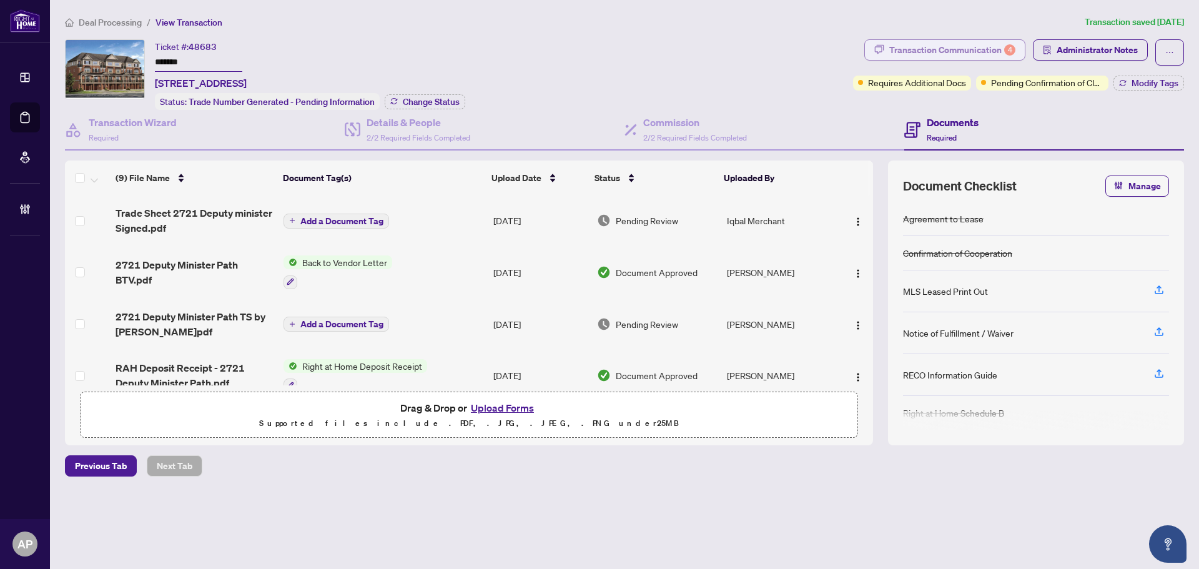
click at [991, 49] on div "Transaction Communication 4" at bounding box center [952, 50] width 126 height 20
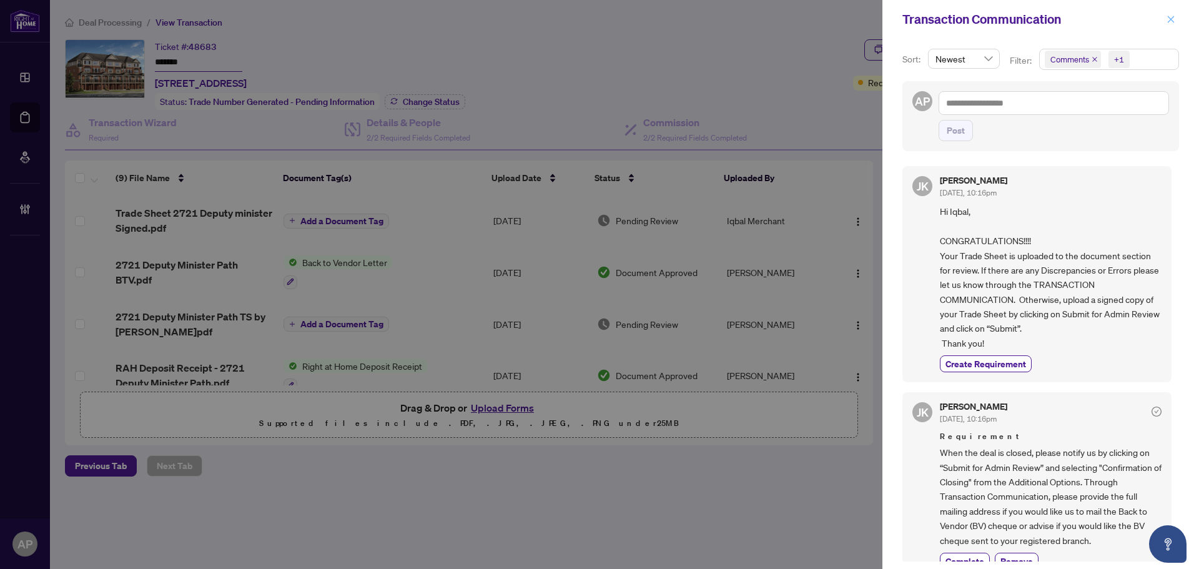
click at [1171, 22] on icon "close" at bounding box center [1171, 19] width 9 height 9
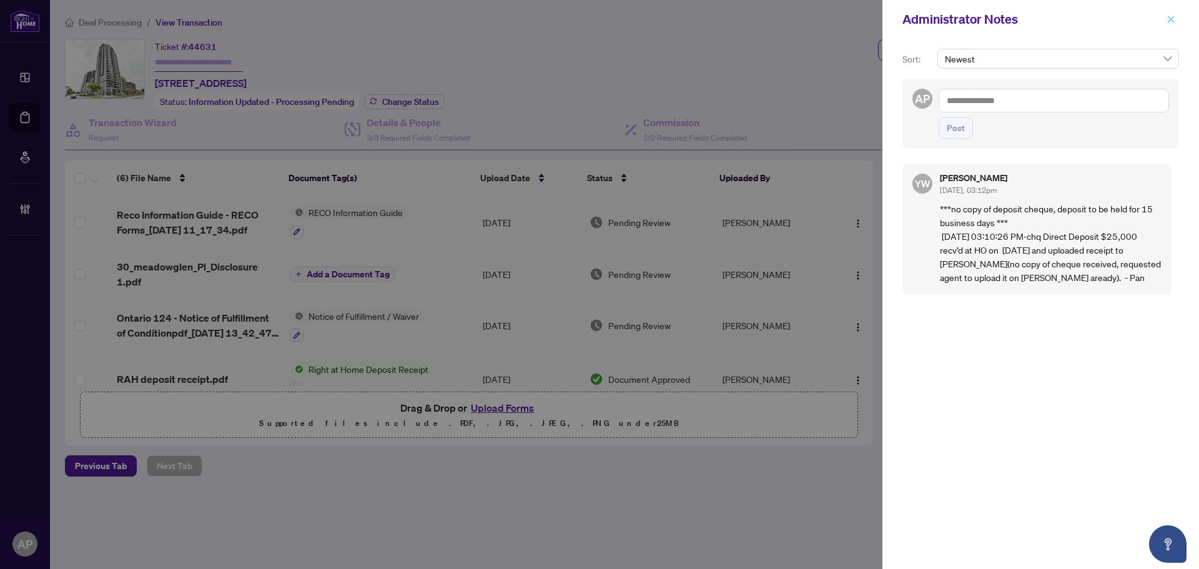
click at [1174, 18] on icon "close" at bounding box center [1171, 19] width 9 height 9
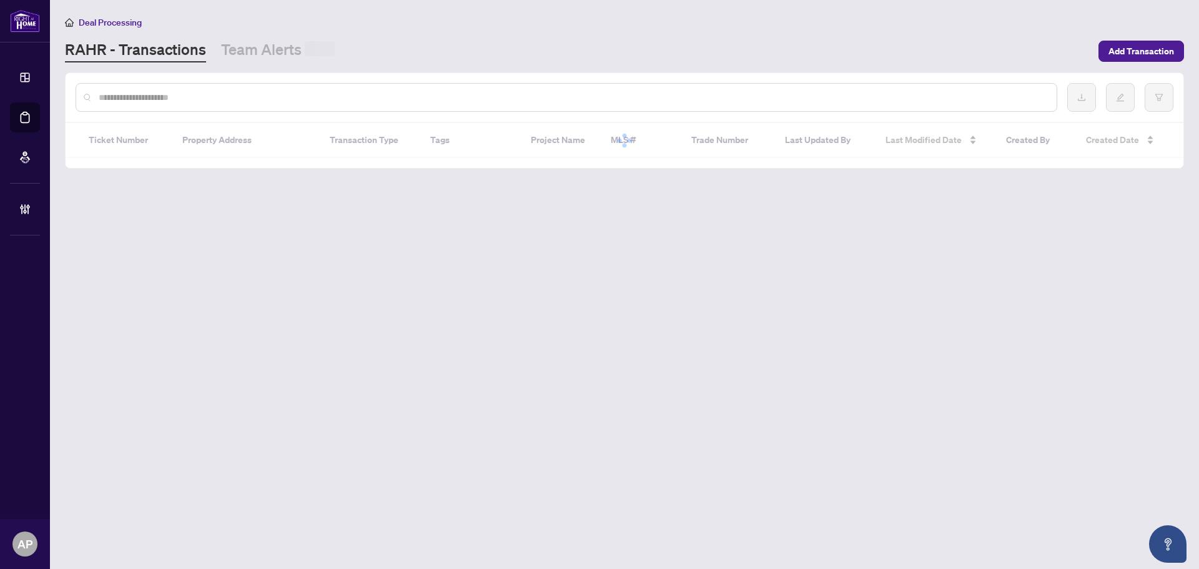
click at [169, 92] on input "text" at bounding box center [573, 98] width 948 height 14
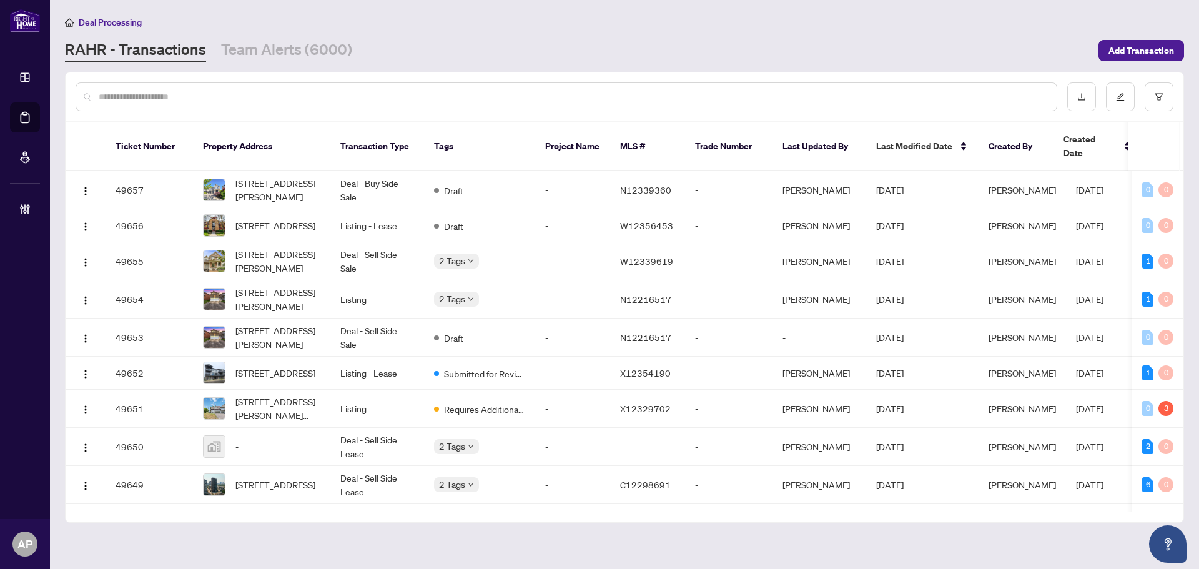
paste input "*******"
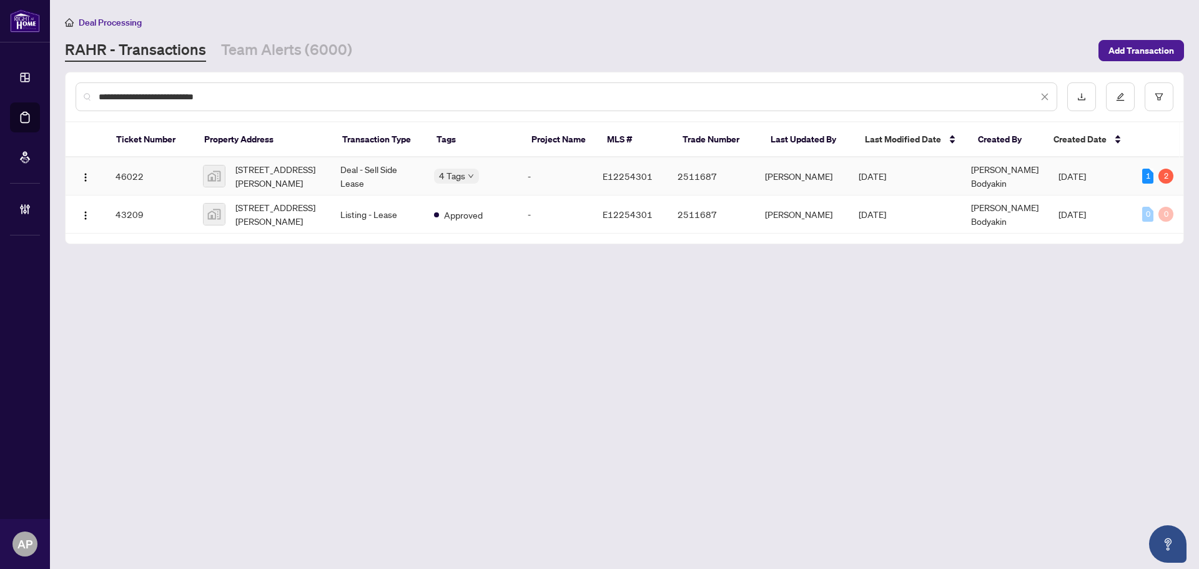
type input "*******"
click at [385, 174] on td "Deal - Sell Side Lease" at bounding box center [377, 176] width 94 height 38
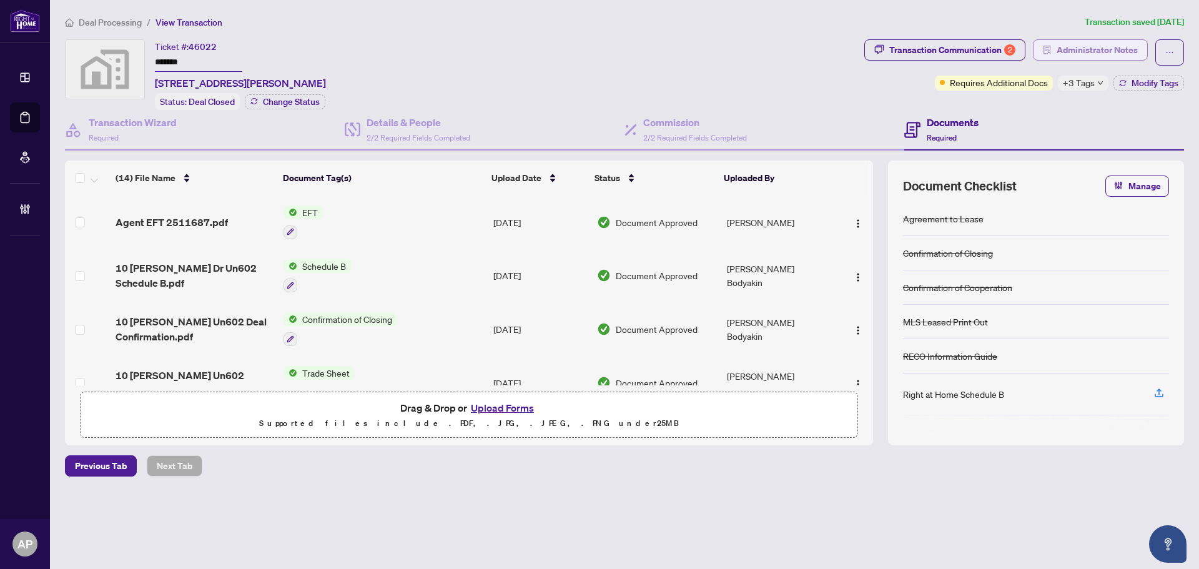
click at [1080, 49] on span "Administrator Notes" at bounding box center [1097, 50] width 81 height 20
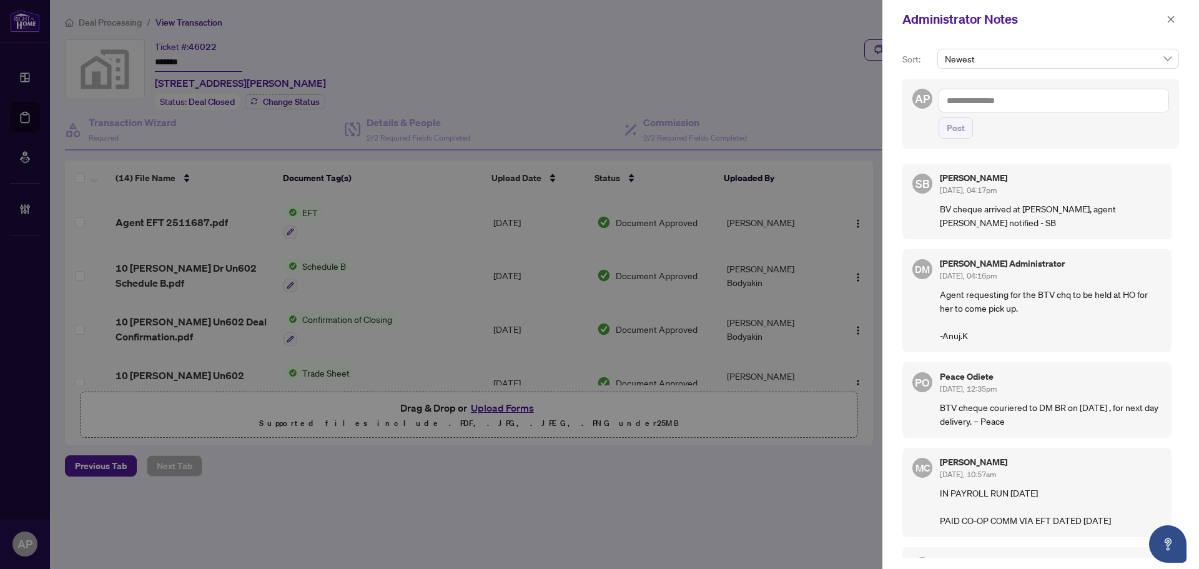
click at [1084, 98] on textarea at bounding box center [1054, 101] width 230 height 24
type textarea "**********"
drag, startPoint x: 966, startPoint y: 126, endPoint x: 1101, endPoint y: 95, distance: 139.1
click at [966, 126] on button "Post" at bounding box center [956, 127] width 34 height 21
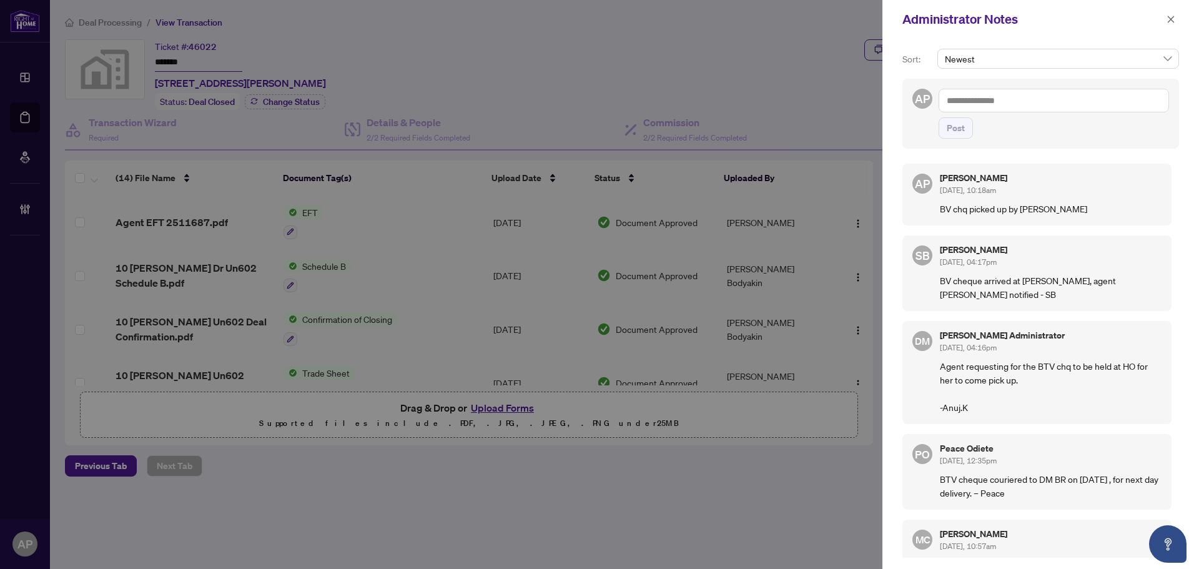
drag, startPoint x: 1034, startPoint y: 207, endPoint x: 1030, endPoint y: 216, distance: 10.1
click at [1033, 207] on p "BV chq picked up by [PERSON_NAME]" at bounding box center [1051, 209] width 222 height 14
click at [1030, 216] on div "AP [PERSON_NAME] [DATE], 10:18am BV chq picked up by [PERSON_NAME]" at bounding box center [1037, 195] width 269 height 62
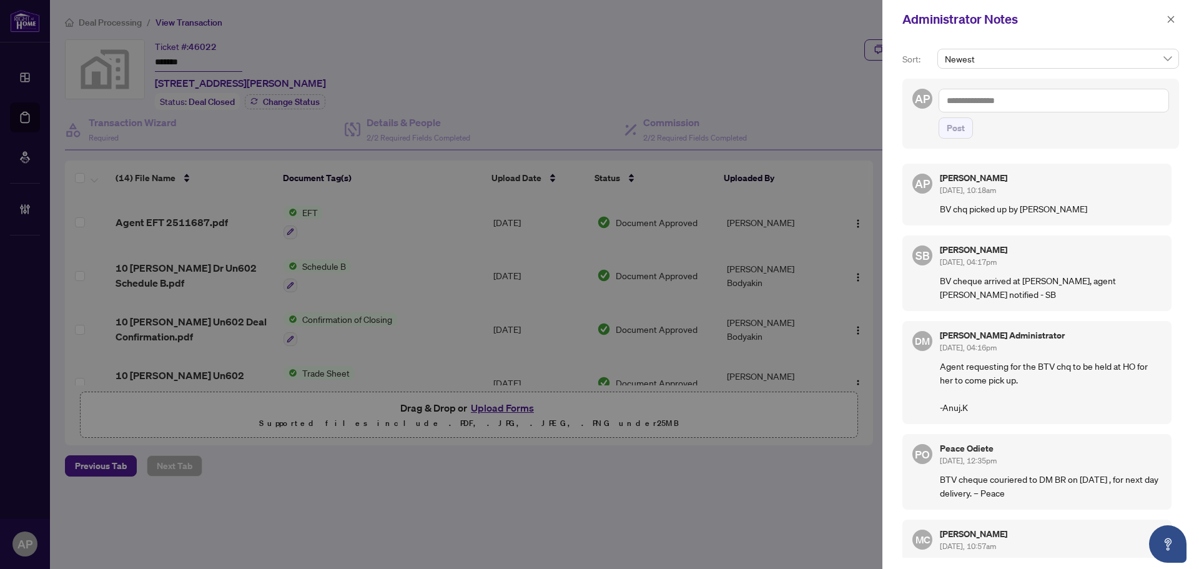
click at [1029, 212] on p "BV chq picked up by [PERSON_NAME]" at bounding box center [1051, 209] width 222 height 14
click at [1028, 211] on p "BV chq picked up by [PERSON_NAME]" at bounding box center [1051, 209] width 222 height 14
copy p "BV chq picked up by [PERSON_NAME]"
click at [1095, 267] on div "[PERSON_NAME] [DATE], 04:17pm" at bounding box center [1051, 256] width 222 height 23
